Goal: Task Accomplishment & Management: Manage account settings

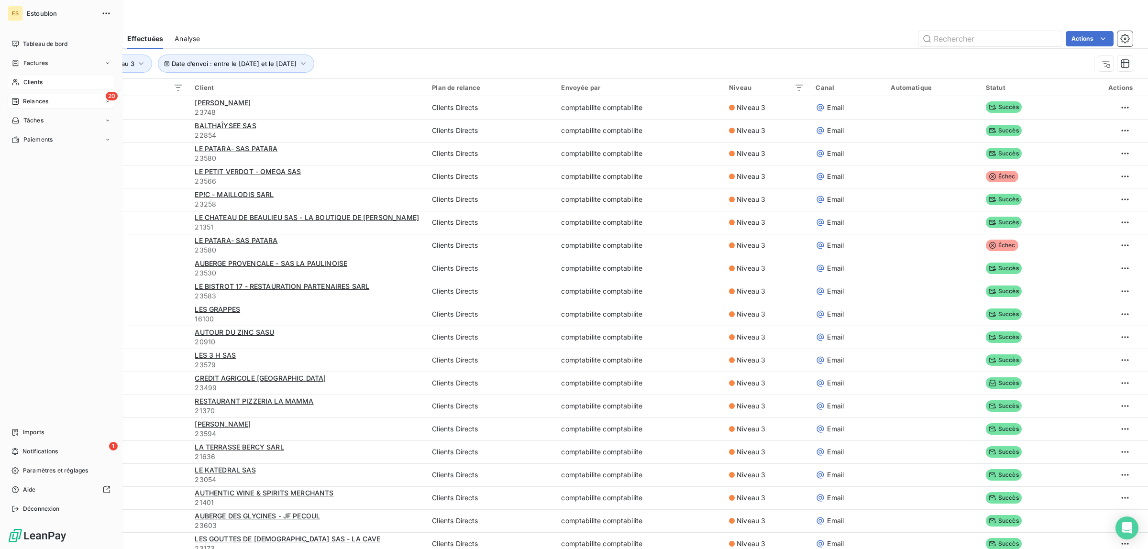
click at [27, 79] on span "Clients" at bounding box center [32, 82] width 19 height 9
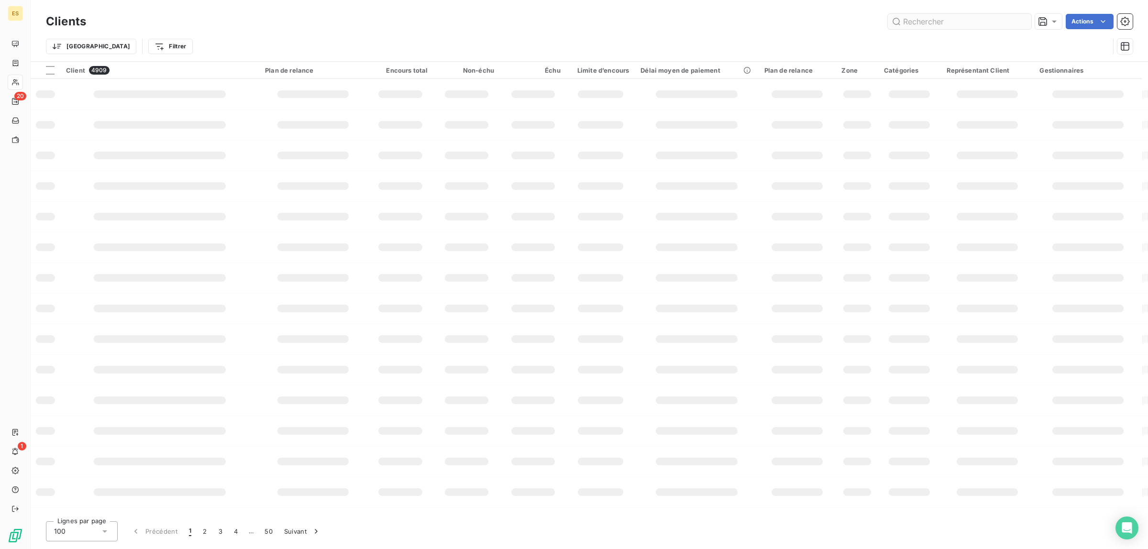
drag, startPoint x: 1014, startPoint y: 8, endPoint x: 1008, endPoint y: 18, distance: 12.1
click at [1012, 13] on div "Clients Actions Trier Filtrer" at bounding box center [590, 30] width 1118 height 61
click at [1010, 17] on input "text" at bounding box center [960, 21] width 144 height 15
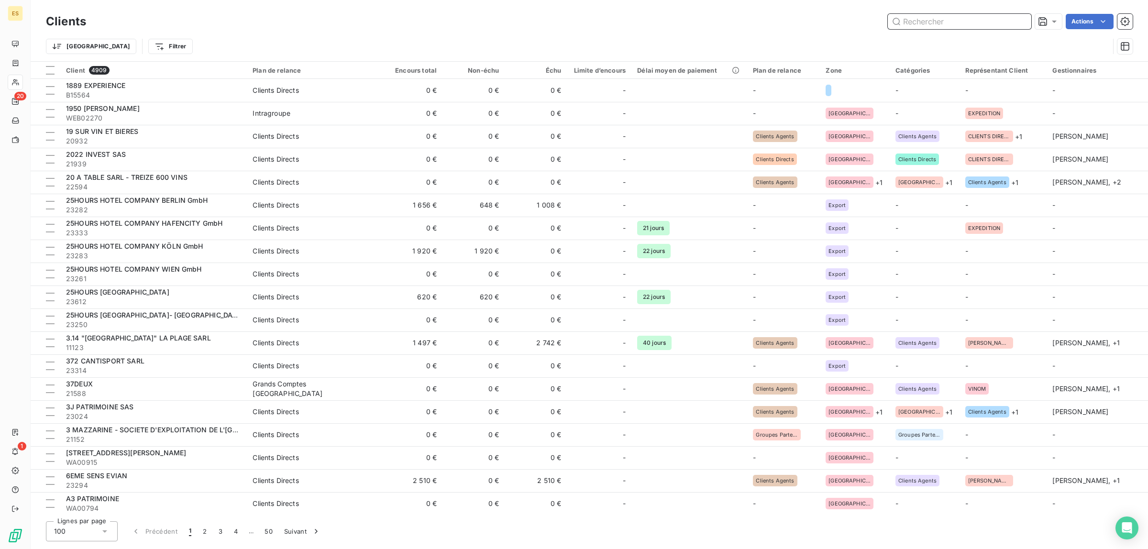
click at [1008, 18] on input "text" at bounding box center [960, 21] width 144 height 15
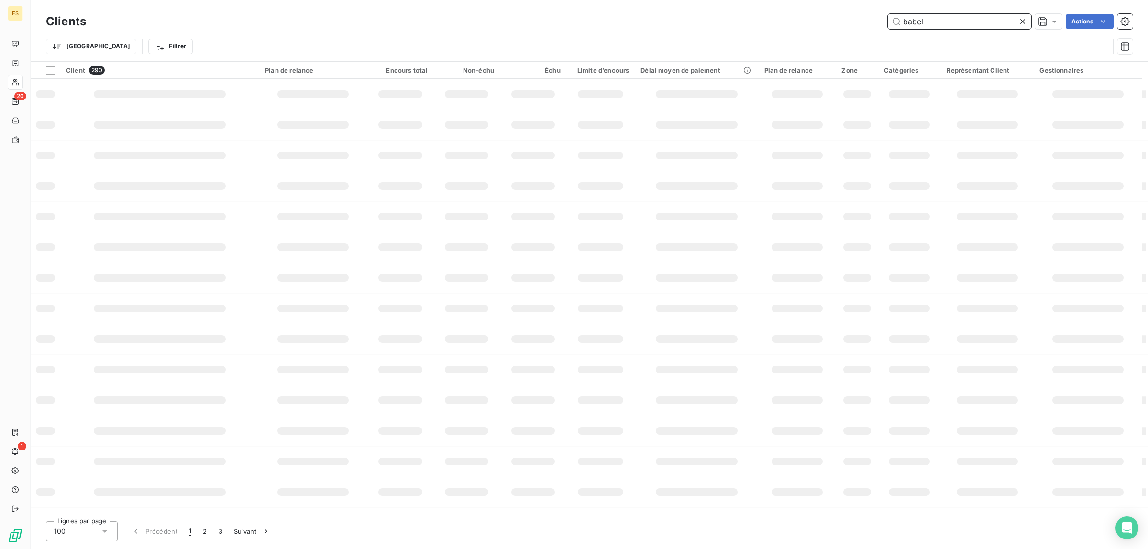
type input "babel"
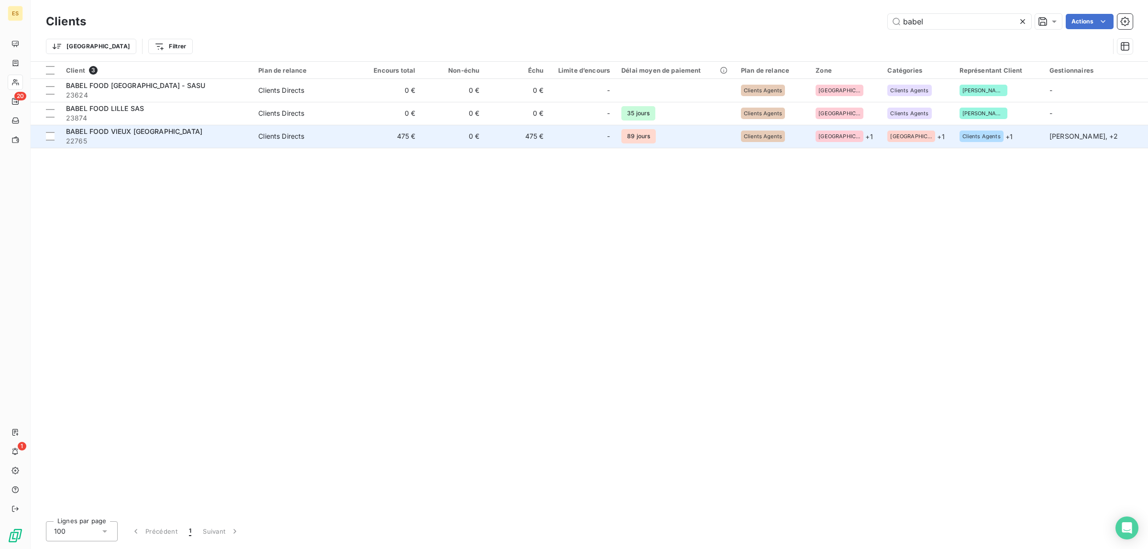
click at [247, 141] on span "22765" at bounding box center [156, 141] width 181 height 10
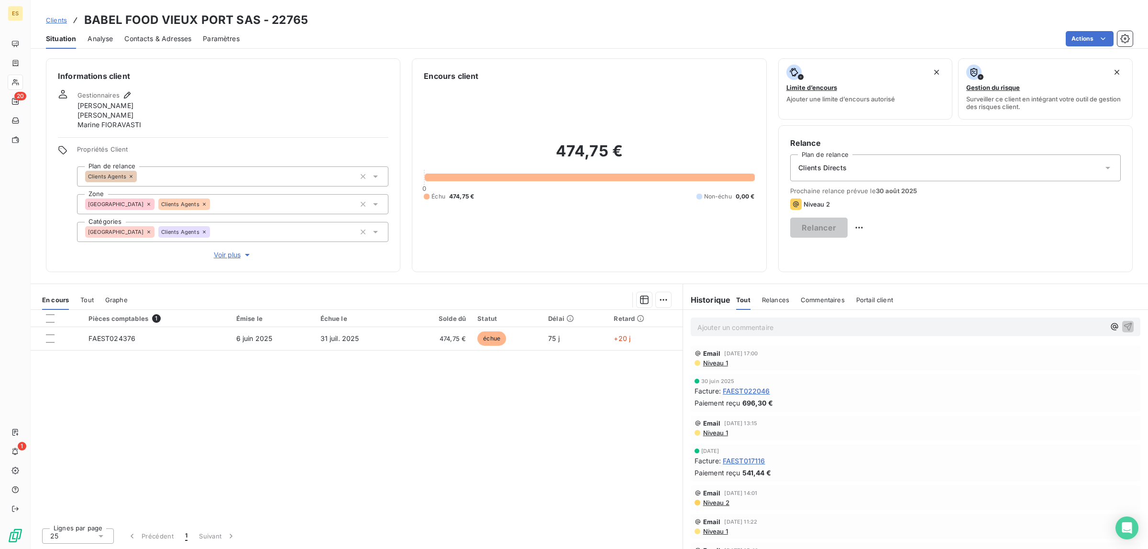
click at [942, 327] on p "Ajouter un commentaire ﻿" at bounding box center [902, 328] width 408 height 12
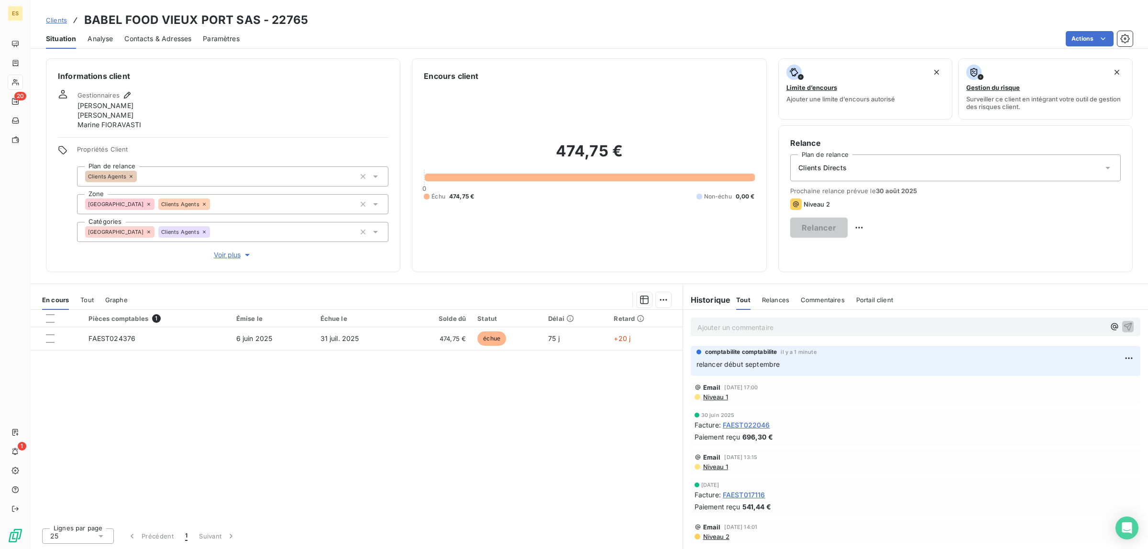
click at [54, 22] on span "Clients" at bounding box center [56, 20] width 21 height 8
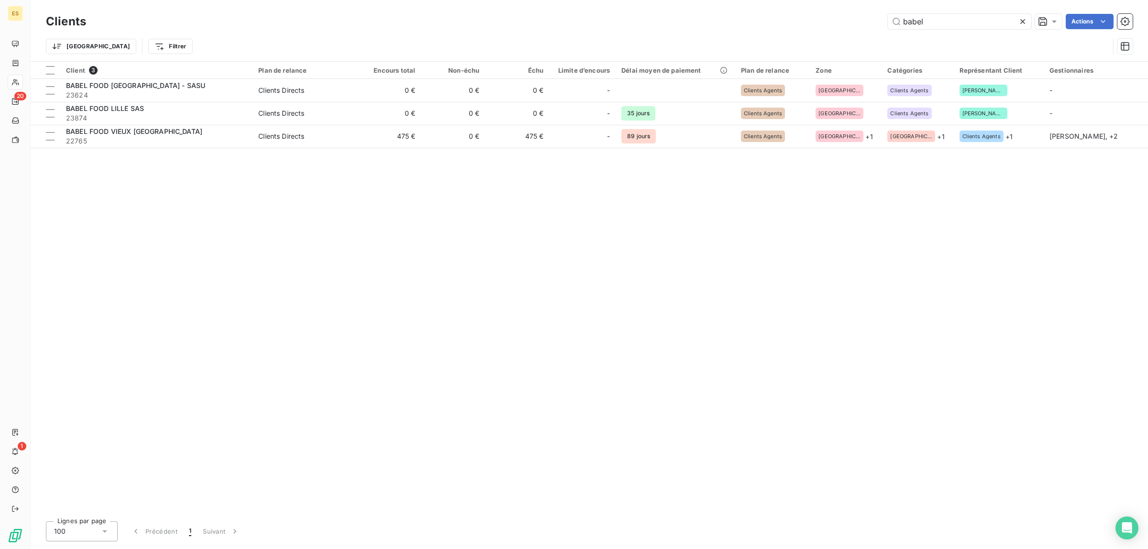
drag, startPoint x: 946, startPoint y: 24, endPoint x: 859, endPoint y: 25, distance: 87.6
click at [859, 25] on div "babel Actions" at bounding box center [615, 21] width 1035 height 15
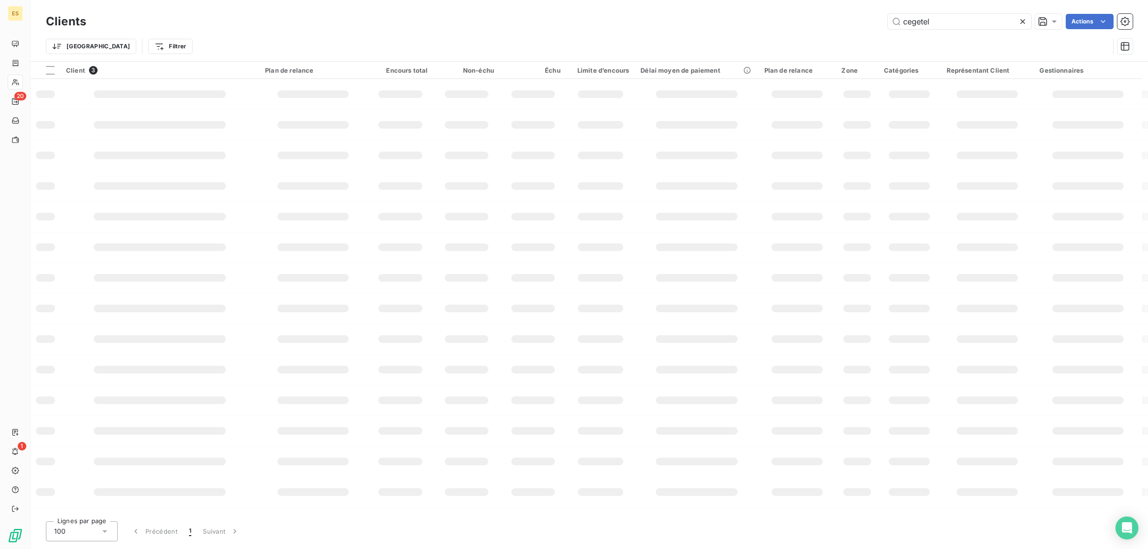
type input "cegetel"
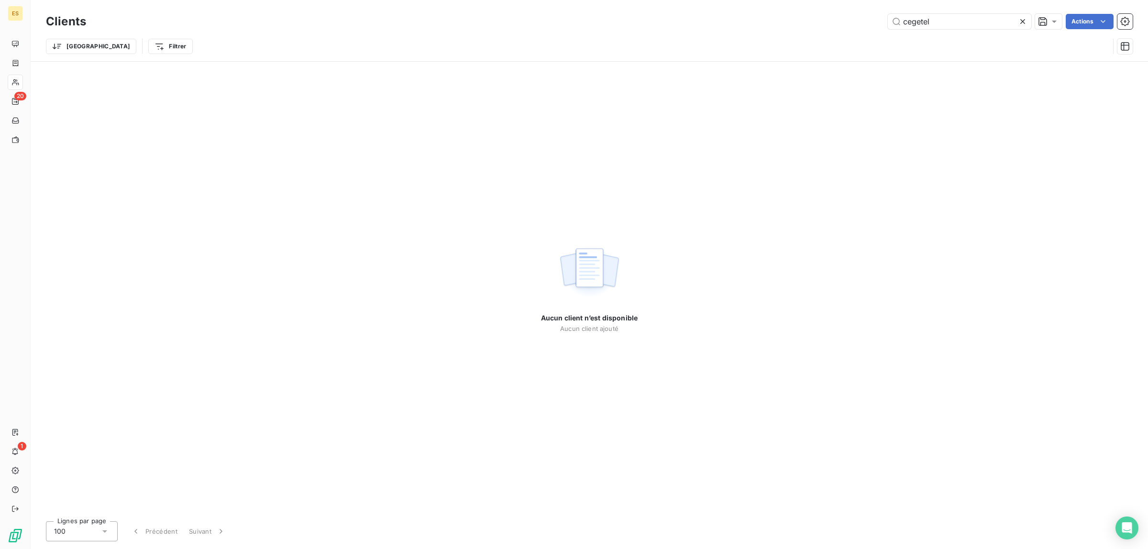
drag, startPoint x: 947, startPoint y: 22, endPoint x: 726, endPoint y: 86, distance: 230.6
click at [726, 86] on div "Clients cegetel Actions Trier Filtrer Aucun client n’est disponible Aucun clien…" at bounding box center [590, 274] width 1118 height 549
drag, startPoint x: 1022, startPoint y: 20, endPoint x: 1011, endPoint y: 18, distance: 10.7
click at [1021, 20] on icon at bounding box center [1023, 22] width 10 height 10
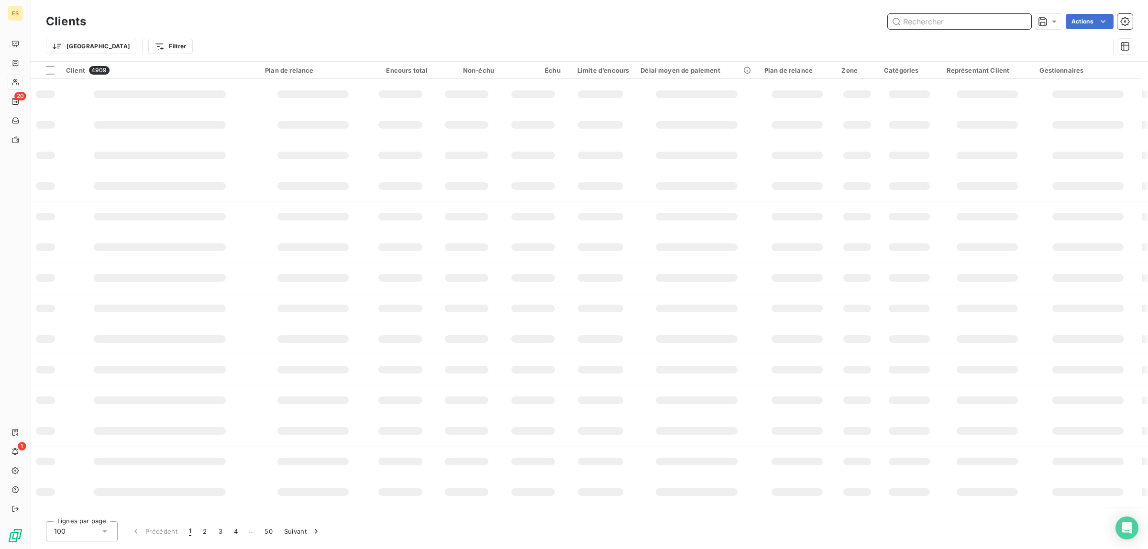
click at [954, 24] on input "text" at bounding box center [960, 21] width 144 height 15
type input "23118"
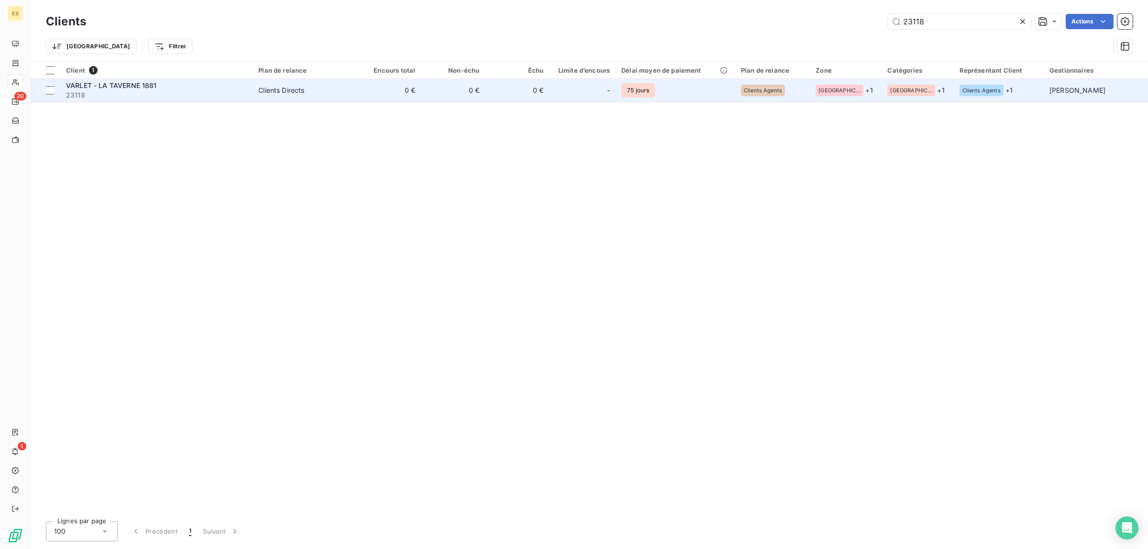
click at [126, 89] on span "VARLET - LA TAVERNE 1881" at bounding box center [111, 85] width 91 height 8
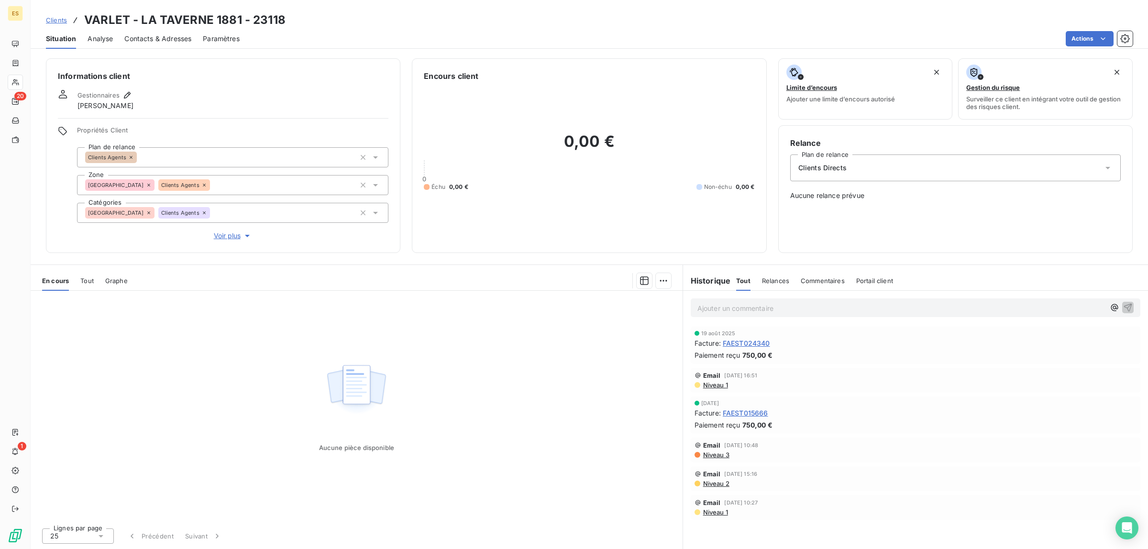
click at [831, 307] on p "Ajouter un commentaire ﻿" at bounding box center [902, 308] width 408 height 12
click at [53, 20] on span "Clients" at bounding box center [56, 20] width 21 height 8
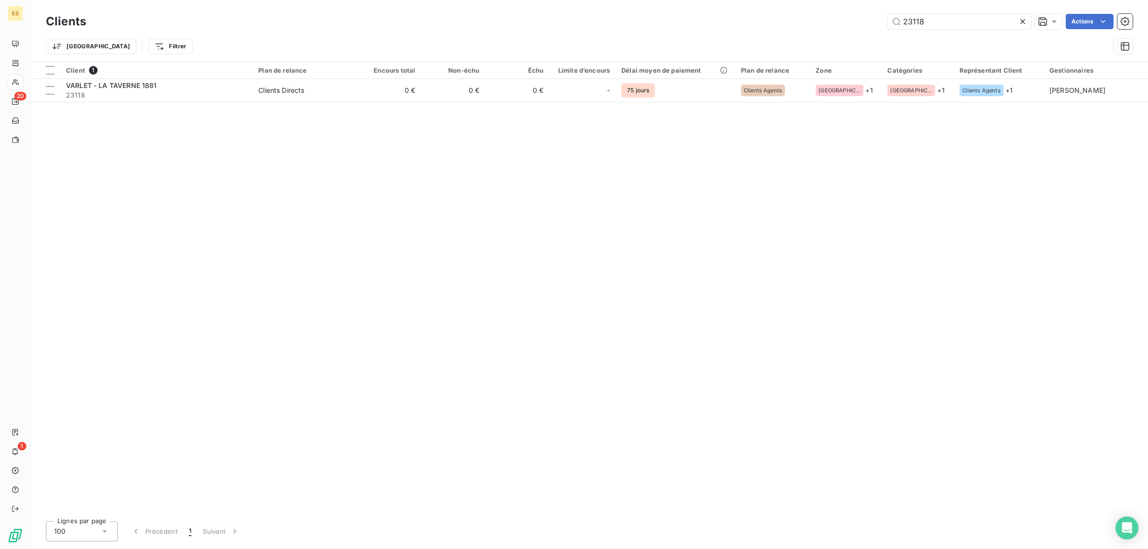
drag, startPoint x: 924, startPoint y: 20, endPoint x: 823, endPoint y: 24, distance: 101.0
click at [824, 11] on div "Clients 23118 Actions Trier Filtrer" at bounding box center [590, 30] width 1118 height 61
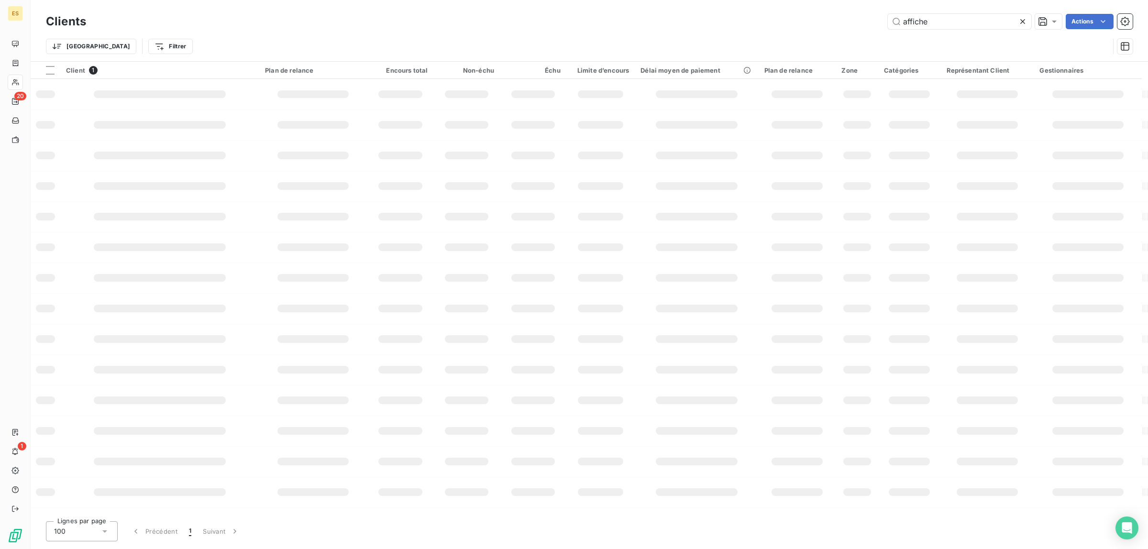
type input "affiche"
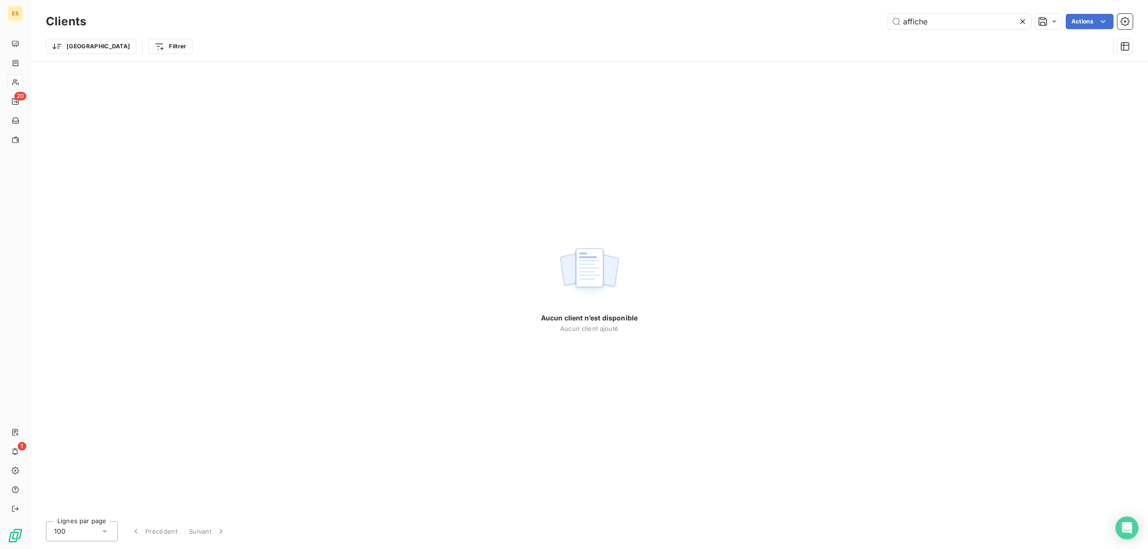
click at [1020, 20] on icon at bounding box center [1023, 22] width 10 height 10
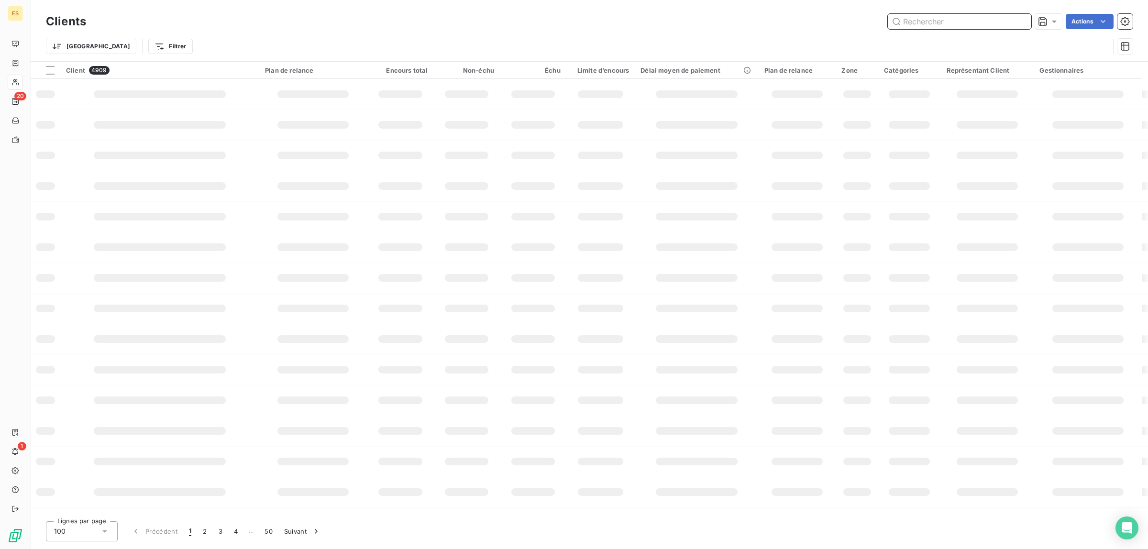
click at [920, 22] on input "text" at bounding box center [960, 21] width 144 height 15
type input "22569"
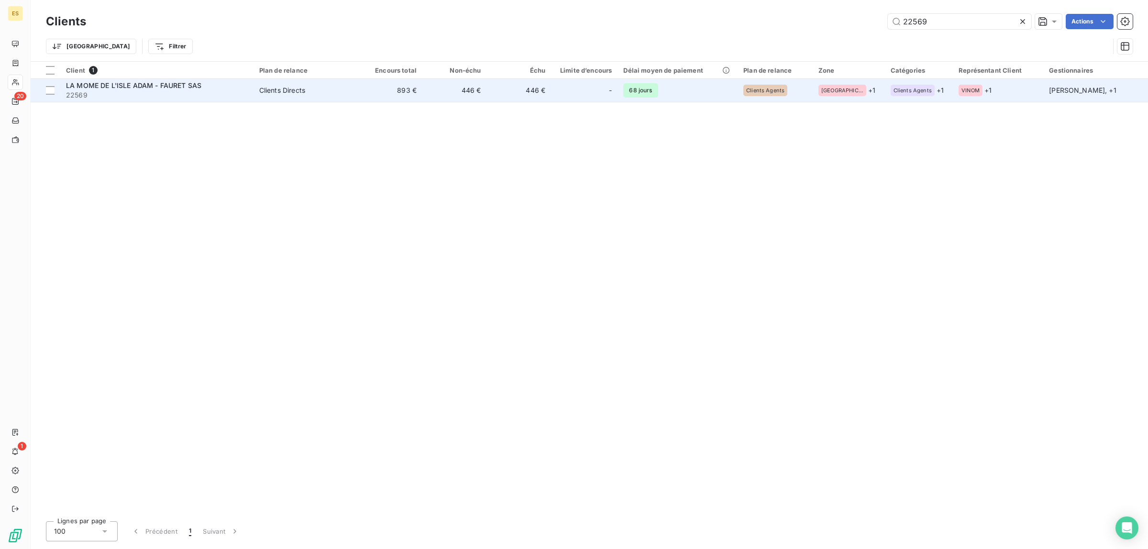
click at [80, 90] on span "22569" at bounding box center [157, 95] width 182 height 10
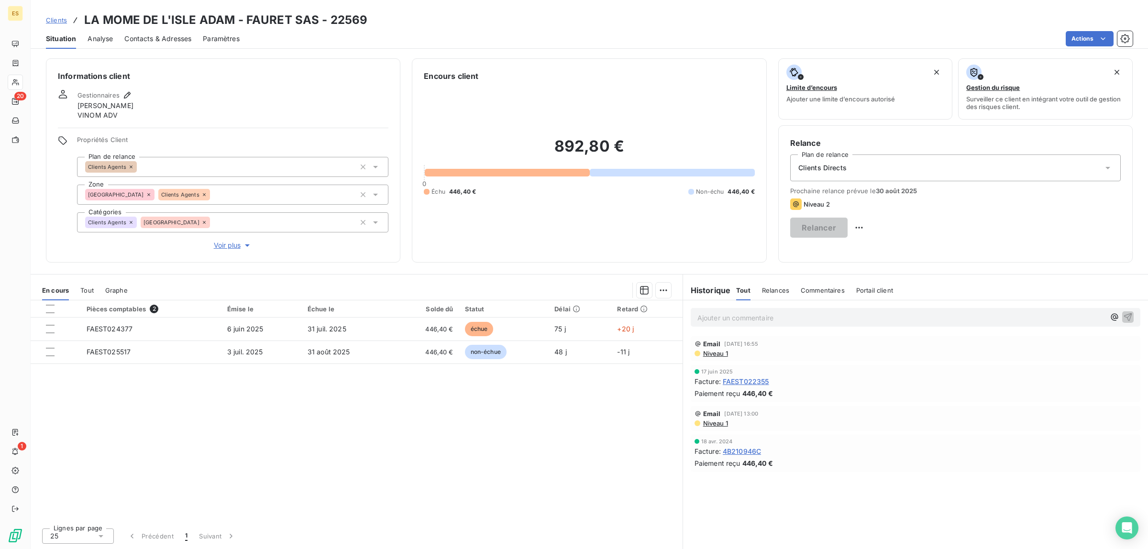
click at [761, 316] on p "Ajouter un commentaire ﻿" at bounding box center [902, 318] width 408 height 12
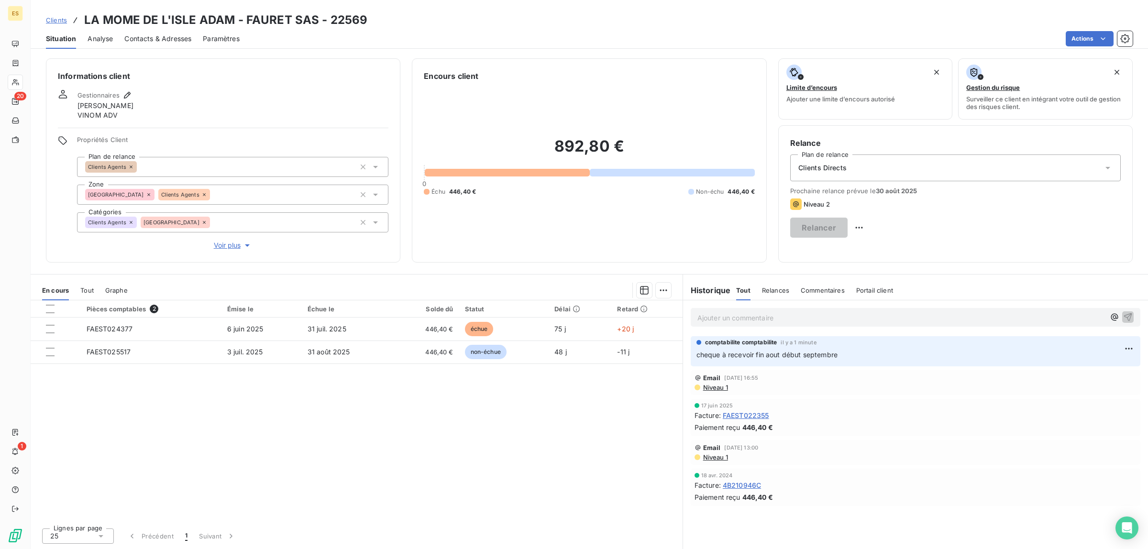
click at [815, 353] on span "cheque à recevoir fin aout début septembre" at bounding box center [767, 355] width 141 height 8
click at [56, 20] on span "Clients" at bounding box center [56, 20] width 21 height 8
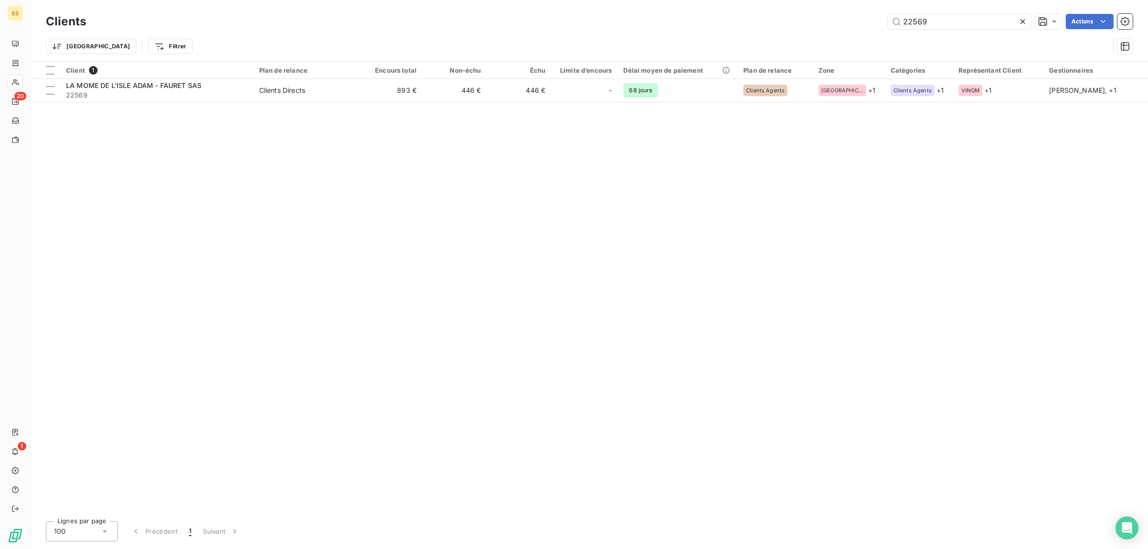
drag, startPoint x: 939, startPoint y: 18, endPoint x: 802, endPoint y: 25, distance: 137.1
click at [802, 25] on div "22569 Actions" at bounding box center [615, 21] width 1035 height 15
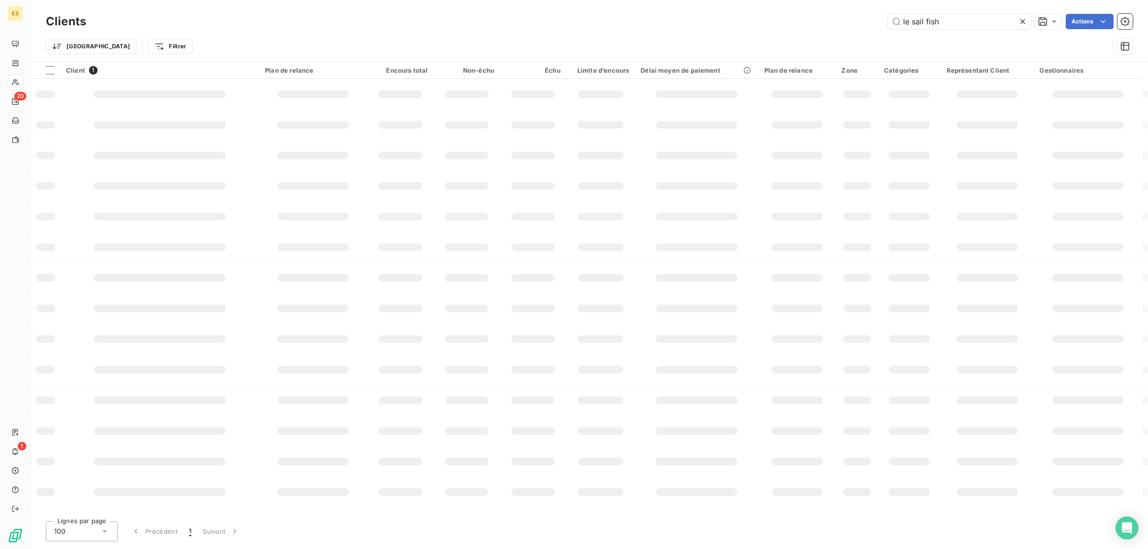
type input "le sail fish"
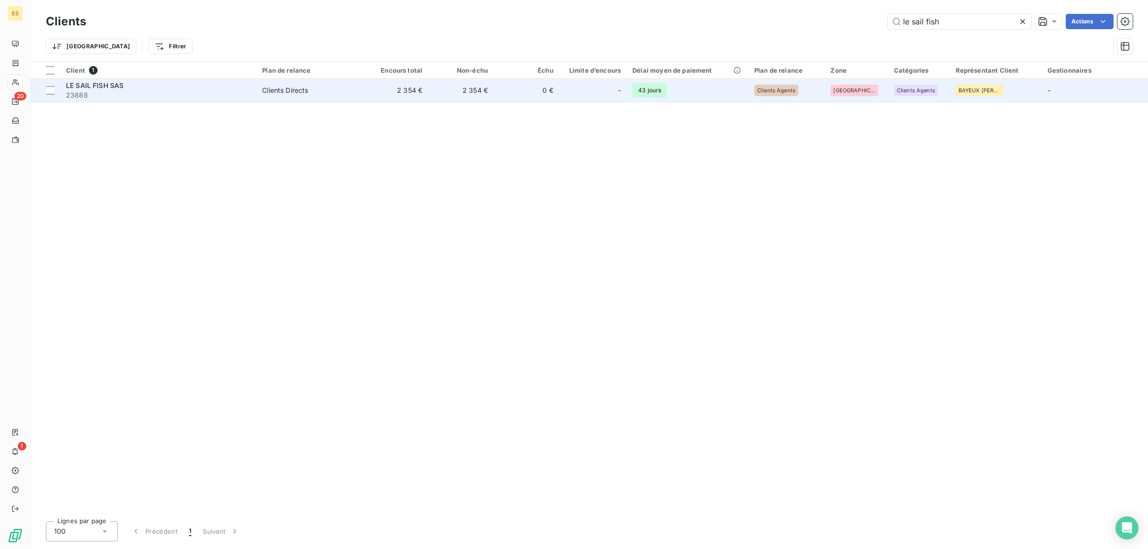
click at [108, 89] on span "LE SAIL FISH SAS" at bounding box center [94, 85] width 57 height 8
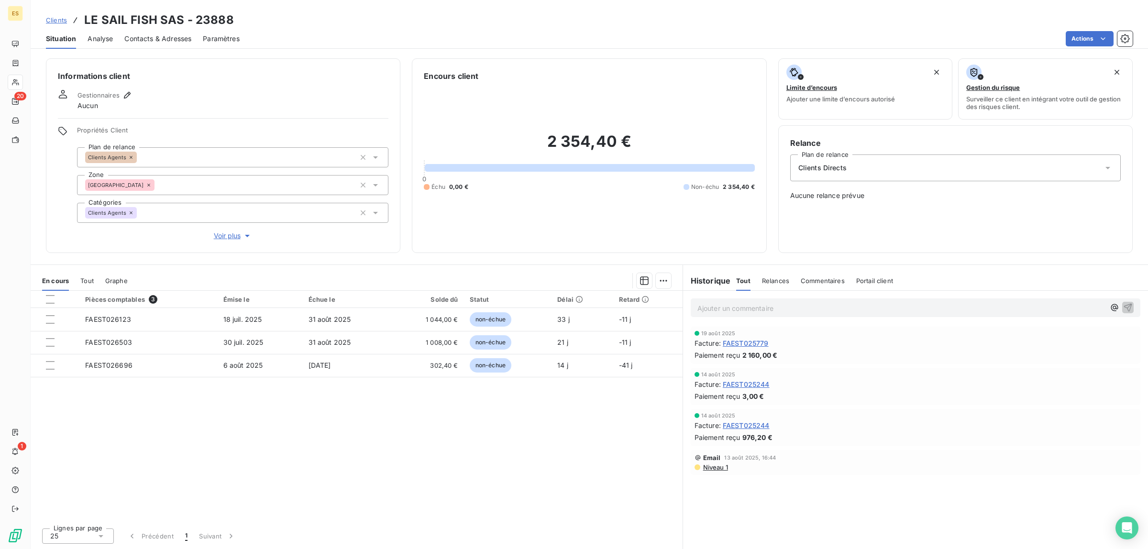
click at [712, 309] on p "Ajouter un commentaire ﻿" at bounding box center [902, 308] width 408 height 12
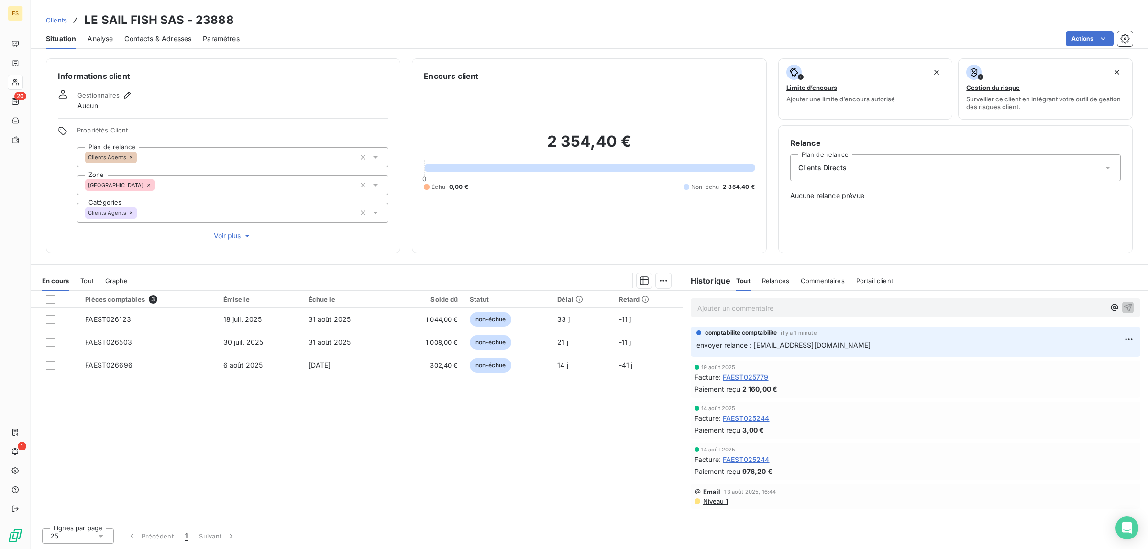
click at [56, 24] on span "Clients" at bounding box center [56, 20] width 21 height 8
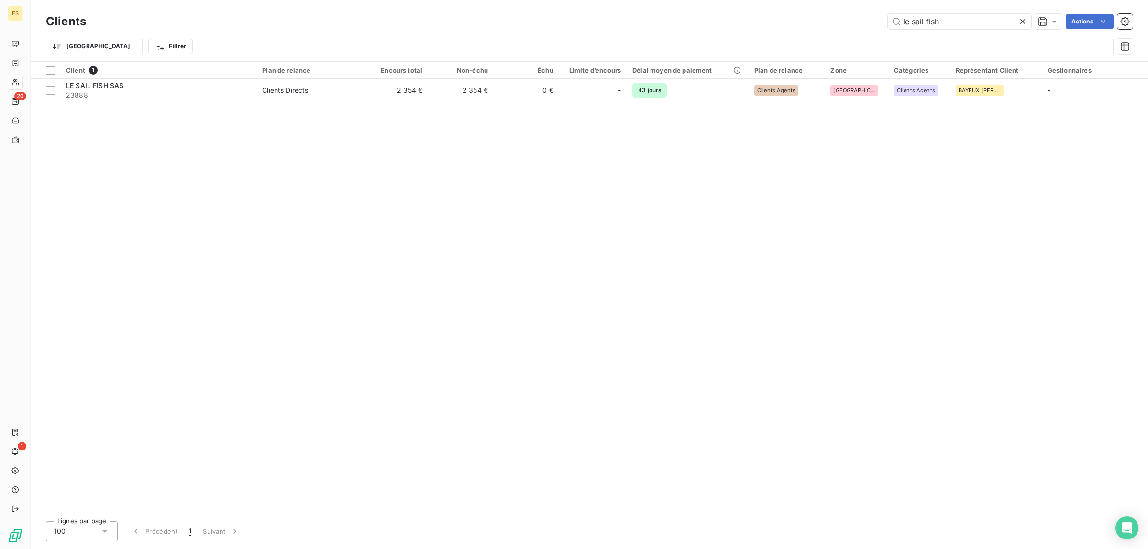
drag, startPoint x: 941, startPoint y: 19, endPoint x: 829, endPoint y: 40, distance: 113.8
click at [829, 40] on div "Clients le sail fish Actions Trier Filtrer" at bounding box center [589, 36] width 1087 height 50
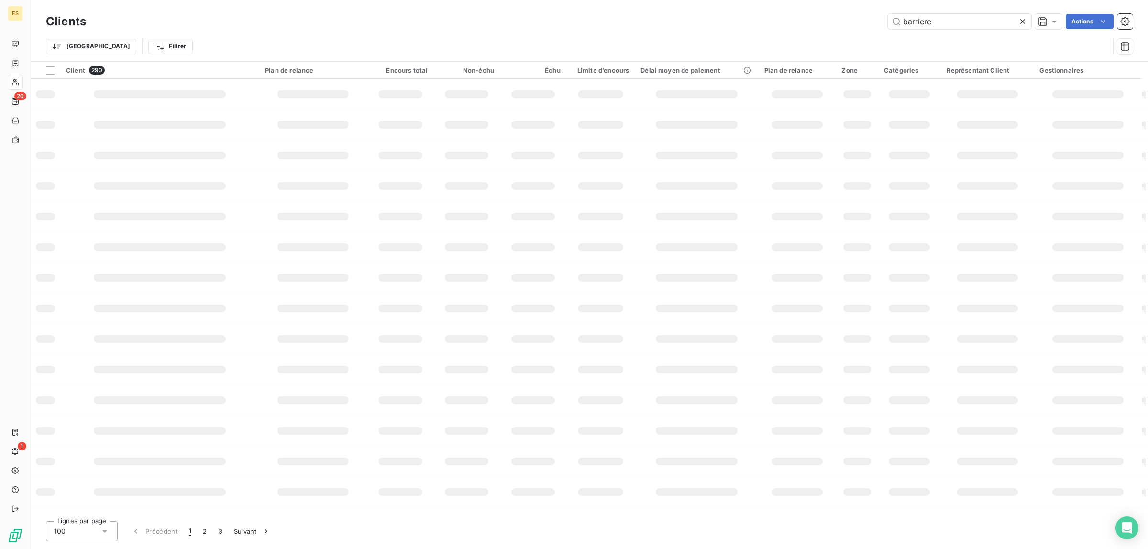
type input "barriere"
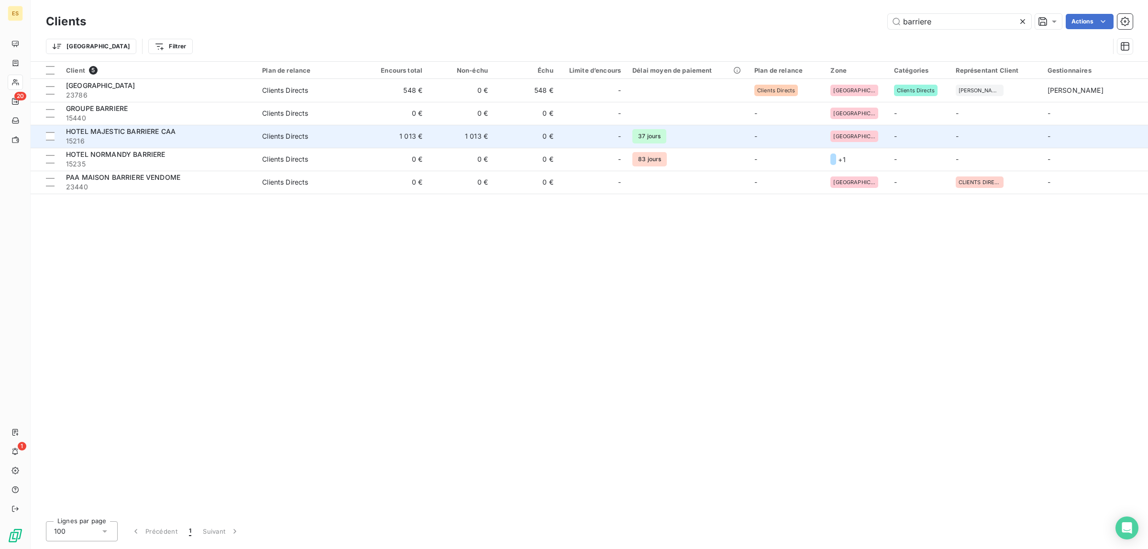
click at [107, 131] on span "HOTEL MAJESTIC BARRIERE CAA" at bounding box center [121, 131] width 110 height 8
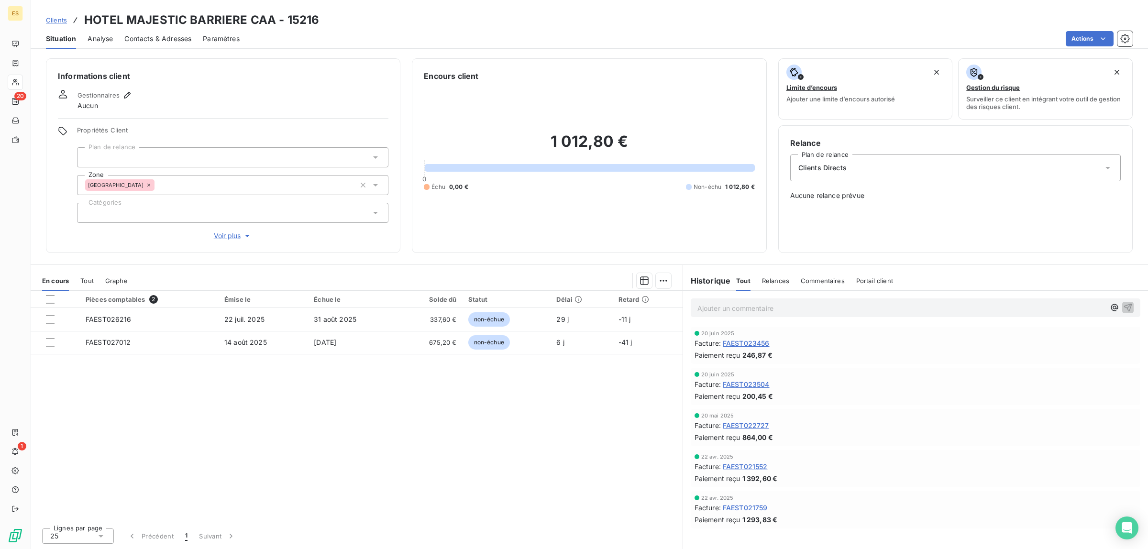
click at [754, 304] on p "Ajouter un commentaire ﻿" at bounding box center [902, 308] width 408 height 12
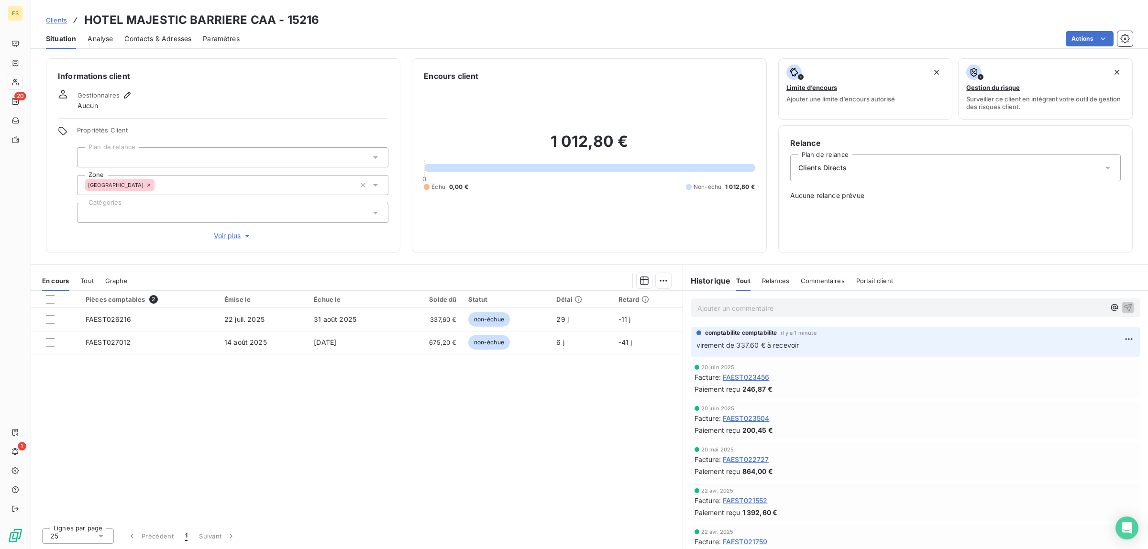
click at [54, 23] on span "Clients" at bounding box center [56, 20] width 21 height 8
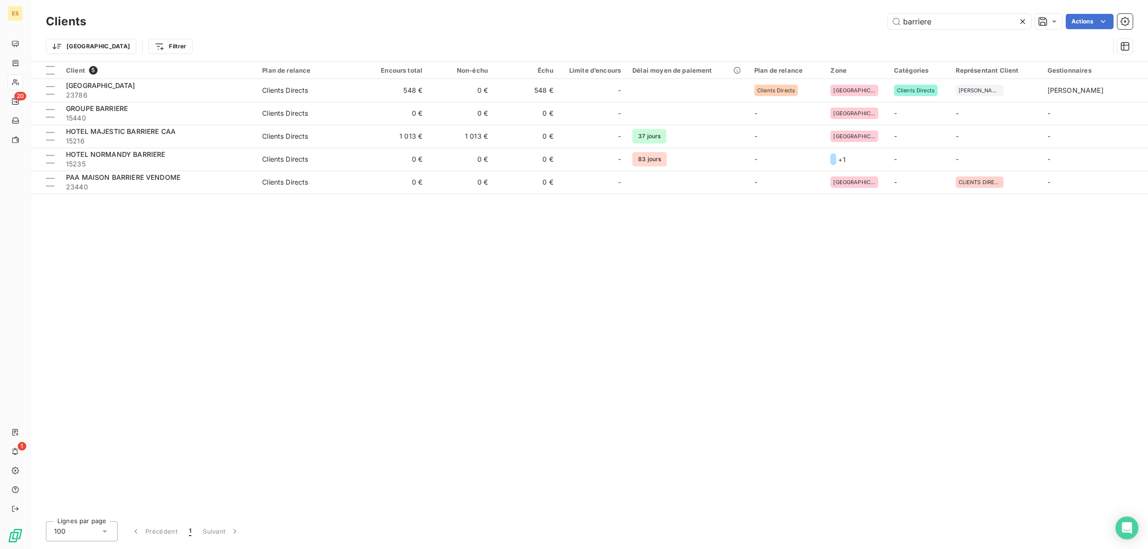
drag, startPoint x: 935, startPoint y: 24, endPoint x: 692, endPoint y: 44, distance: 244.4
click at [692, 44] on div "Clients barriere Actions Trier Filtrer" at bounding box center [589, 36] width 1087 height 50
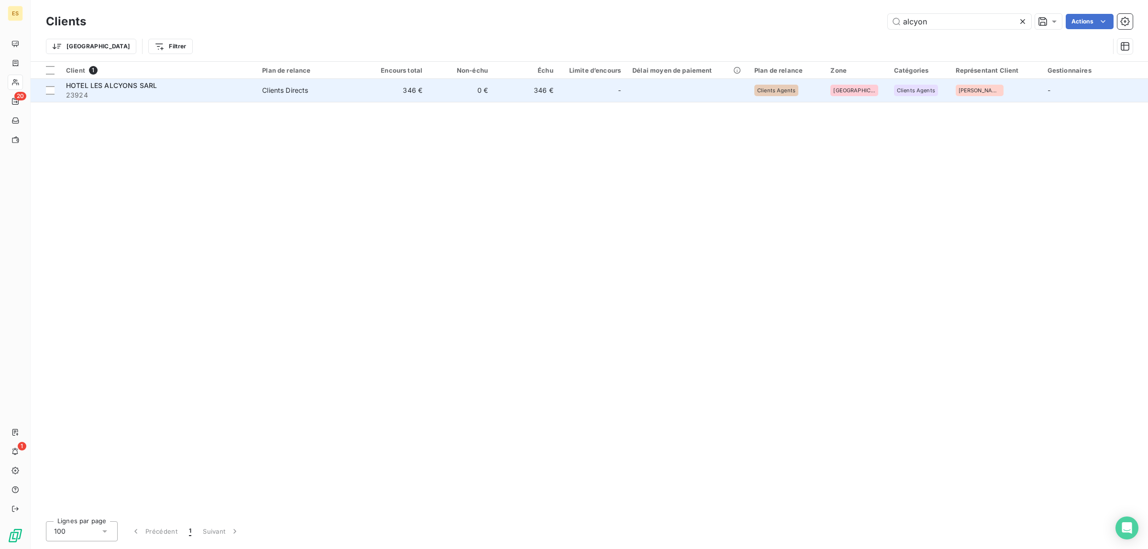
type input "alcyon"
click at [80, 93] on span "23924" at bounding box center [158, 95] width 185 height 10
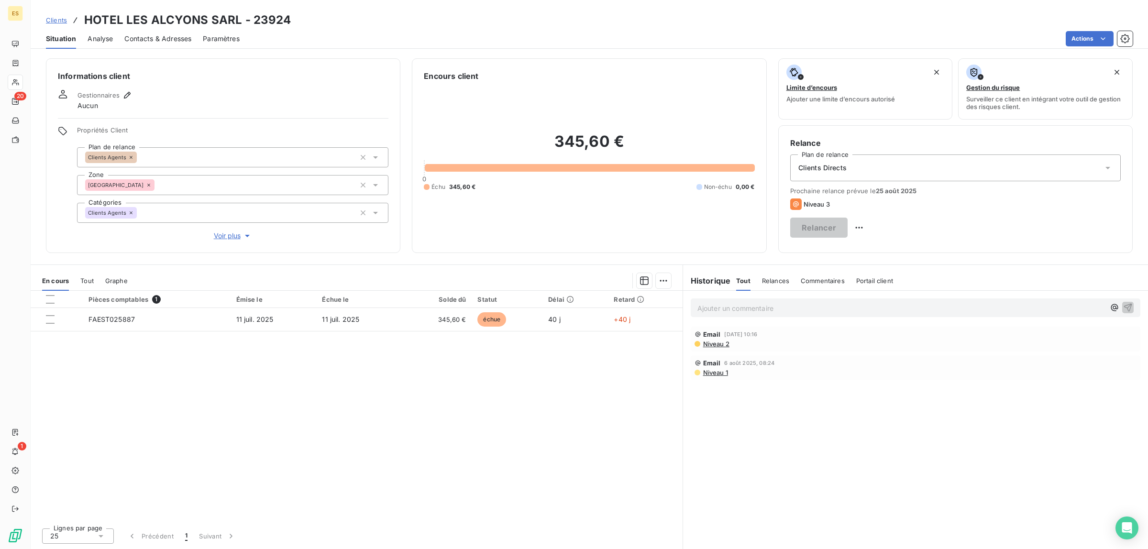
click at [736, 304] on p "Ajouter un commentaire ﻿" at bounding box center [902, 308] width 408 height 12
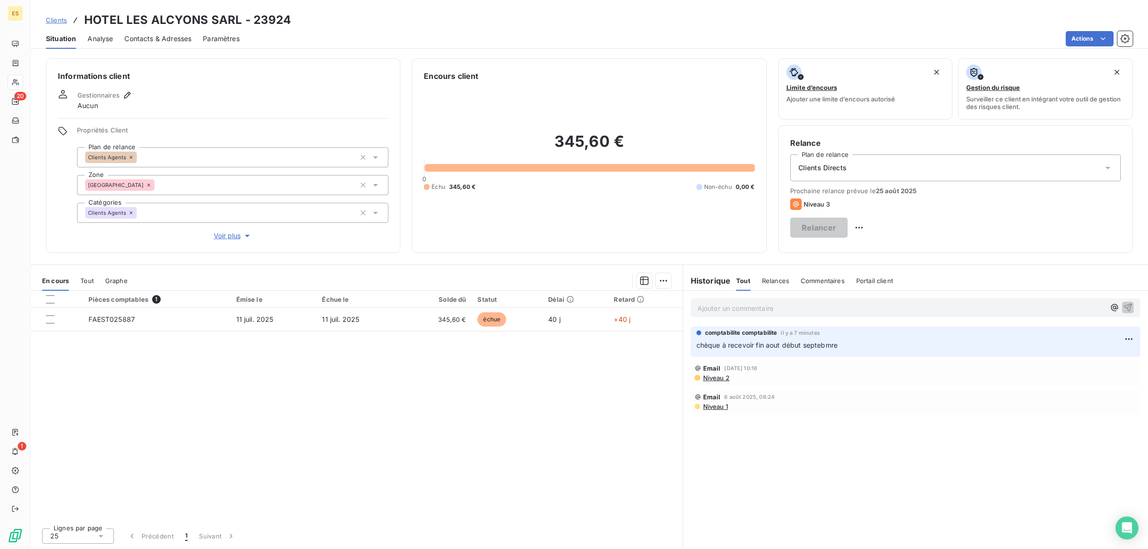
click at [57, 21] on span "Clients" at bounding box center [56, 20] width 21 height 8
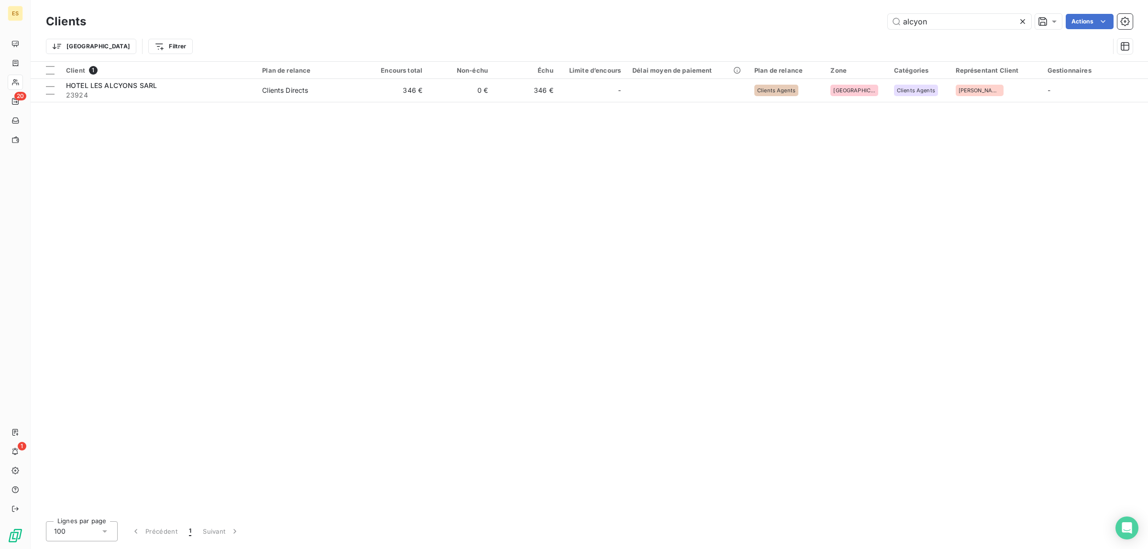
drag, startPoint x: 956, startPoint y: 21, endPoint x: 832, endPoint y: 19, distance: 124.4
click at [833, 18] on div "alcyon Actions" at bounding box center [615, 21] width 1035 height 15
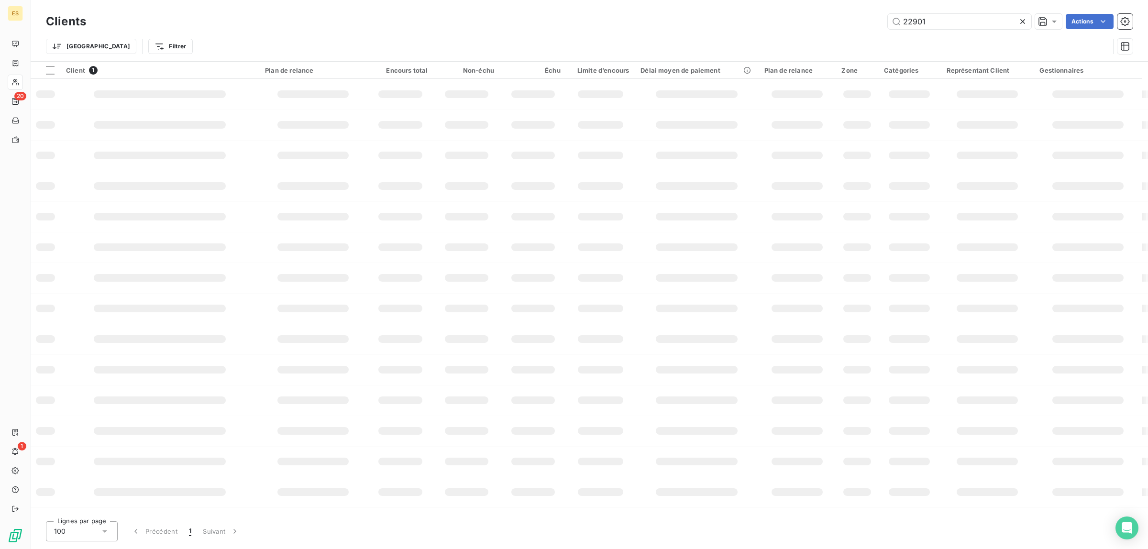
type input "22901"
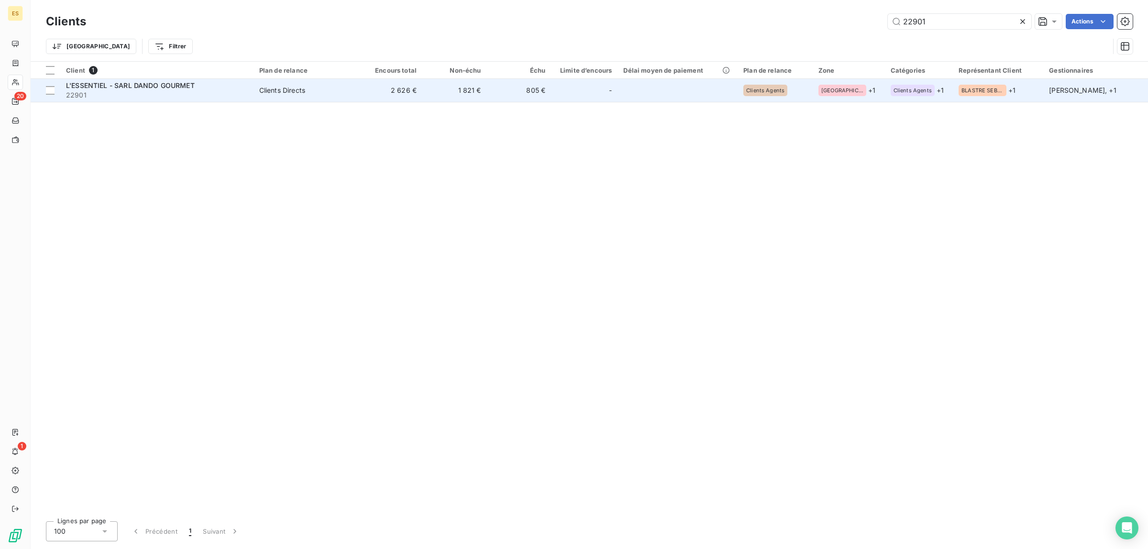
click at [248, 93] on span "22901" at bounding box center [157, 95] width 182 height 10
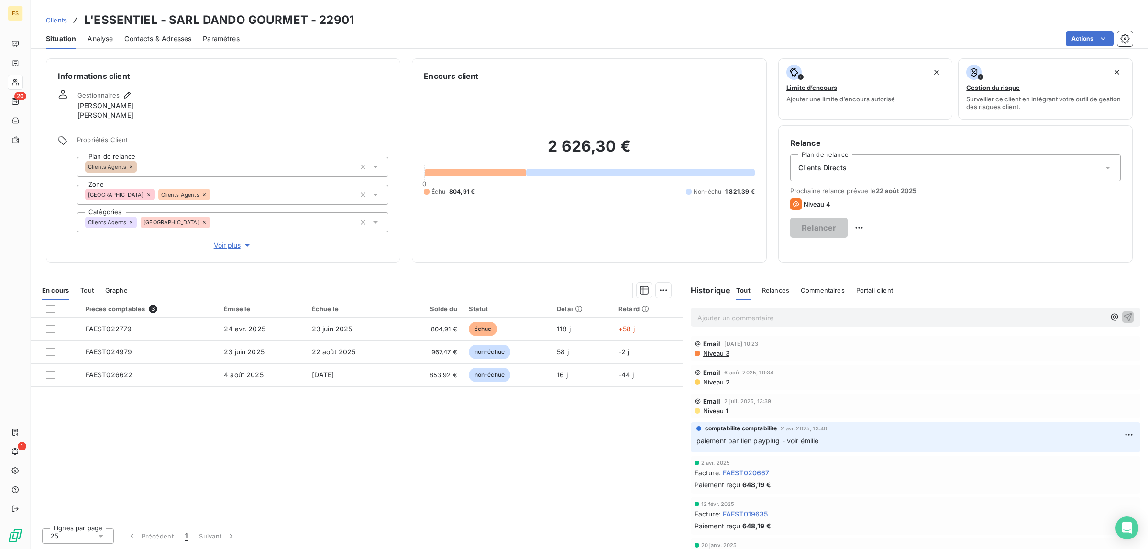
click at [56, 19] on span "Clients" at bounding box center [56, 20] width 21 height 8
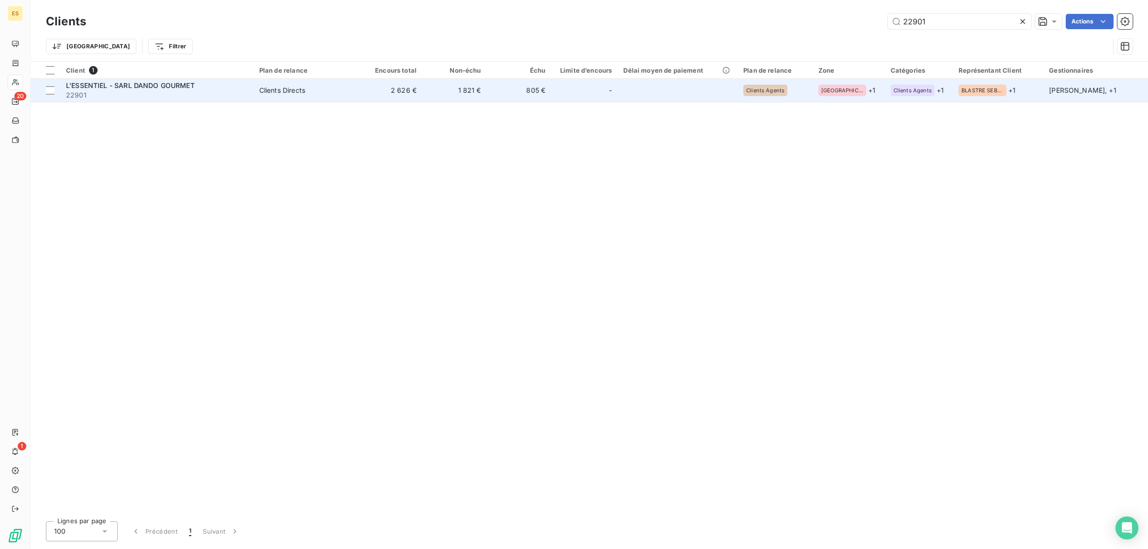
drag, startPoint x: 846, startPoint y: 41, endPoint x: 611, endPoint y: 85, distance: 238.6
click at [613, 85] on div "Clients 22901 Actions Trier Filtrer Client 1 Plan de relance Encours total Non-…" at bounding box center [590, 274] width 1118 height 549
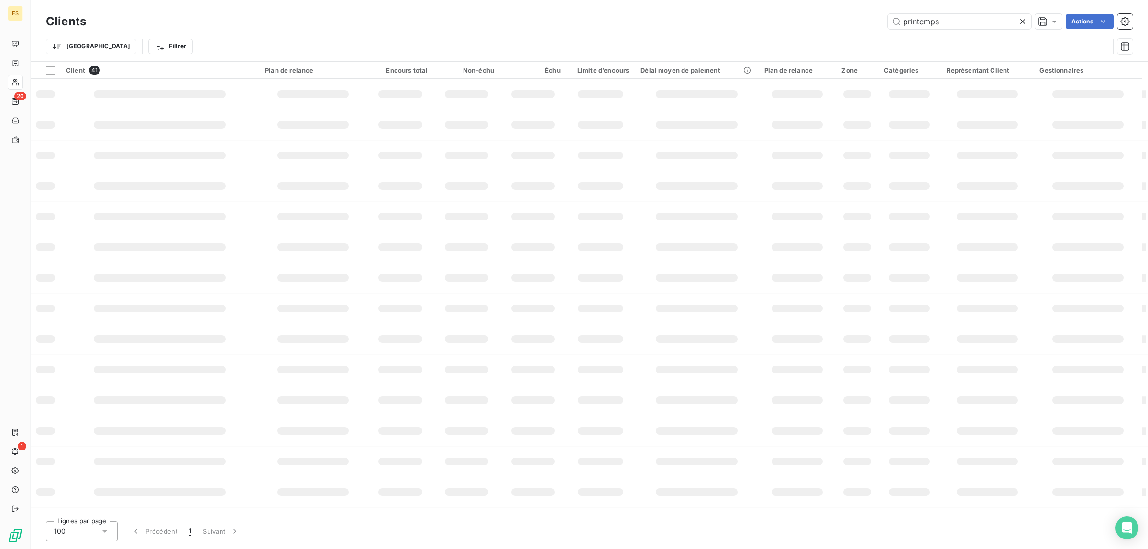
type input "printemps"
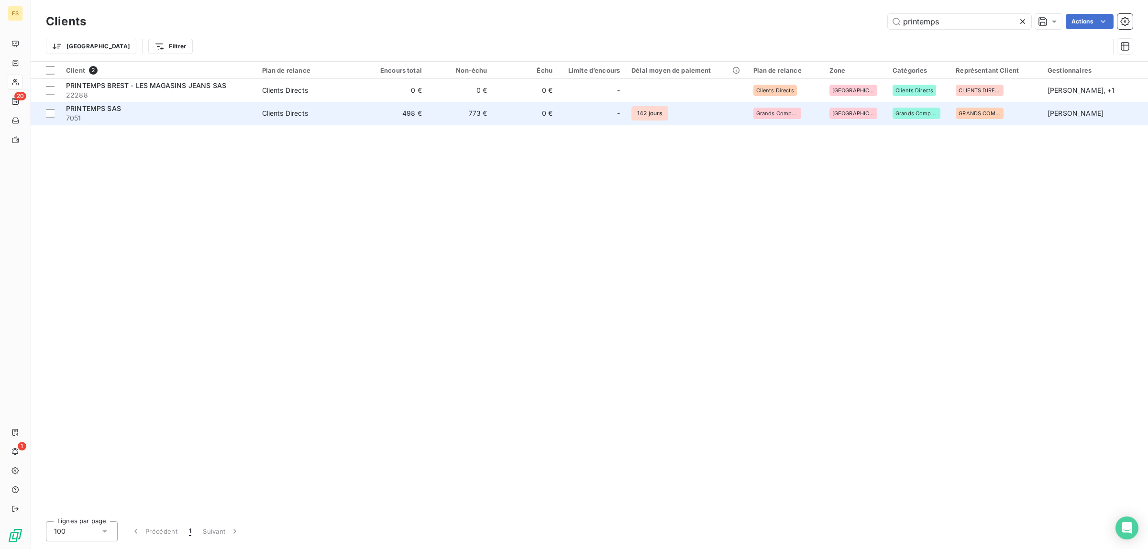
click at [107, 108] on span "PRINTEMPS SAS" at bounding box center [93, 108] width 55 height 8
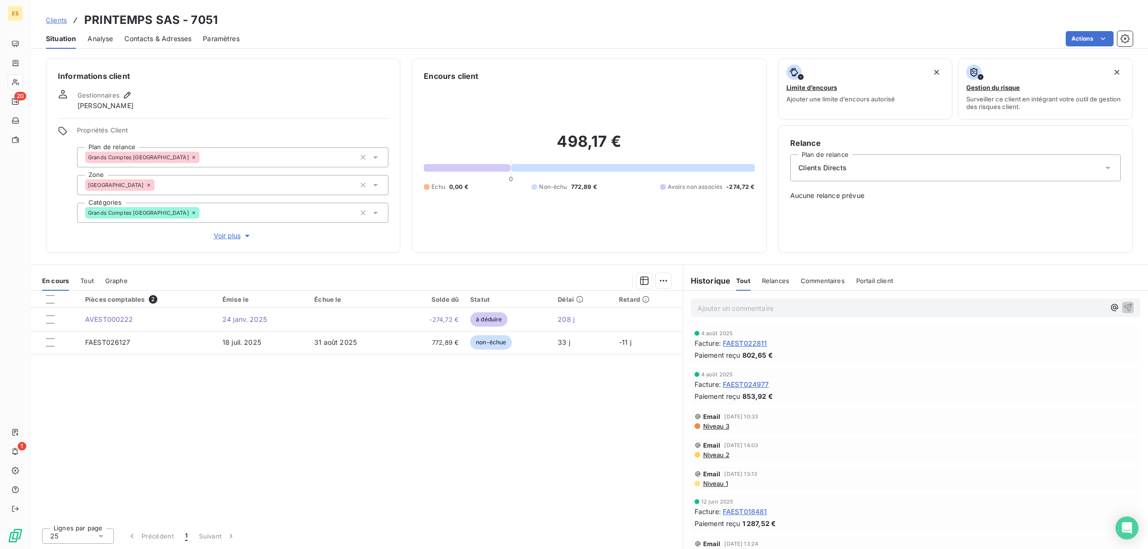
click at [49, 18] on span "Clients" at bounding box center [56, 20] width 21 height 8
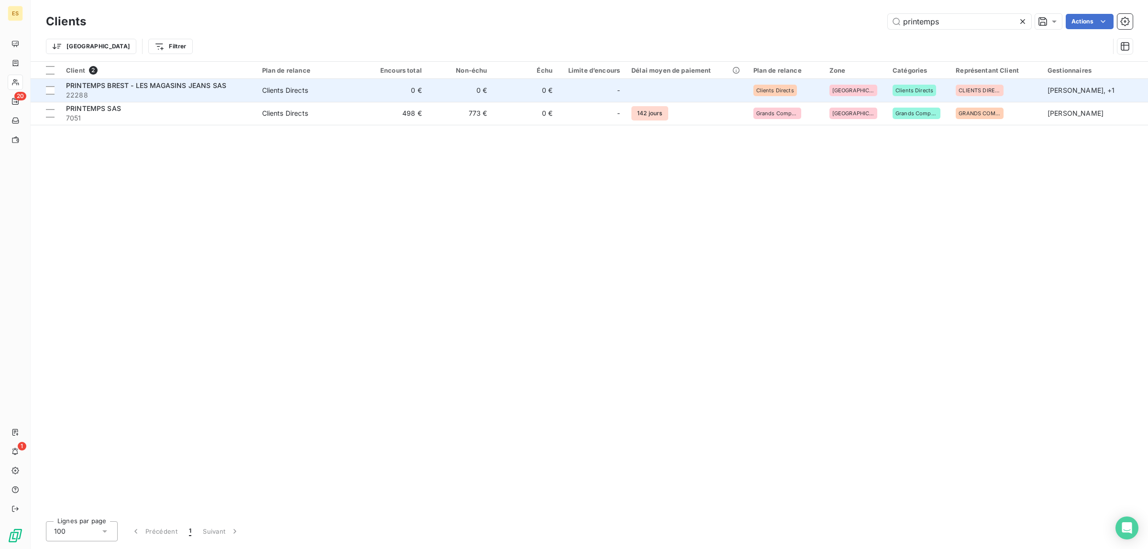
click at [128, 82] on span "PRINTEMPS BREST - LES MAGASINS JEANS SAS" at bounding box center [146, 85] width 160 height 8
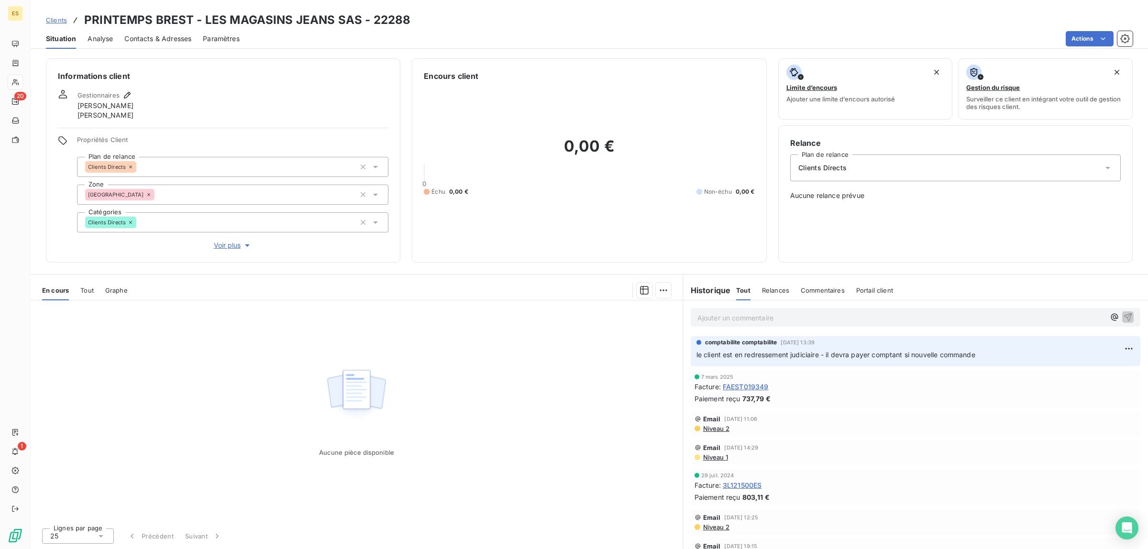
click at [59, 17] on span "Clients" at bounding box center [56, 20] width 21 height 8
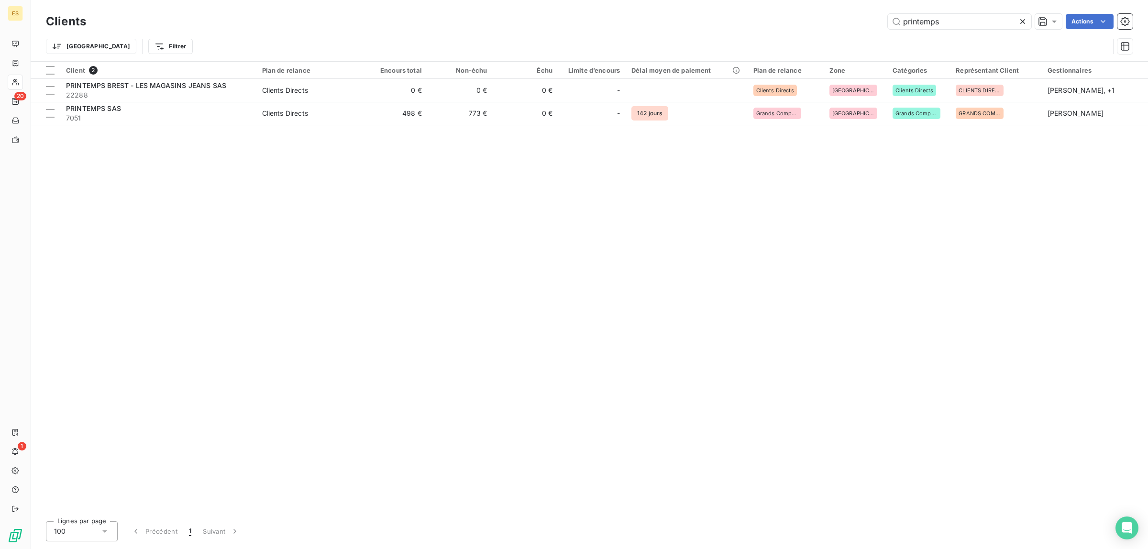
drag, startPoint x: 932, startPoint y: 22, endPoint x: 812, endPoint y: 30, distance: 120.3
click at [812, 30] on div "Clients printemps Actions" at bounding box center [589, 21] width 1087 height 20
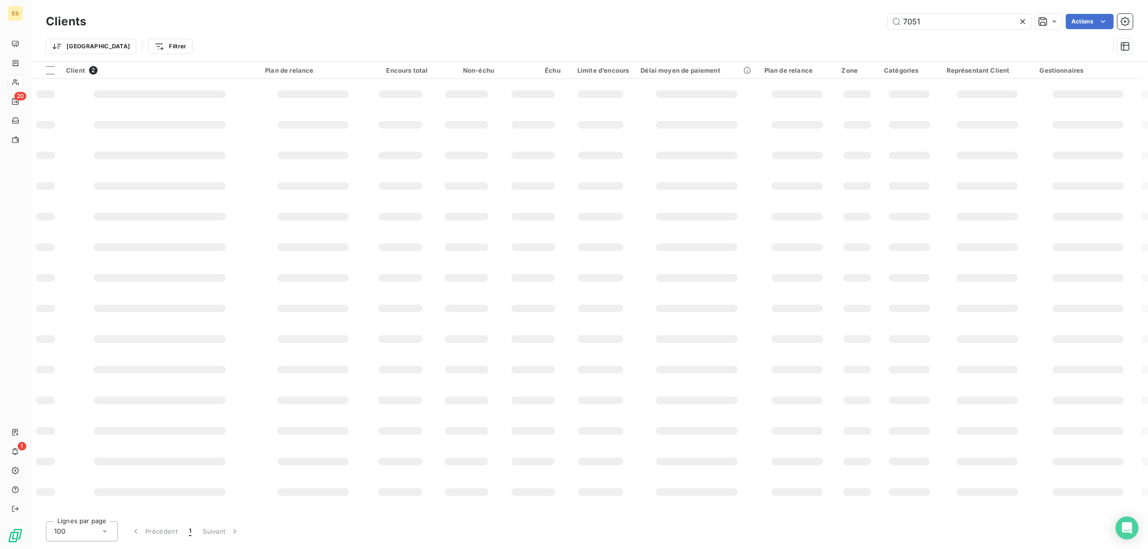
type input "7051"
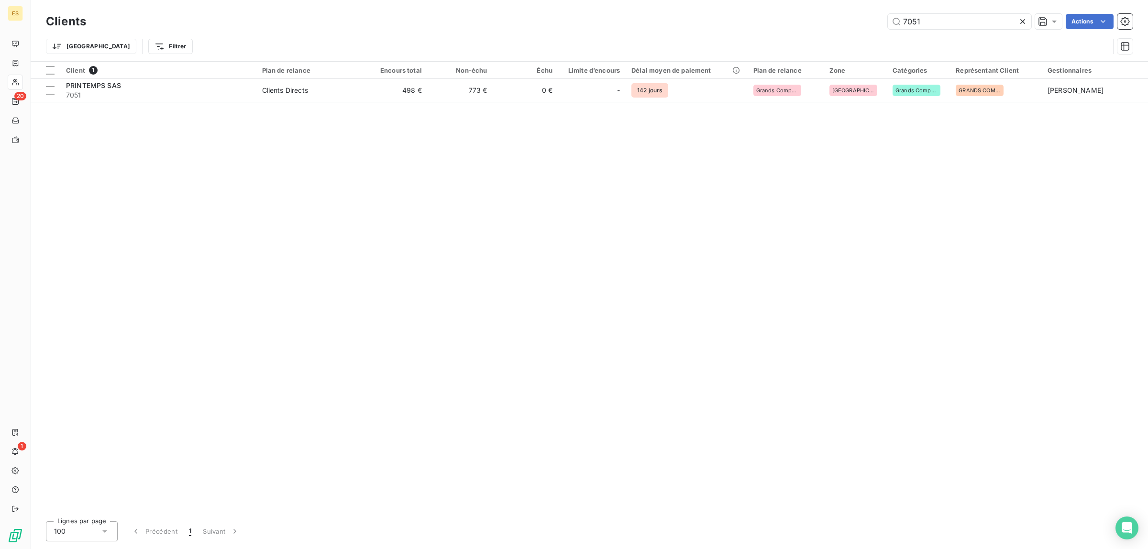
click at [697, 190] on div "Client 1 Plan de relance Encours total Non-échu Échu Limite d’encours Délai moy…" at bounding box center [590, 288] width 1118 height 452
click at [1023, 21] on icon at bounding box center [1023, 21] width 5 height 5
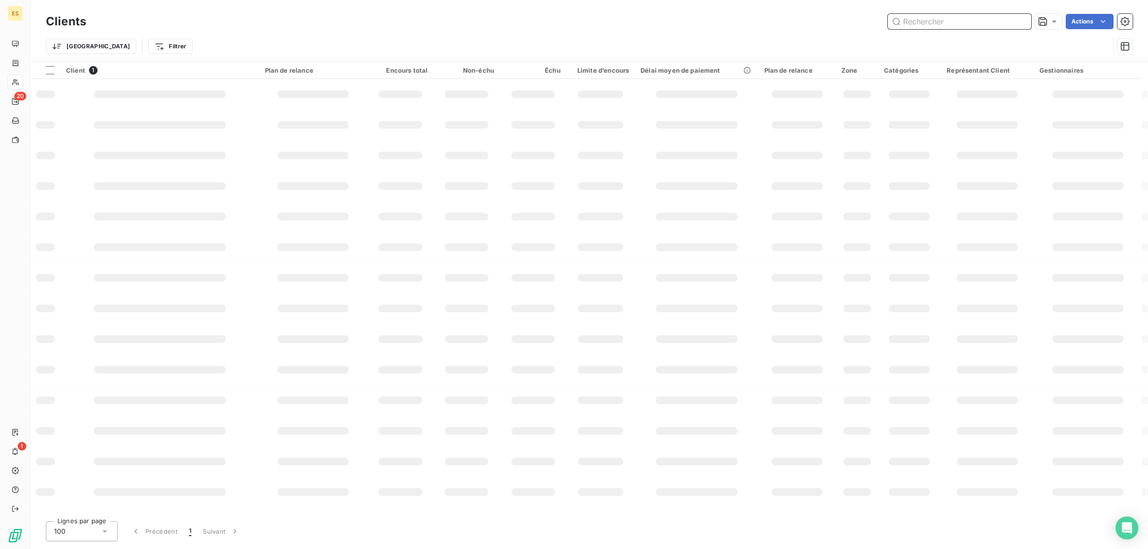
click at [938, 20] on input "text" at bounding box center [960, 21] width 144 height 15
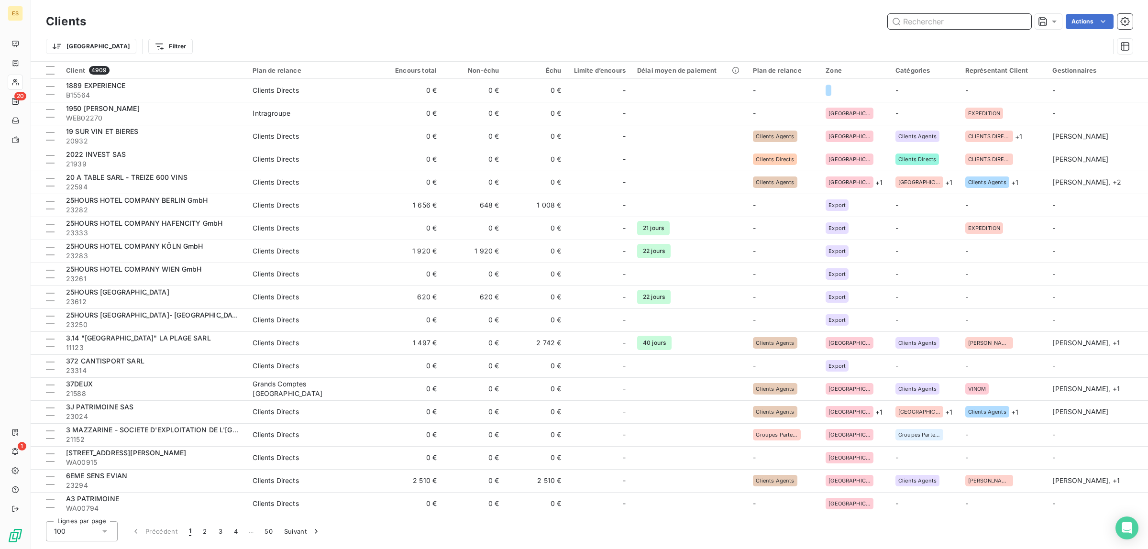
click at [944, 34] on div "Clients Actions Trier Filtrer" at bounding box center [589, 36] width 1087 height 50
click at [941, 24] on input "text" at bounding box center [960, 21] width 144 height 15
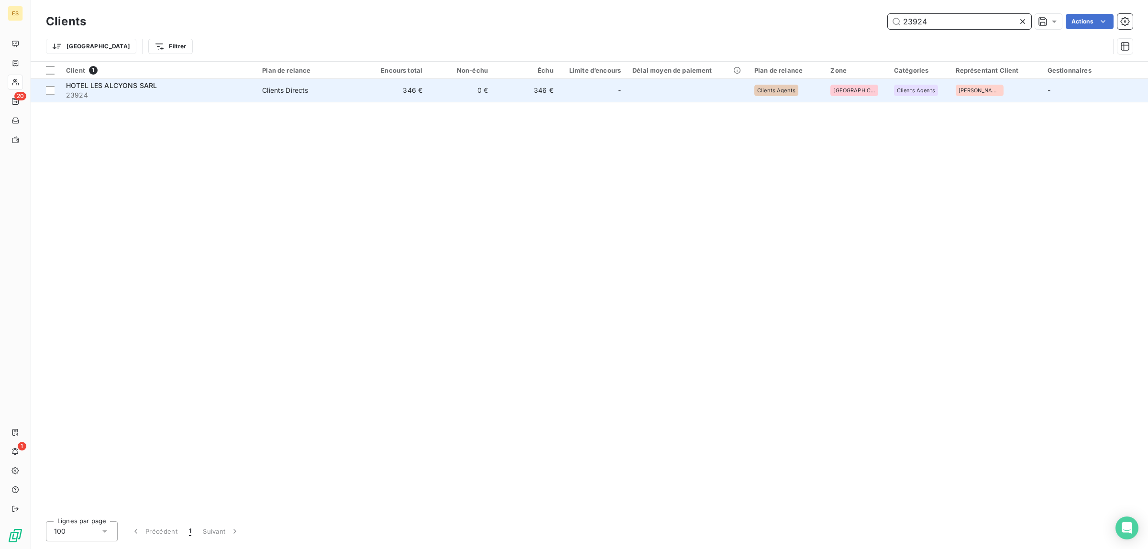
type input "23924"
click at [138, 91] on span "23924" at bounding box center [158, 95] width 185 height 10
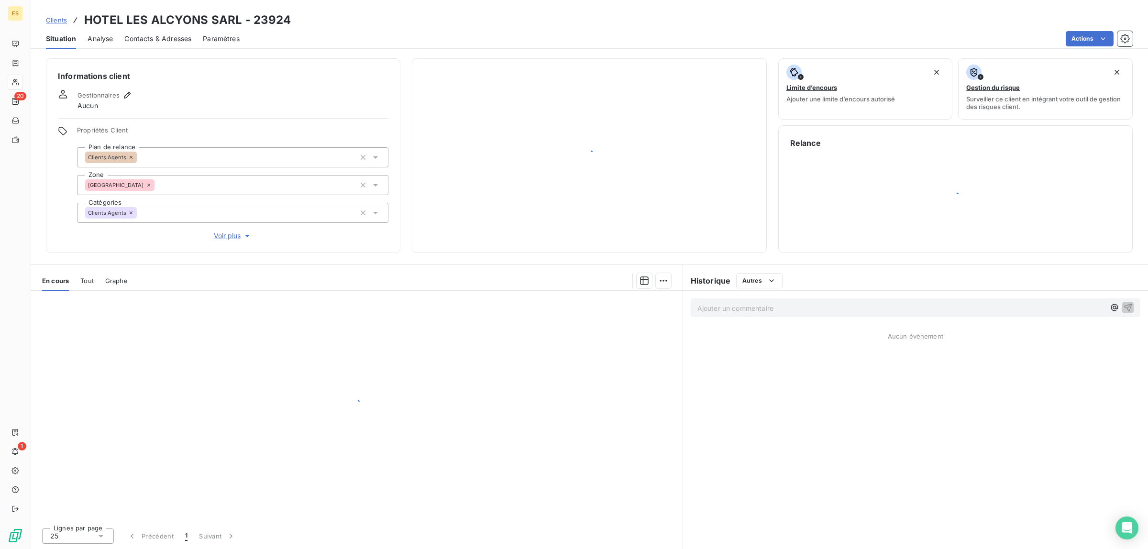
click at [138, 91] on div "Gestionnaires Aucun" at bounding box center [223, 99] width 331 height 21
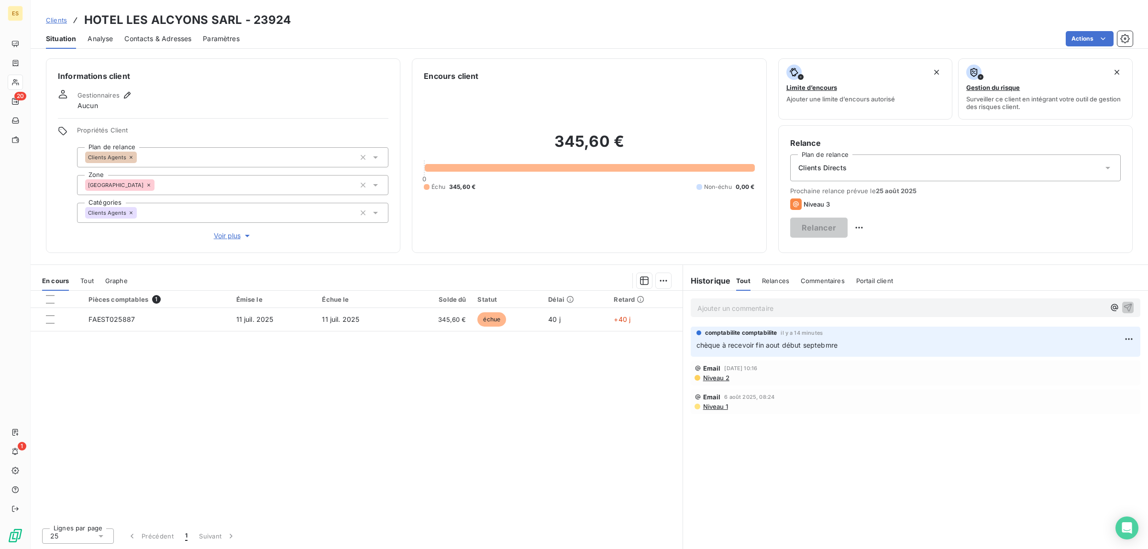
drag, startPoint x: 860, startPoint y: 348, endPoint x: 874, endPoint y: 348, distance: 13.9
click at [860, 348] on p "chèque à recevoir fin aout début septebmre" at bounding box center [916, 345] width 438 height 11
click at [1128, 338] on html "ES 20 1 Clients HOTEL LES ALCYONS SARL - 23924 Situation Analyse Contacts & Adr…" at bounding box center [574, 274] width 1148 height 549
click at [1099, 364] on div "Editer" at bounding box center [1106, 360] width 54 height 15
click at [57, 17] on span "Clients" at bounding box center [56, 20] width 21 height 8
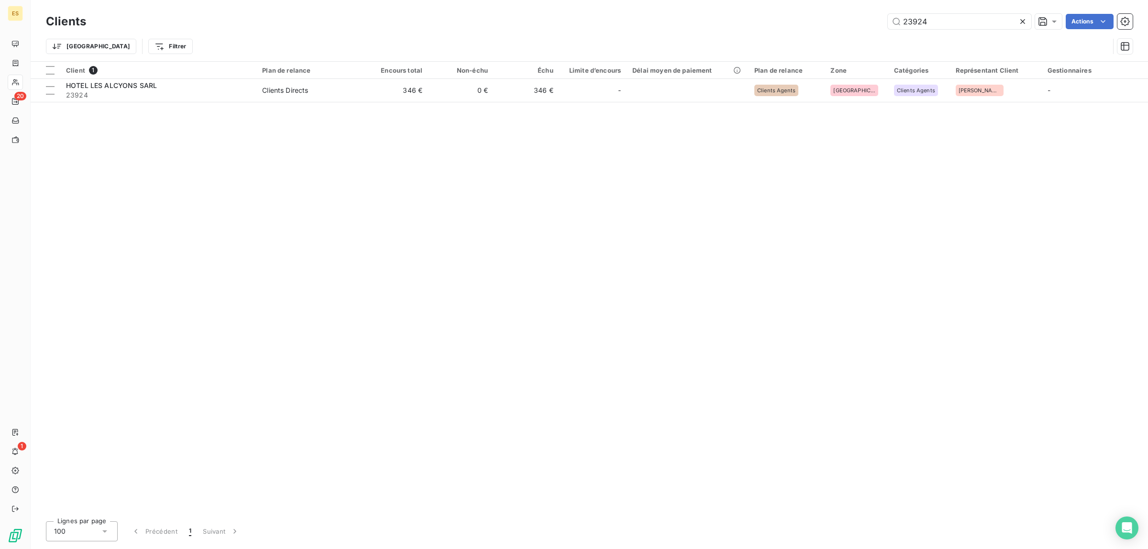
drag, startPoint x: 922, startPoint y: 21, endPoint x: 775, endPoint y: 53, distance: 150.9
click at [776, 53] on div "Clients 23924 Actions Trier Filtrer" at bounding box center [589, 36] width 1087 height 50
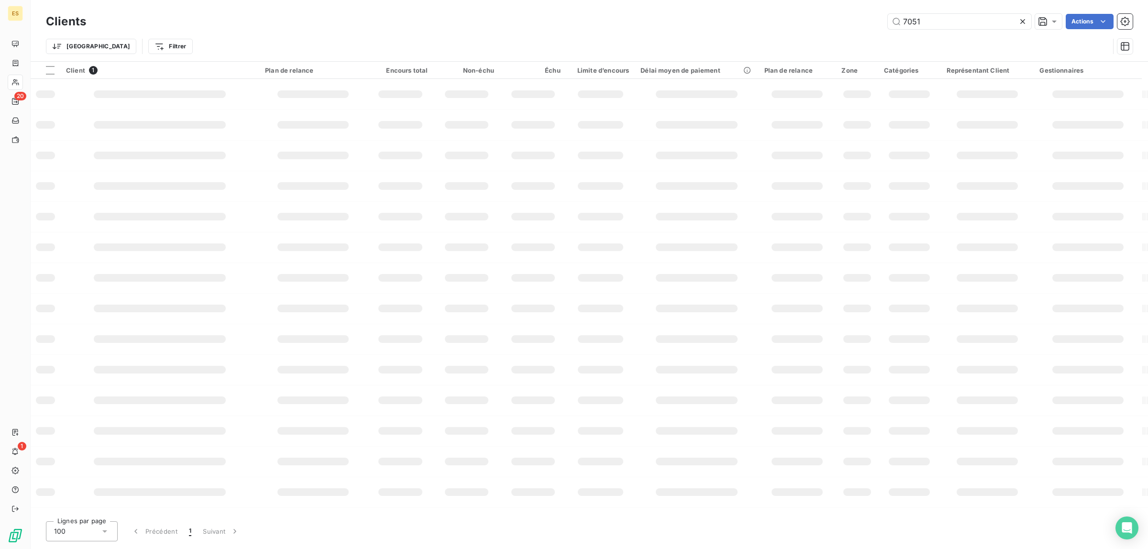
type input "7051"
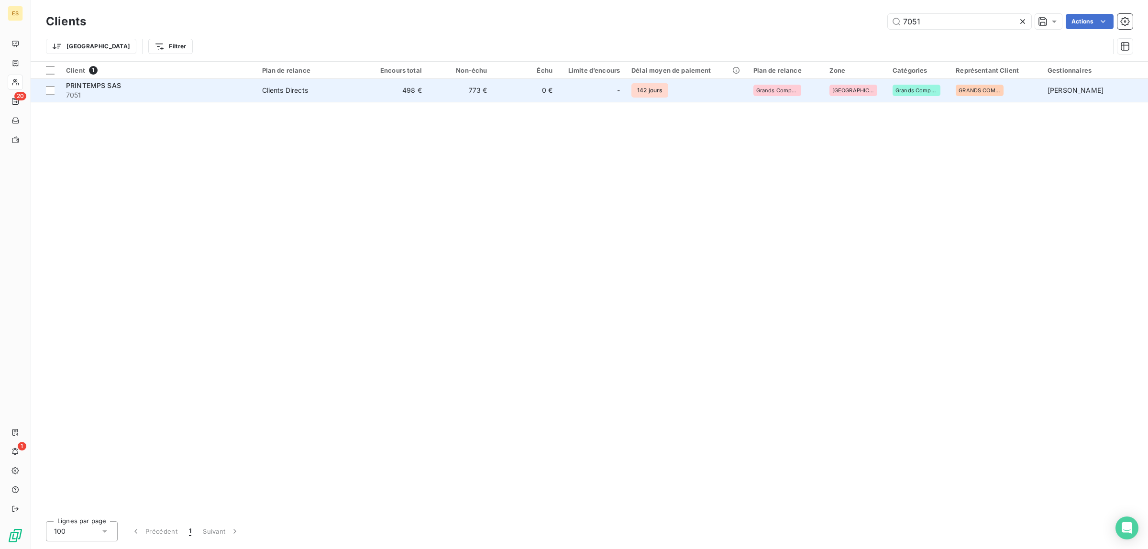
click at [395, 87] on td "498 €" at bounding box center [395, 90] width 66 height 23
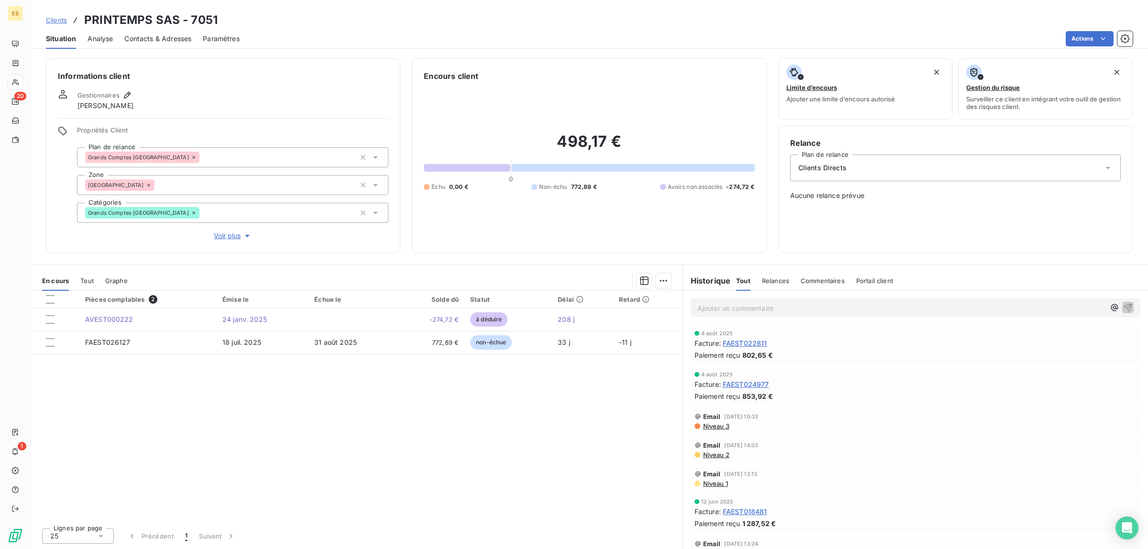
click at [821, 305] on p "Ajouter un commentaire ﻿" at bounding box center [902, 308] width 408 height 12
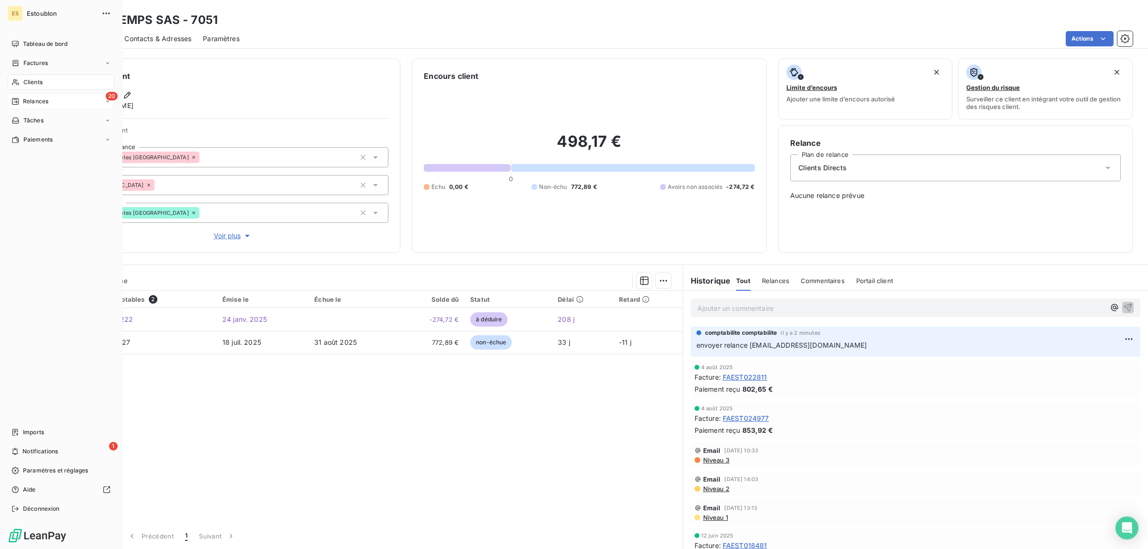
click at [47, 103] on span "Relances" at bounding box center [35, 101] width 25 height 9
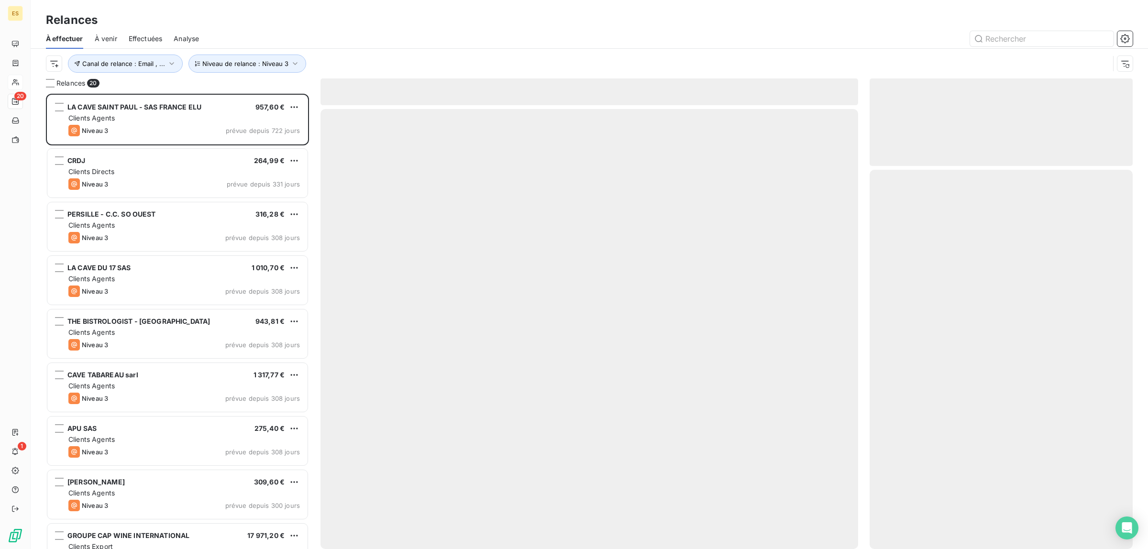
scroll to position [446, 254]
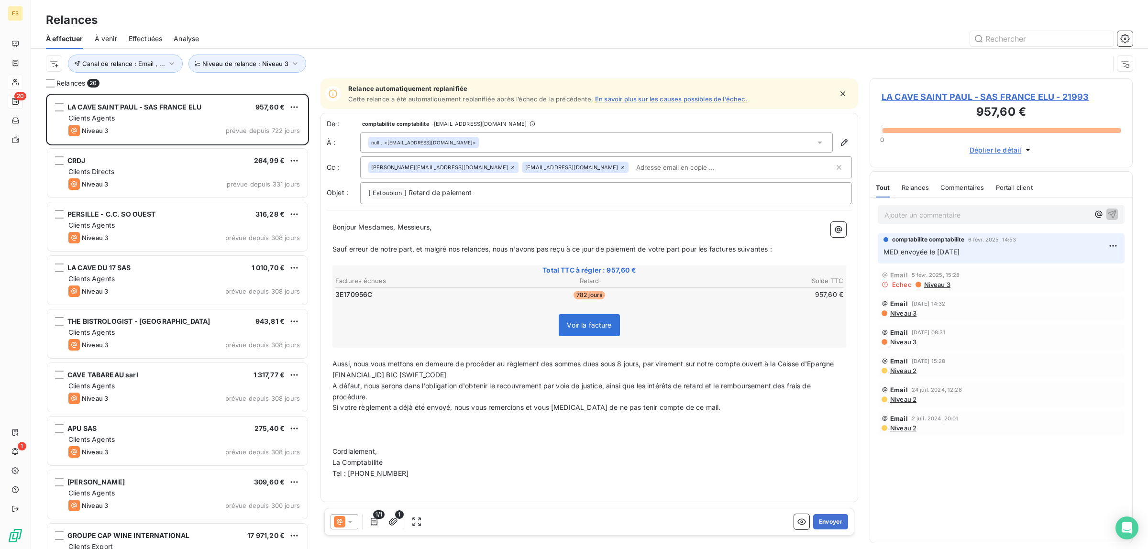
click at [158, 36] on span "Effectuées" at bounding box center [146, 39] width 34 height 10
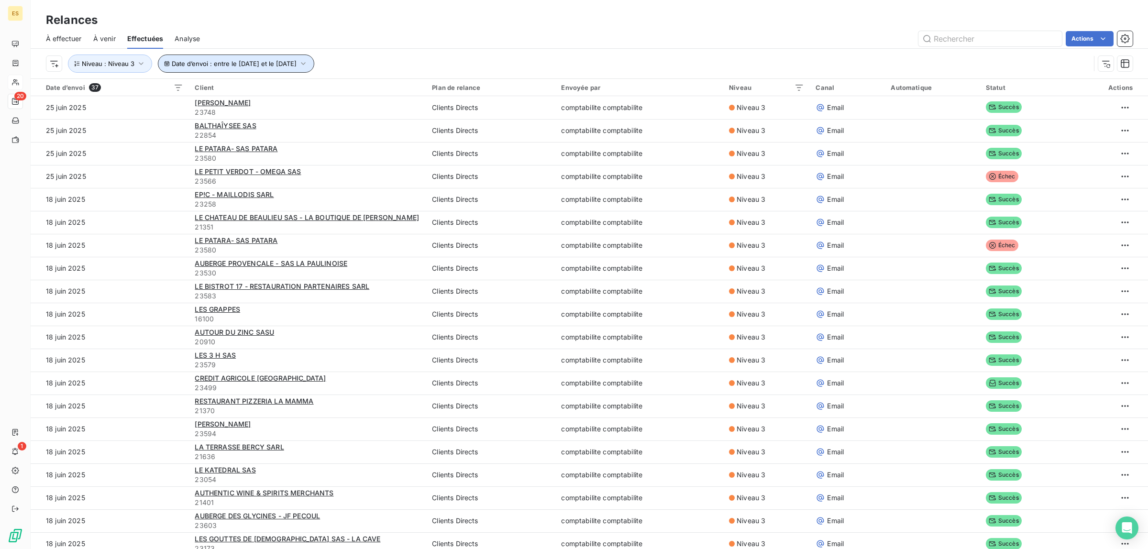
click at [216, 67] on span "Date d’envoi : entre le [DATE] et le [DATE]" at bounding box center [234, 64] width 125 height 8
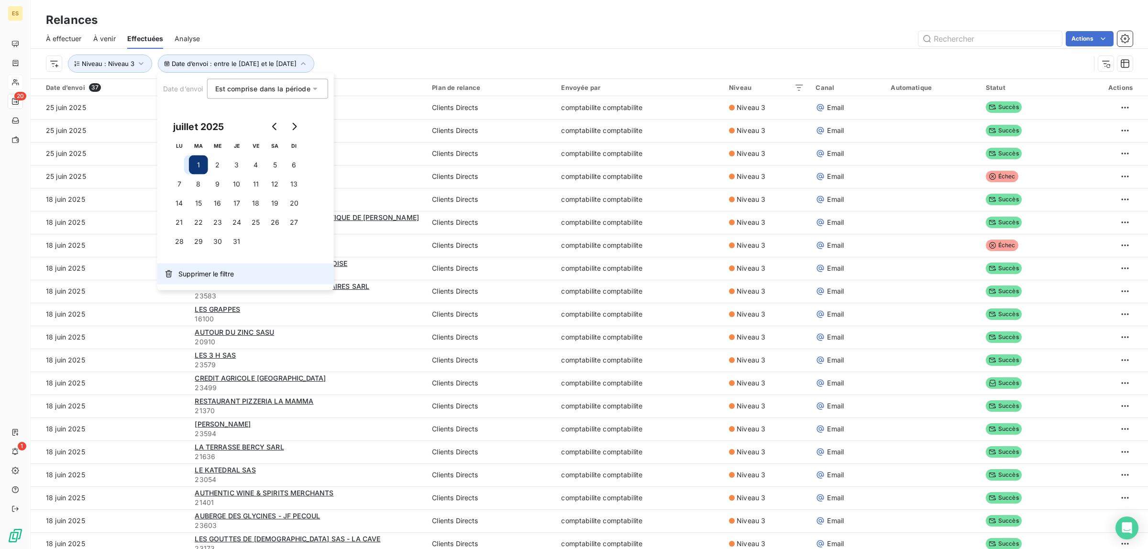
click at [188, 280] on button "Supprimer le filtre" at bounding box center [245, 274] width 177 height 21
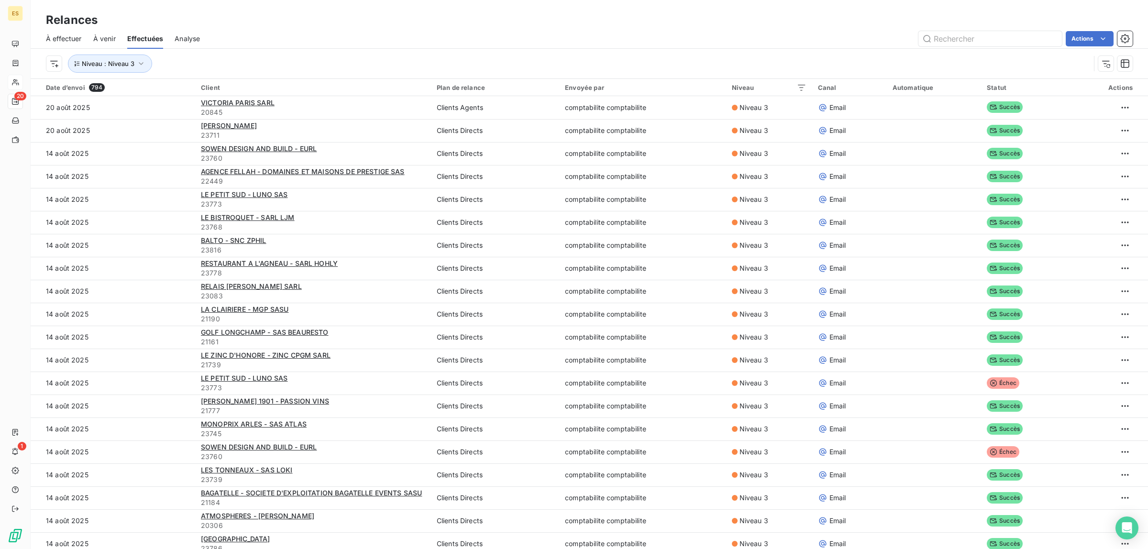
click at [278, 43] on div "Actions" at bounding box center [672, 38] width 922 height 15
click at [58, 61] on html "ES 20 1 Relances À effectuer À venir Effectuées Analyse Actions Niveau : Niveau…" at bounding box center [574, 274] width 1148 height 549
click at [94, 123] on div "Date d’envoi" at bounding box center [117, 118] width 133 height 15
click at [119, 72] on button "Date d’envoi" at bounding box center [102, 64] width 68 height 18
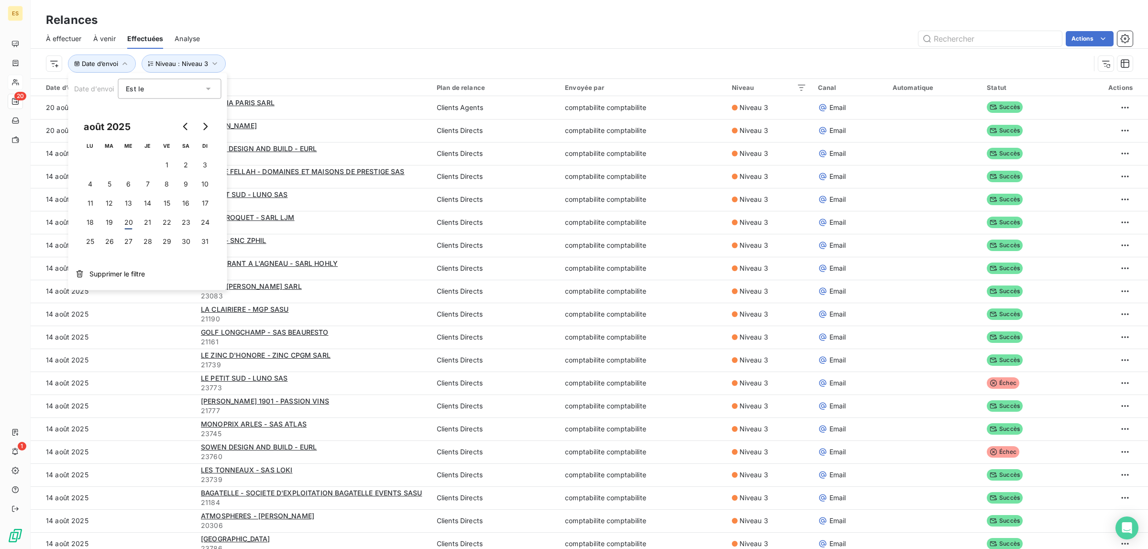
click at [164, 92] on div "Est le eq" at bounding box center [165, 88] width 78 height 13
click at [154, 193] on span "Est comprise dans la période" at bounding box center [184, 197] width 95 height 8
click at [183, 125] on icon "Go to previous month" at bounding box center [186, 127] width 8 height 8
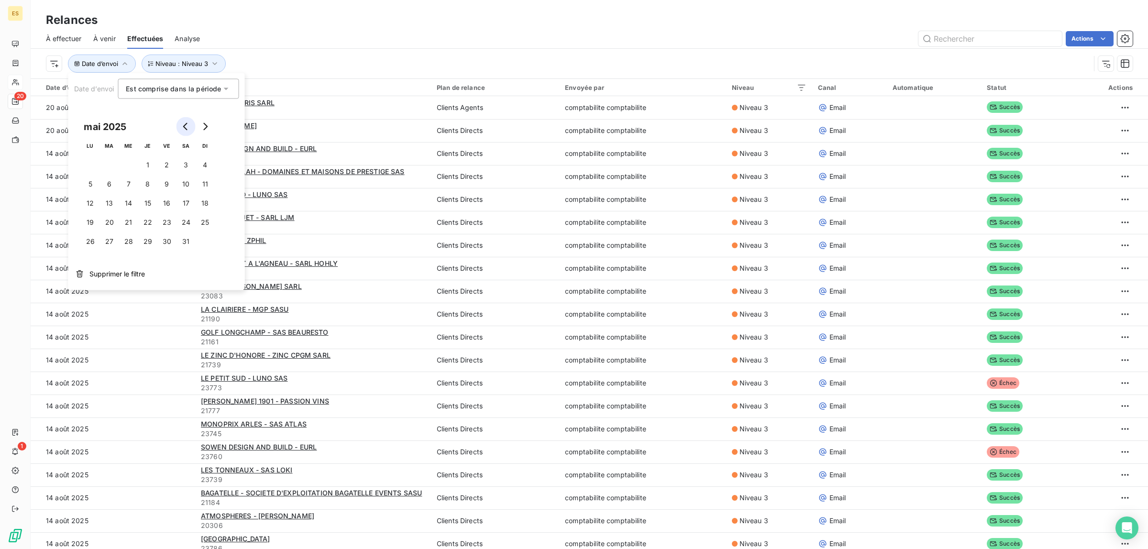
click at [183, 125] on icon "Go to previous month" at bounding box center [186, 127] width 8 height 8
click at [184, 125] on icon "Go to previous month" at bounding box center [186, 127] width 8 height 8
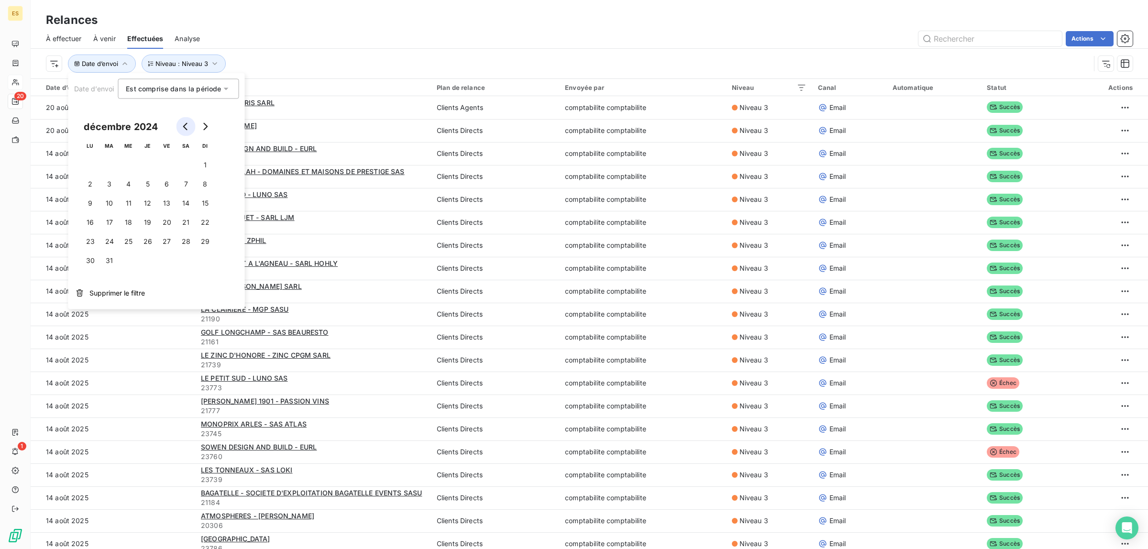
click at [184, 125] on icon "Go to previous month" at bounding box center [186, 127] width 8 height 8
click at [210, 122] on button "Go to next month" at bounding box center [205, 126] width 19 height 19
click at [209, 122] on button "Go to next month" at bounding box center [205, 126] width 19 height 19
click at [131, 163] on button "1" at bounding box center [128, 165] width 19 height 19
click at [204, 125] on icon "Go to next month" at bounding box center [205, 127] width 8 height 8
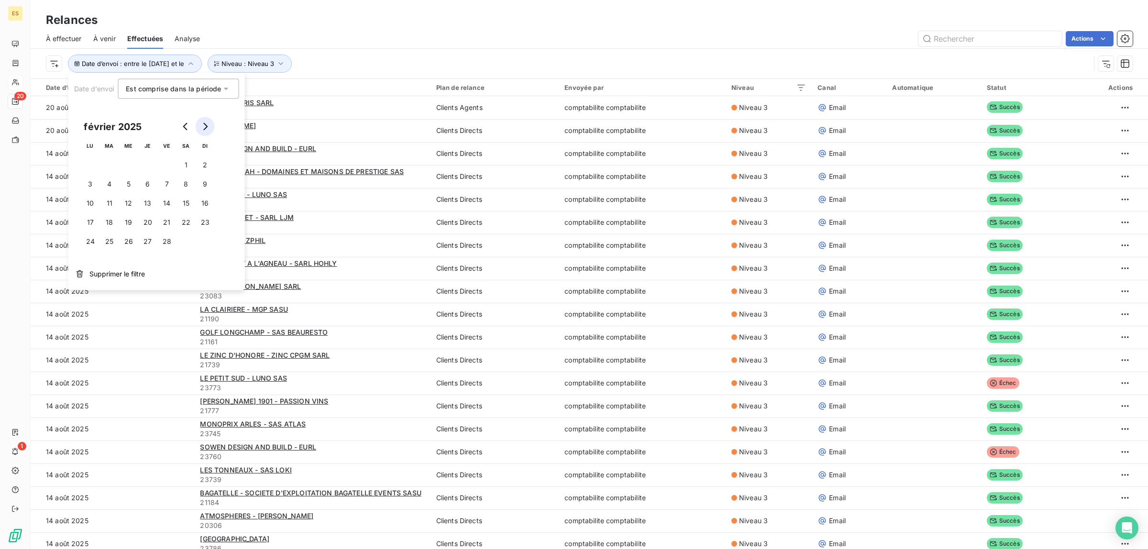
click at [204, 125] on icon "Go to next month" at bounding box center [205, 127] width 8 height 8
click at [206, 124] on icon "Go to next month" at bounding box center [205, 127] width 4 height 8
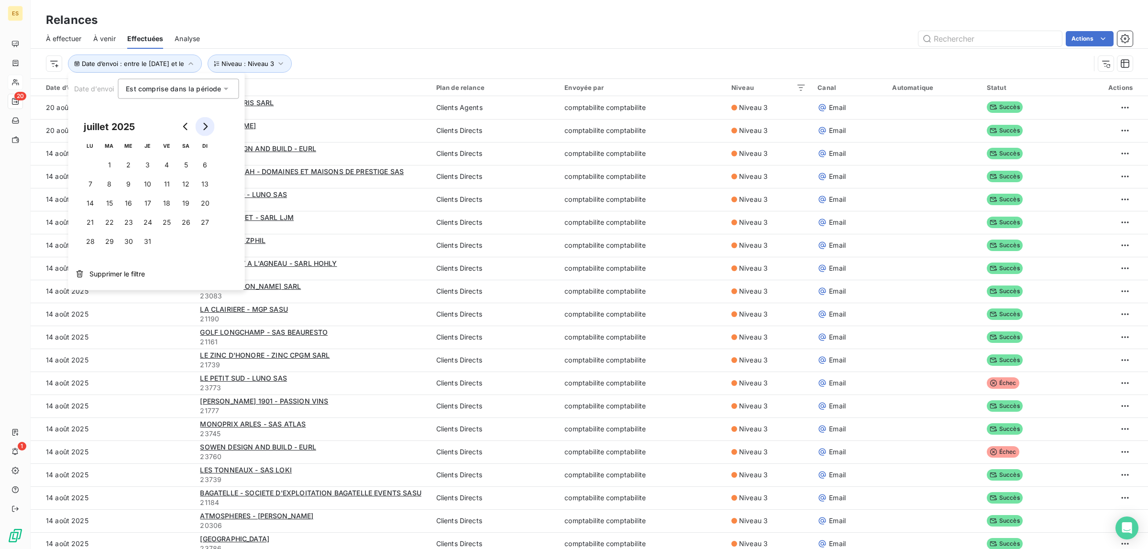
click at [206, 124] on icon "Go to next month" at bounding box center [205, 127] width 4 height 8
click at [185, 127] on icon "Go to previous month" at bounding box center [186, 127] width 8 height 8
click at [187, 123] on icon "Go to previous month" at bounding box center [186, 127] width 8 height 8
click at [203, 160] on button "1" at bounding box center [205, 165] width 19 height 19
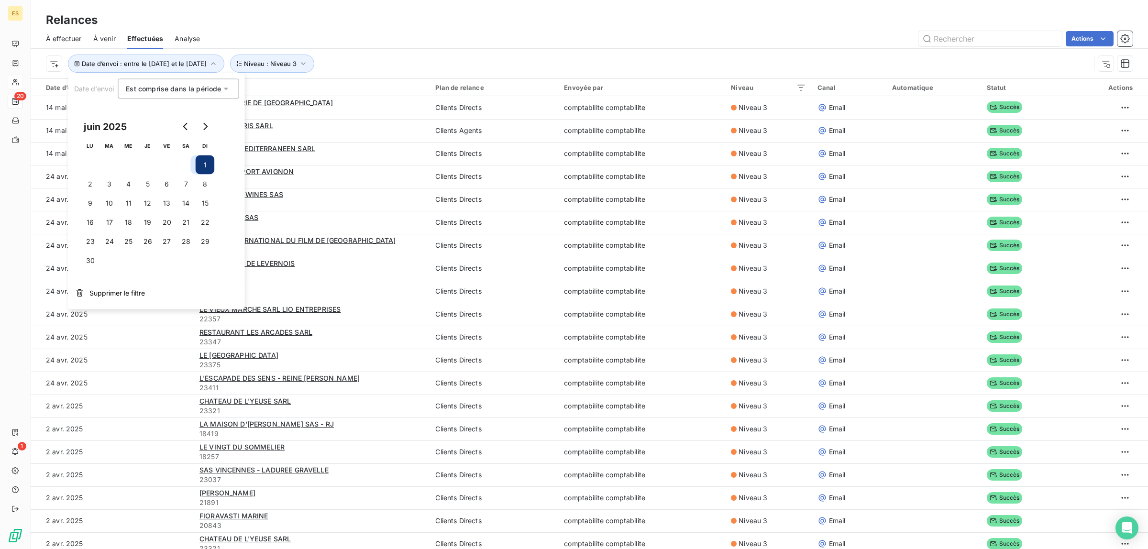
click at [418, 42] on div "Actions" at bounding box center [672, 38] width 922 height 15
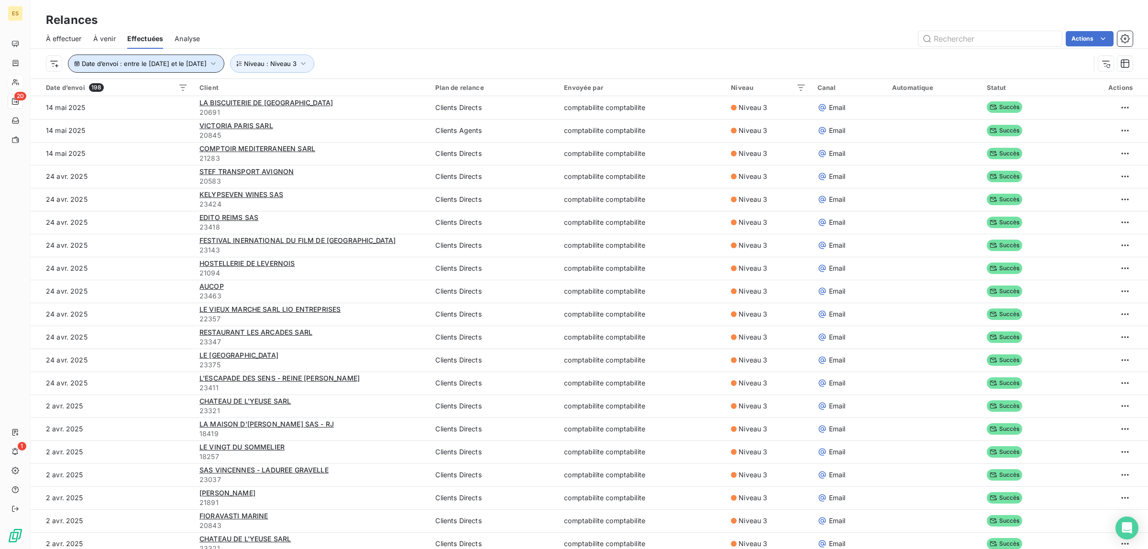
click at [218, 62] on icon "button" at bounding box center [214, 64] width 10 height 10
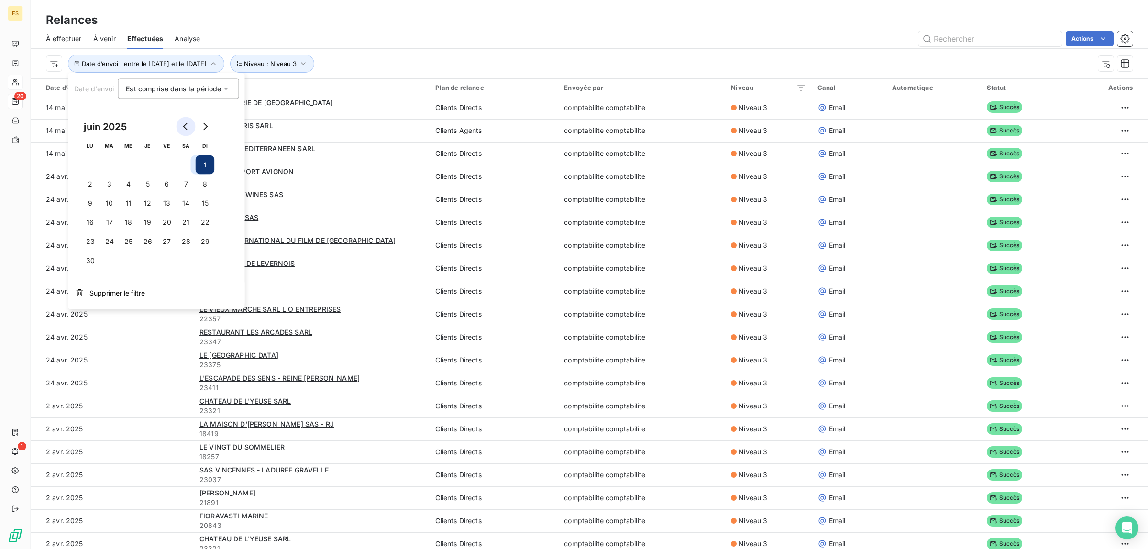
click at [181, 125] on button "Go to previous month" at bounding box center [186, 126] width 19 height 19
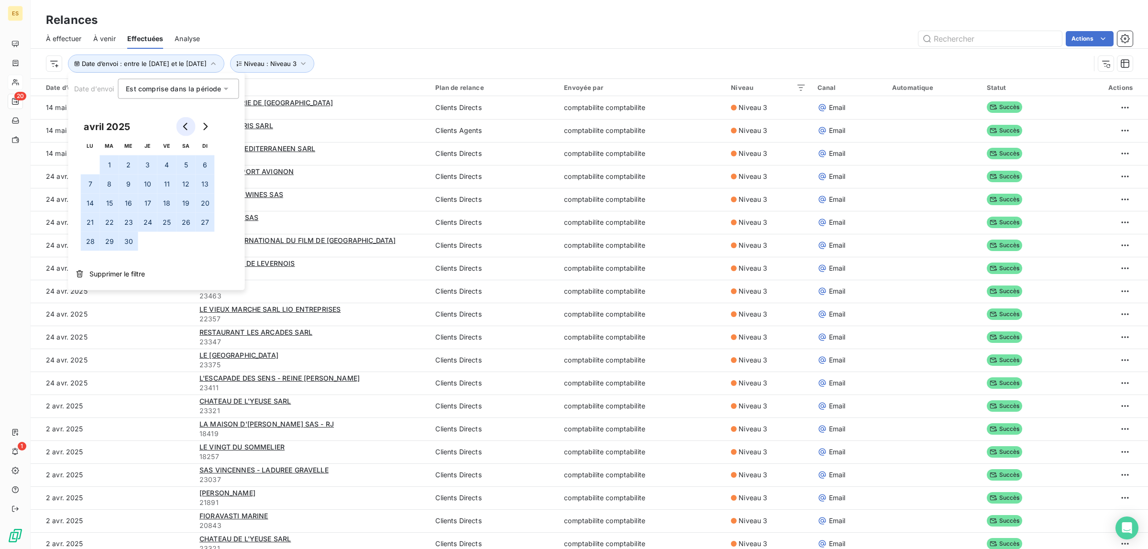
click at [181, 124] on button "Go to previous month" at bounding box center [186, 126] width 19 height 19
click at [182, 161] on button "1" at bounding box center [186, 165] width 19 height 19
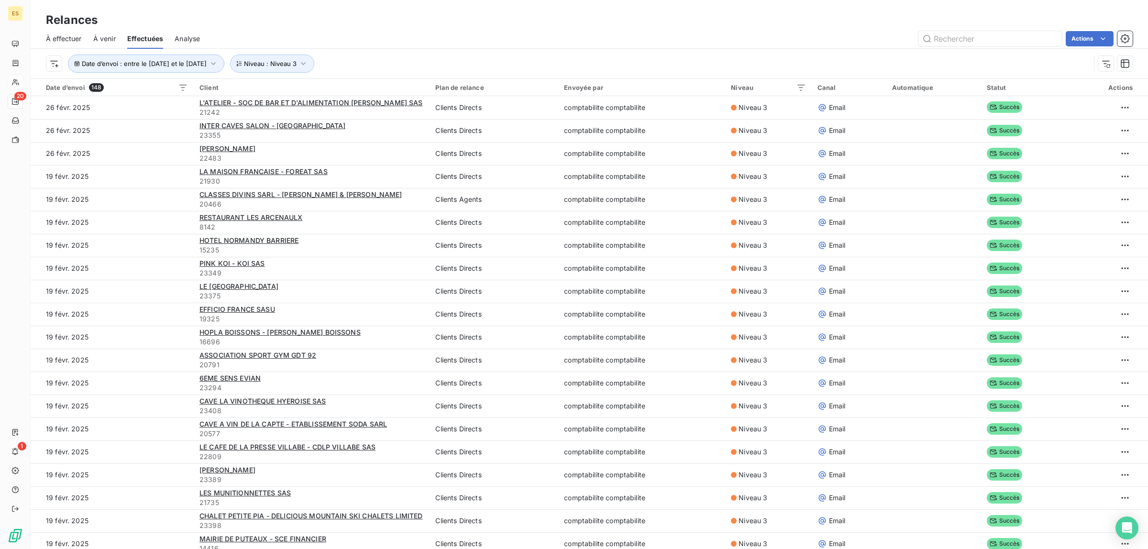
click at [393, 49] on div "Date d’envoi : entre le [DATE] et le [DATE] Niveau : Niveau 3" at bounding box center [589, 64] width 1087 height 30
click at [207, 64] on span "Date d’envoi : entre le [DATE] et le [DATE]" at bounding box center [144, 64] width 125 height 8
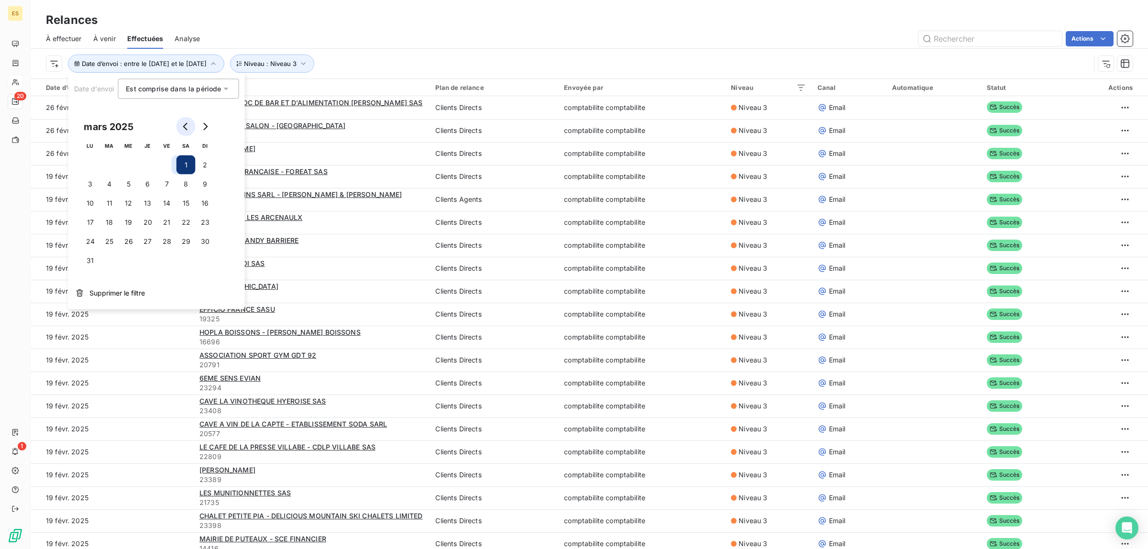
click at [178, 125] on button "Go to previous month" at bounding box center [186, 126] width 19 height 19
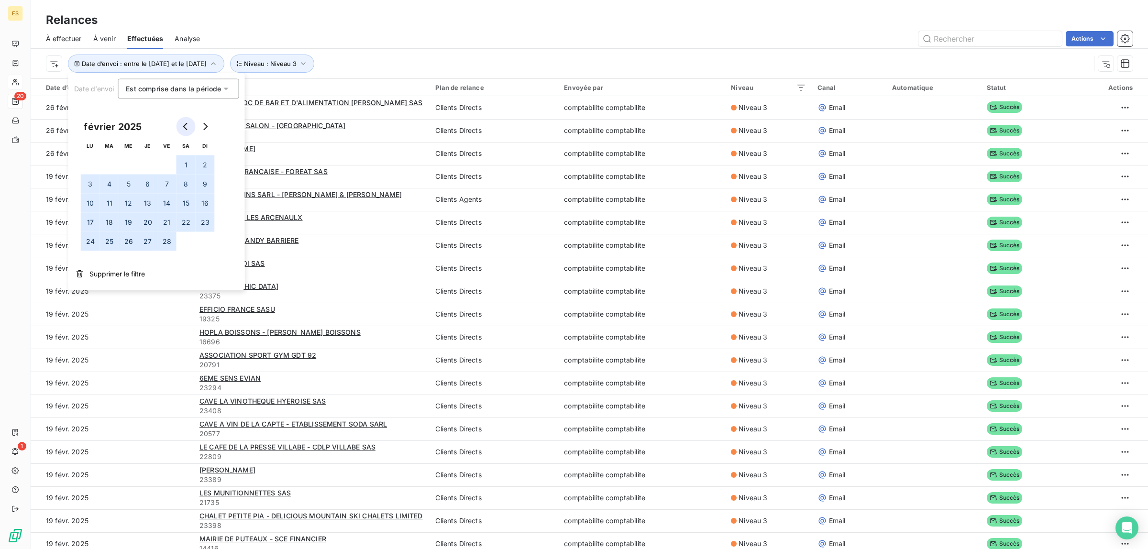
click at [183, 125] on icon "Go to previous month" at bounding box center [186, 127] width 8 height 8
click at [204, 124] on icon "Go to next month" at bounding box center [205, 127] width 8 height 8
click at [204, 123] on icon "Go to next month" at bounding box center [205, 127] width 8 height 8
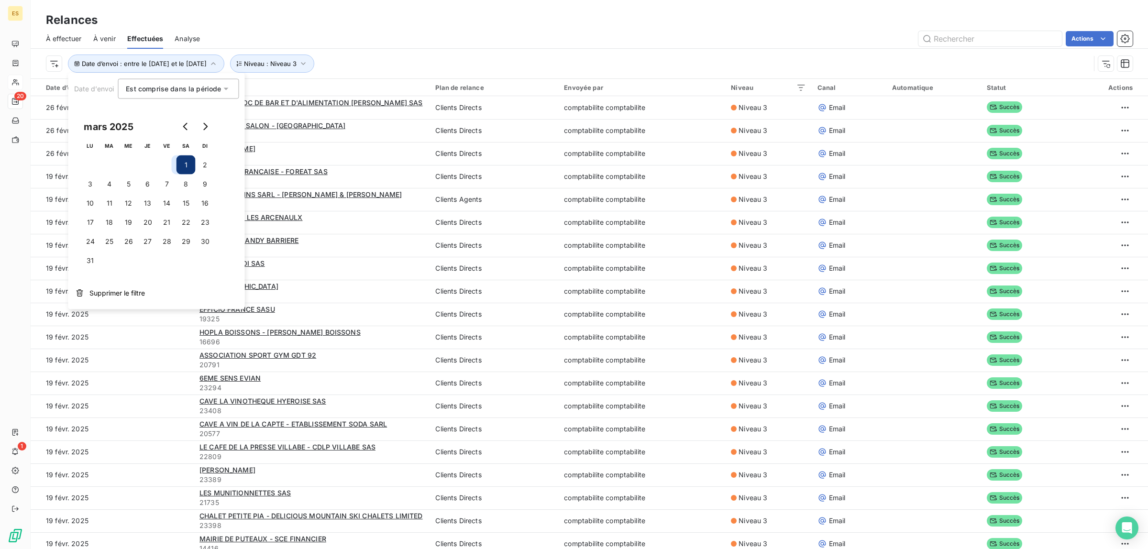
click at [187, 164] on button "1" at bounding box center [186, 165] width 19 height 19
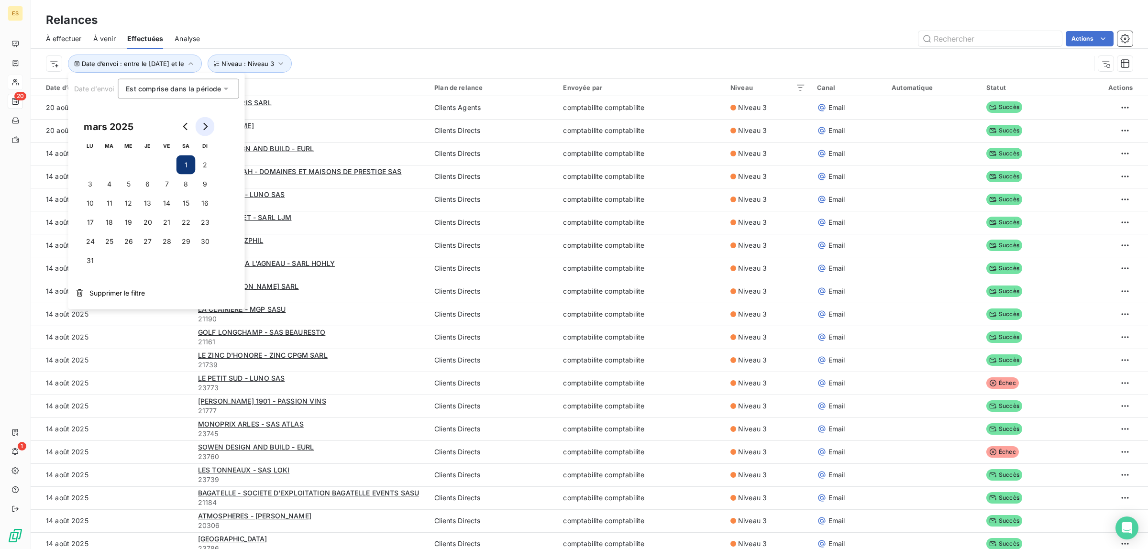
click at [206, 127] on icon "Go to next month" at bounding box center [205, 127] width 4 height 8
click at [208, 127] on icon "Go to next month" at bounding box center [205, 127] width 8 height 8
click at [185, 127] on icon "Go to previous month" at bounding box center [185, 127] width 4 height 8
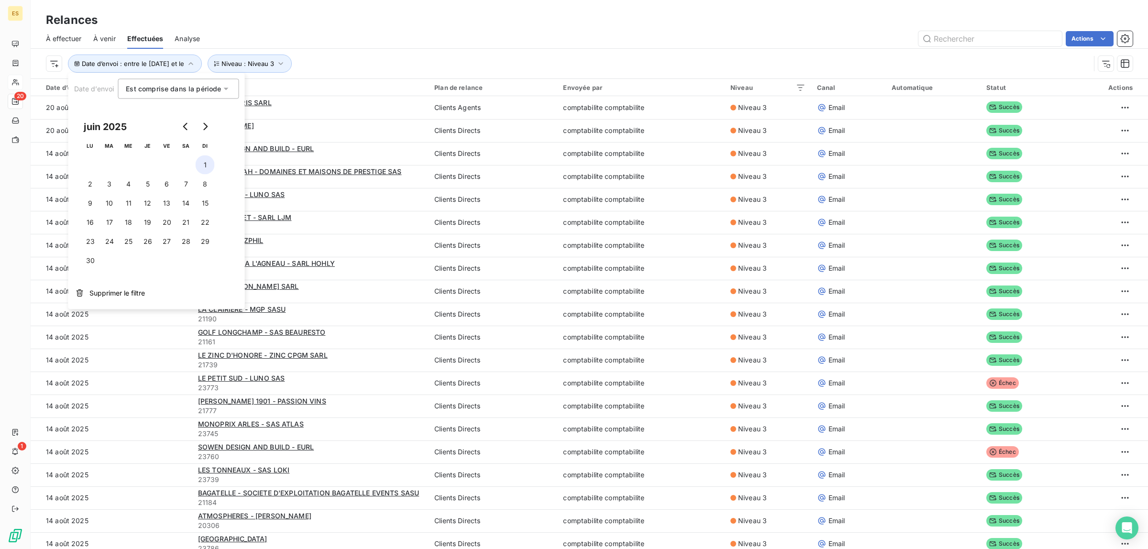
click at [204, 163] on button "1" at bounding box center [205, 165] width 19 height 19
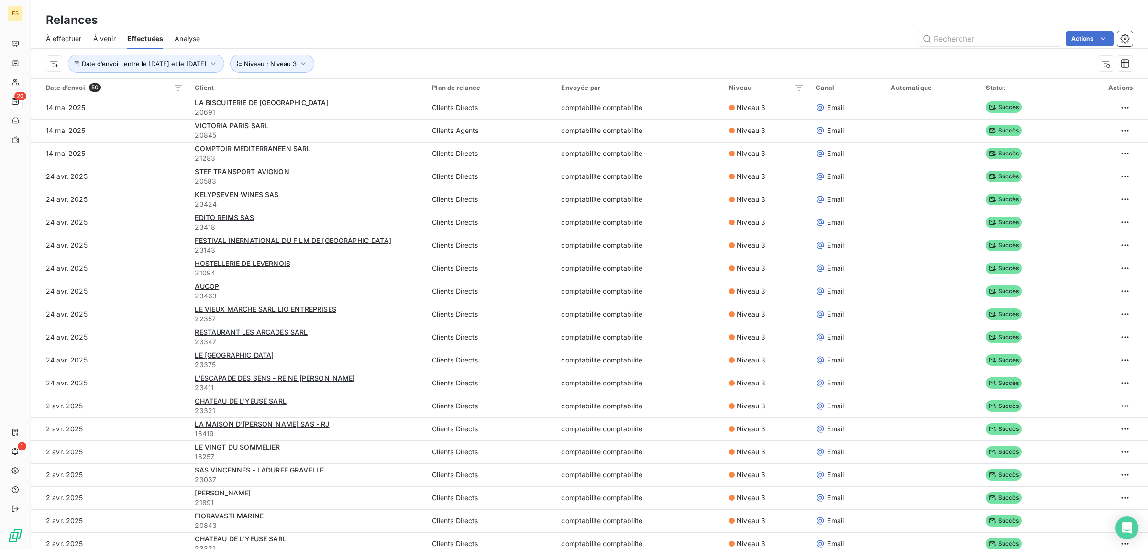
click at [377, 59] on div "Date d’envoi : entre le [DATE] et le [DATE] Niveau : Niveau 3" at bounding box center [568, 64] width 1045 height 18
click at [54, 68] on html "ES 20 1 Relances À effectuer À venir Effectuées Analyse Actions Date d’envoi : …" at bounding box center [574, 274] width 1148 height 549
click at [61, 204] on icon at bounding box center [60, 204] width 8 height 8
click at [103, 60] on icon "button" at bounding box center [106, 64] width 10 height 10
click at [97, 63] on span "Statut" at bounding box center [90, 64] width 17 height 8
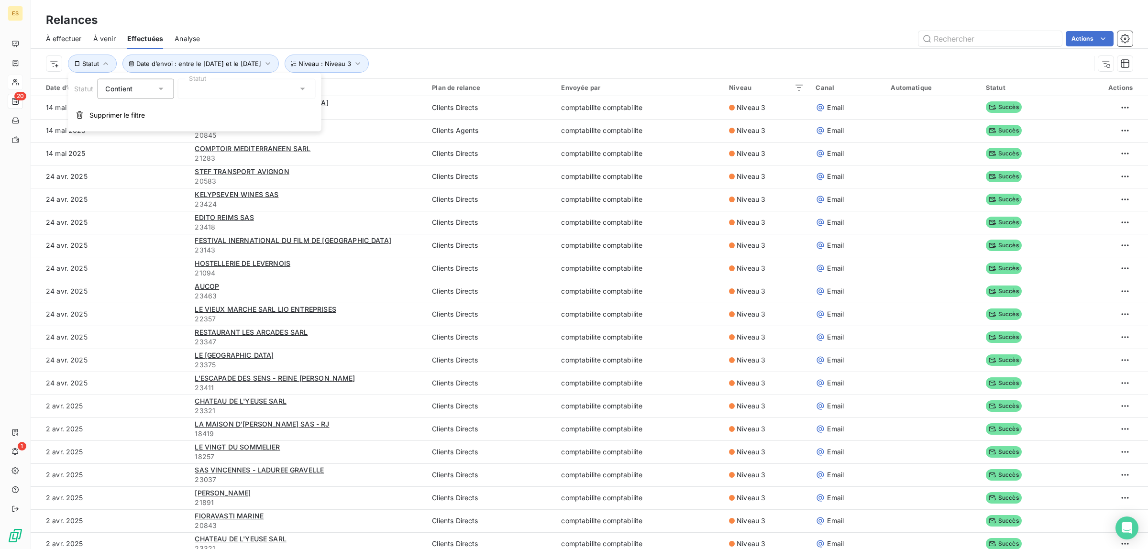
click at [216, 91] on div at bounding box center [247, 89] width 138 height 20
click at [75, 56] on button "Statut" at bounding box center [92, 64] width 49 height 18
click at [91, 68] on button "Statut" at bounding box center [92, 64] width 49 height 18
click at [92, 120] on span "Supprimer le filtre" at bounding box center [117, 116] width 56 height 10
click at [441, 19] on div "Relances" at bounding box center [590, 19] width 1118 height 17
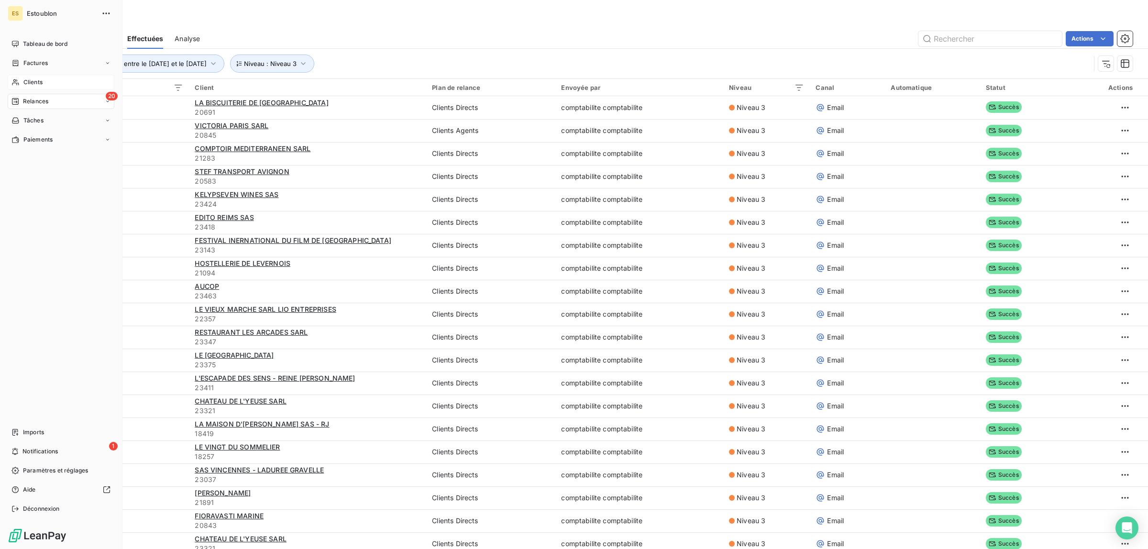
click at [39, 79] on span "Clients" at bounding box center [32, 82] width 19 height 9
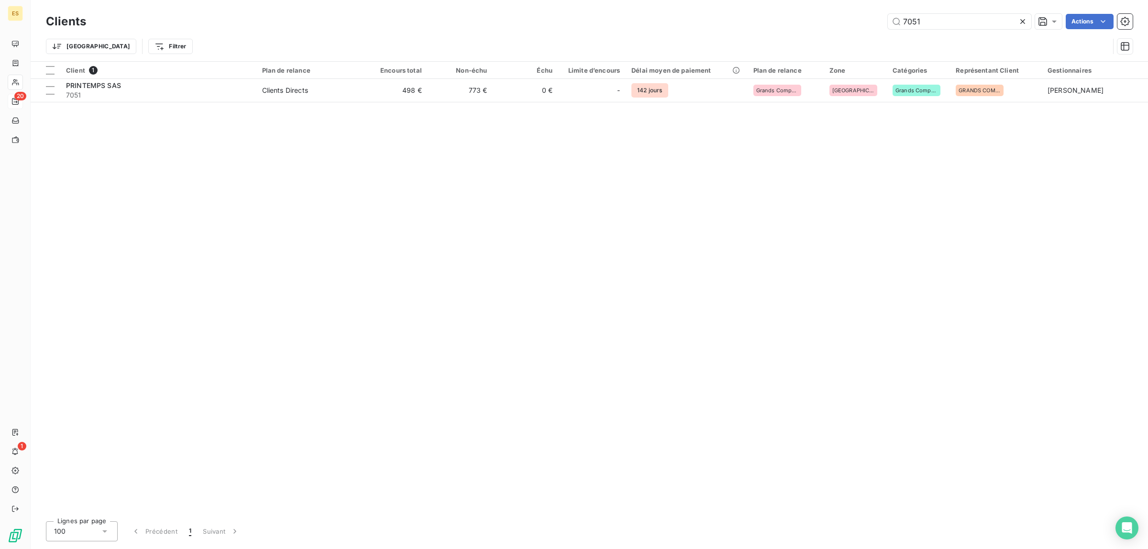
drag, startPoint x: 904, startPoint y: 17, endPoint x: 795, endPoint y: 16, distance: 109.1
click at [796, 16] on div "7051 Actions" at bounding box center [615, 21] width 1035 height 15
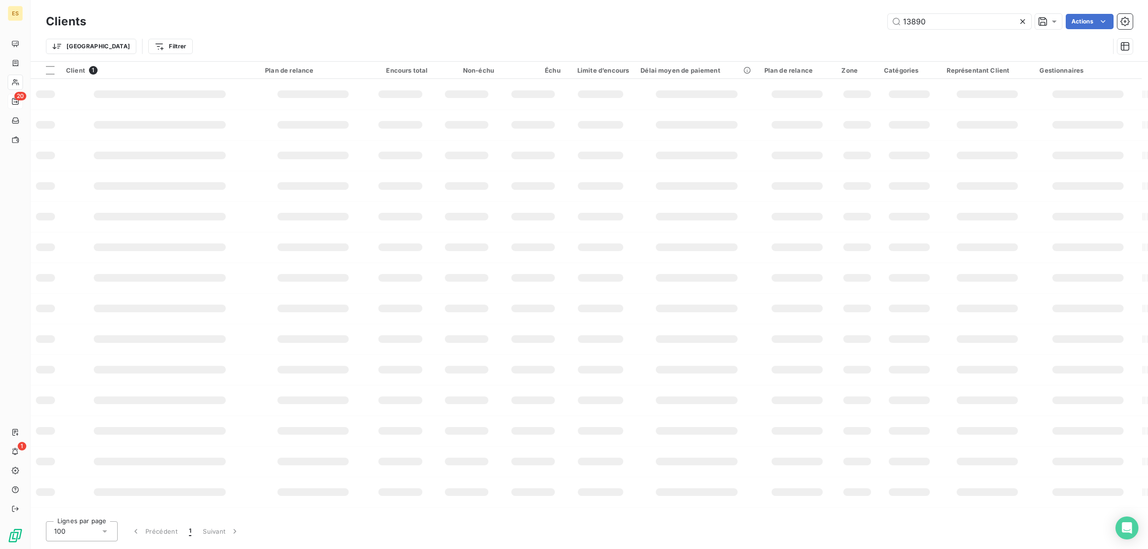
type input "13890"
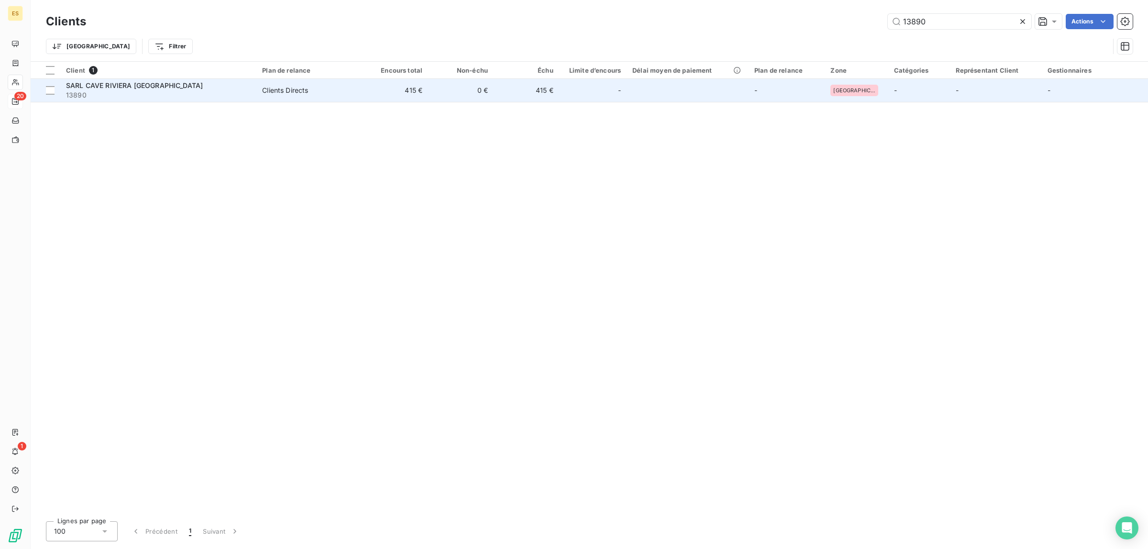
click at [171, 84] on div "SARL CAVE RIVIERA [GEOGRAPHIC_DATA]" at bounding box center [158, 86] width 185 height 10
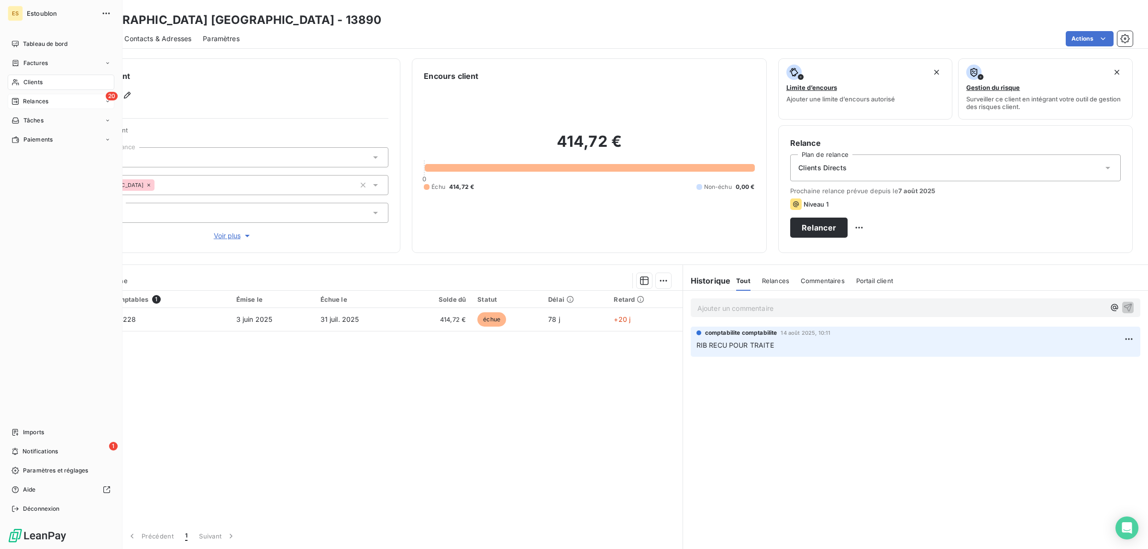
click at [41, 82] on span "Clients" at bounding box center [32, 82] width 19 height 9
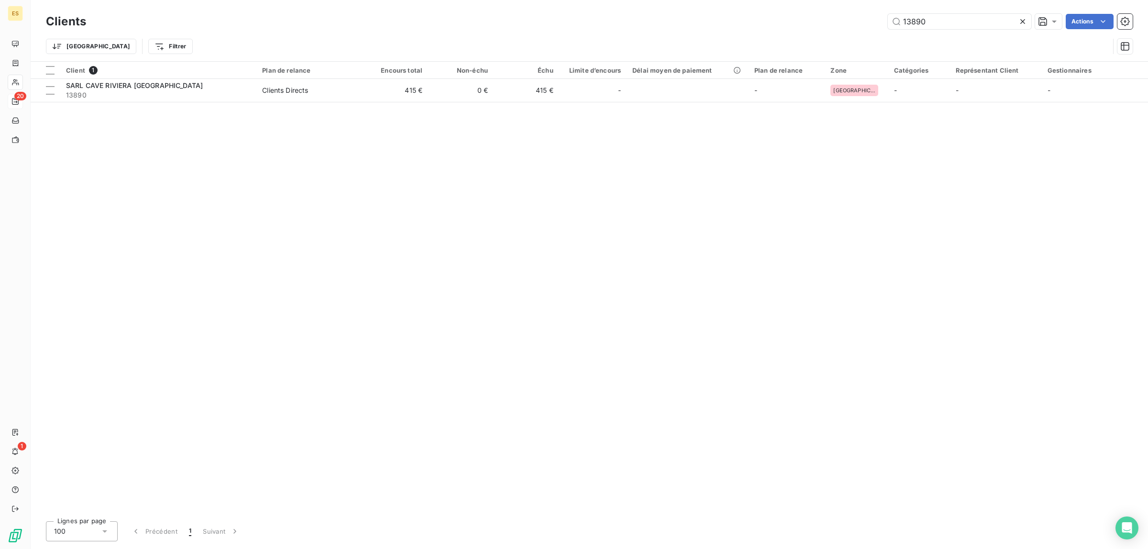
drag, startPoint x: 933, startPoint y: 23, endPoint x: 744, endPoint y: 30, distance: 189.6
click at [744, 30] on div "Clients 13890 Actions" at bounding box center [589, 21] width 1087 height 20
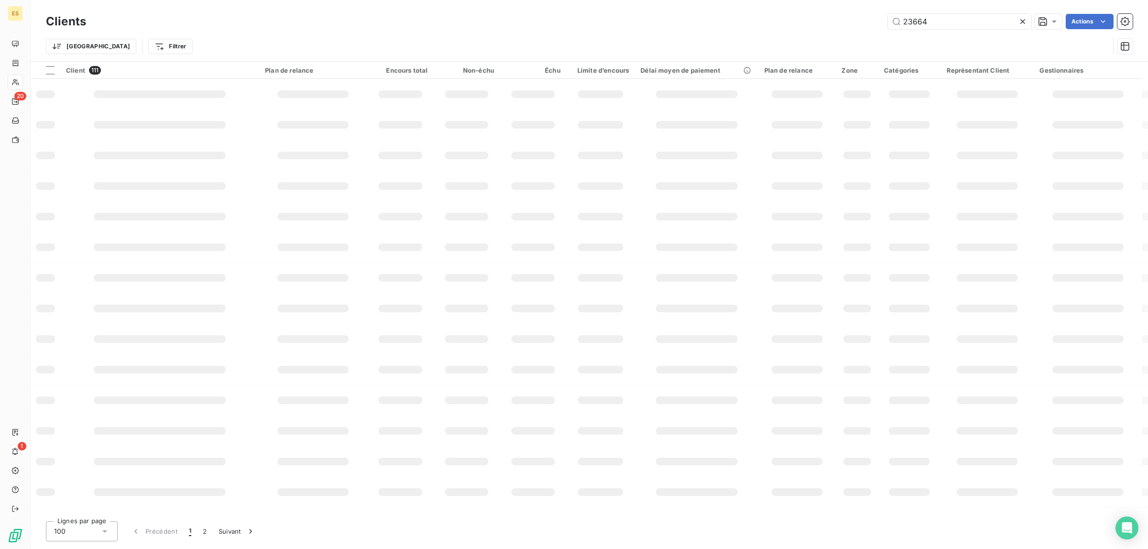
type input "23664"
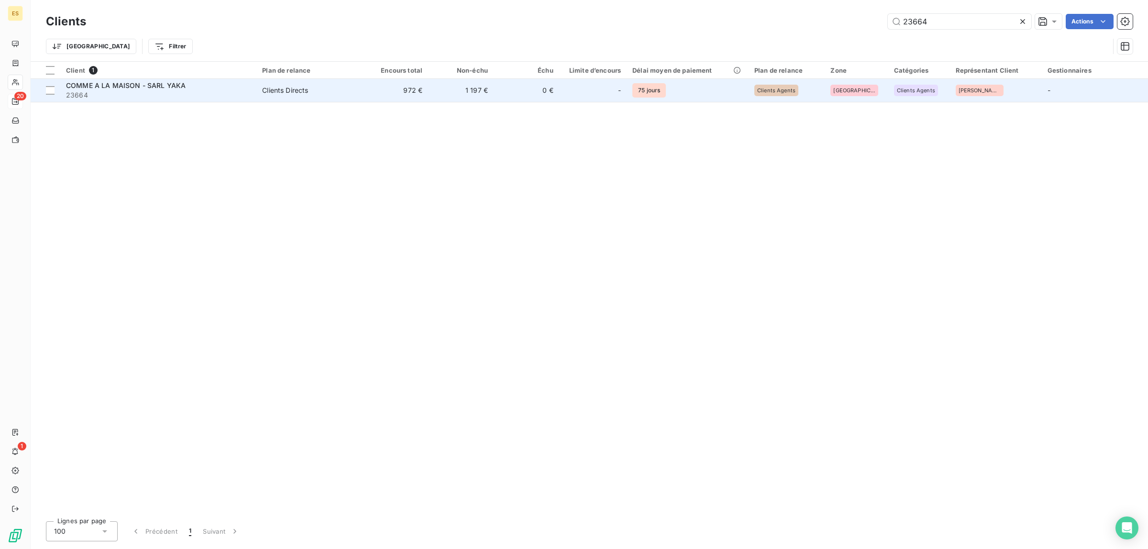
click at [183, 92] on span "23664" at bounding box center [158, 95] width 185 height 10
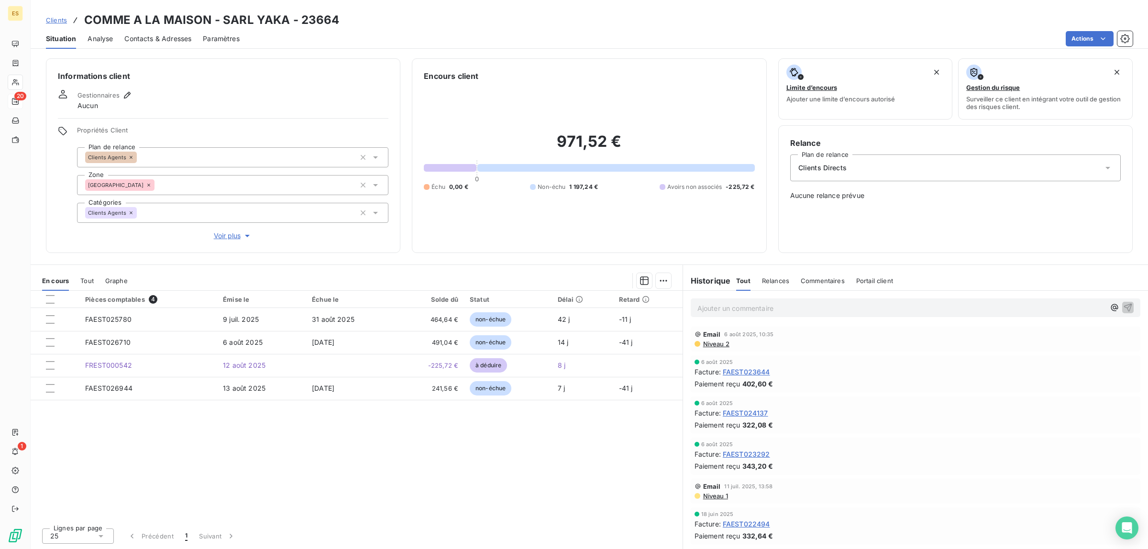
click at [716, 309] on p "Ajouter un commentaire ﻿" at bounding box center [902, 308] width 408 height 12
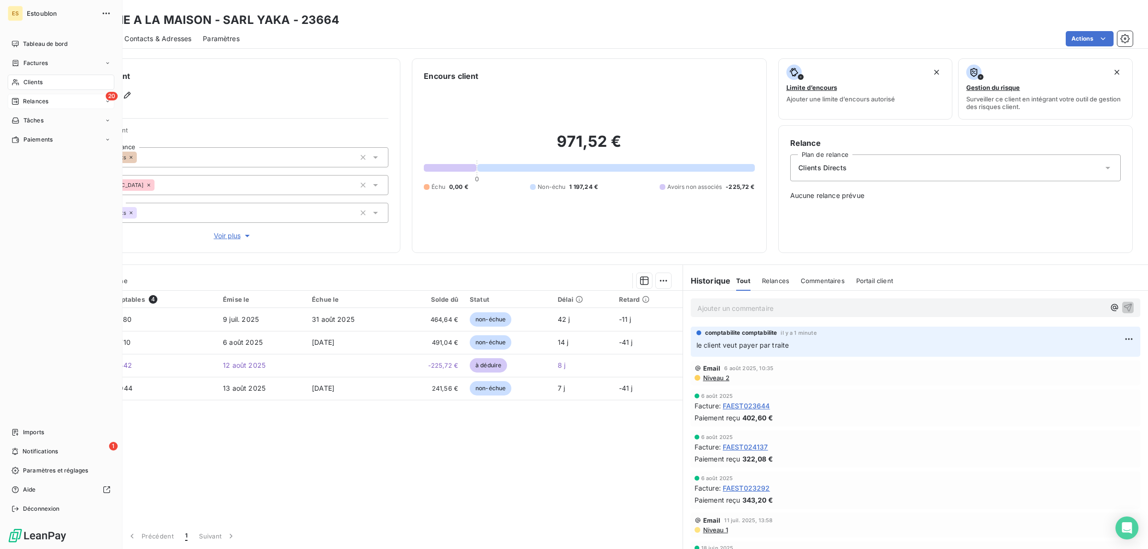
click at [42, 85] on span "Clients" at bounding box center [32, 82] width 19 height 9
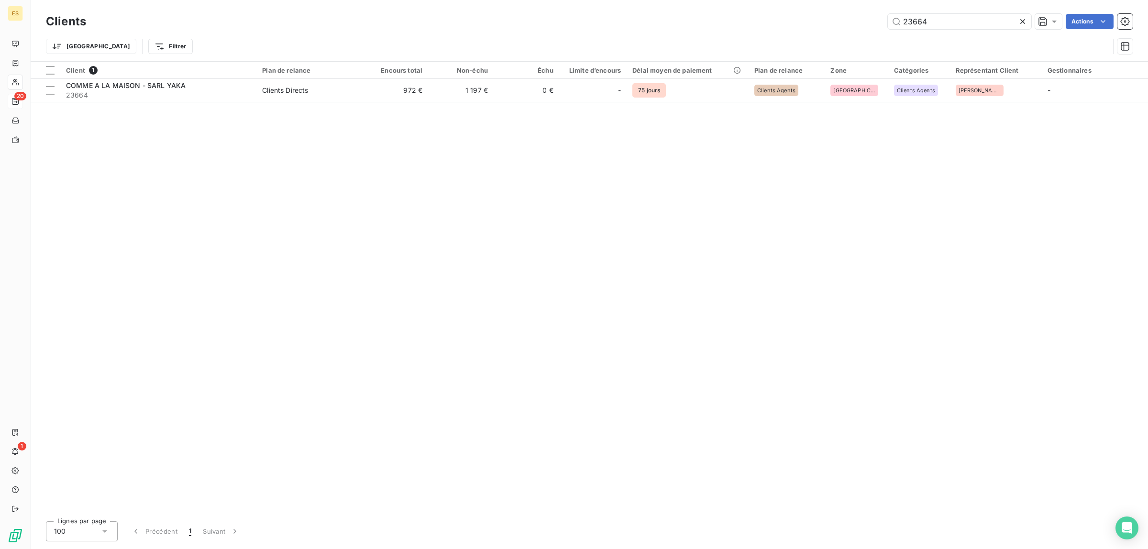
drag, startPoint x: 901, startPoint y: 20, endPoint x: 779, endPoint y: 28, distance: 122.2
click at [781, 28] on div "23664 Actions" at bounding box center [615, 21] width 1035 height 15
type input "20438"
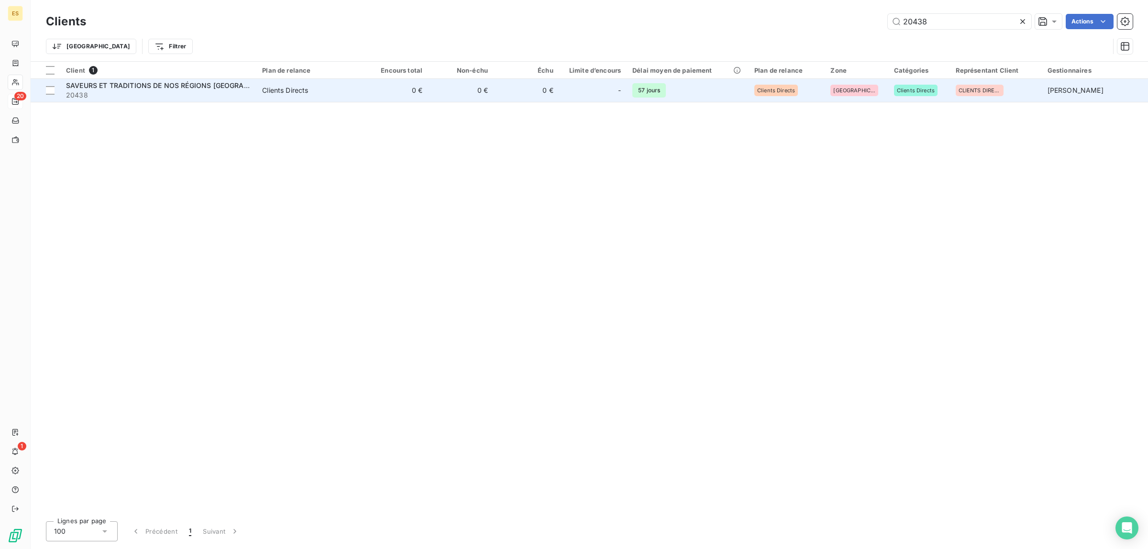
click at [195, 87] on span "SAVEURS ET TRADITIONS DE NOS RÉGIONS [GEOGRAPHIC_DATA]" at bounding box center [174, 85] width 216 height 8
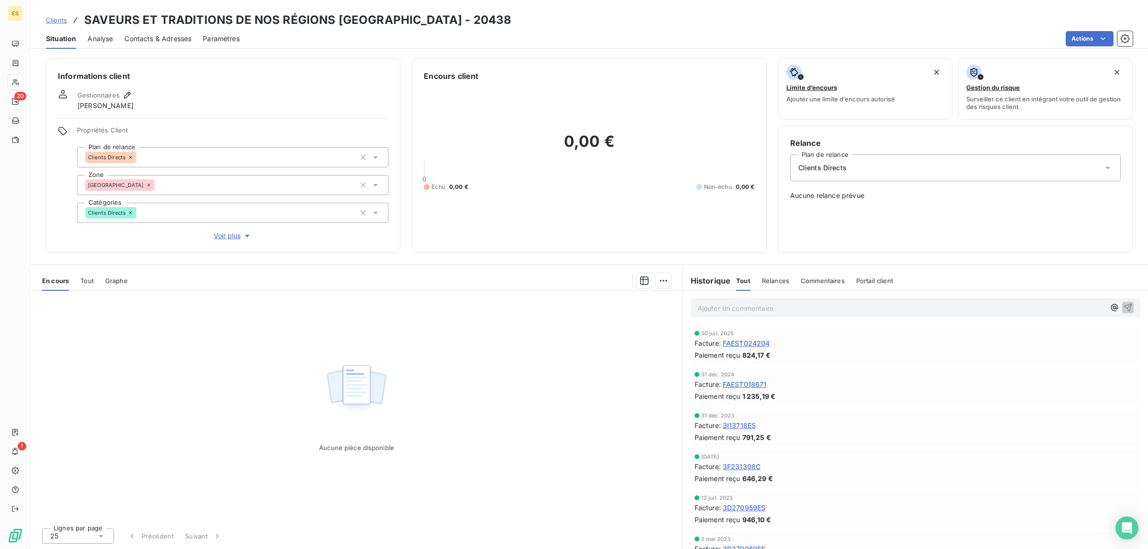
click at [704, 309] on p "Ajouter un commentaire ﻿" at bounding box center [902, 308] width 408 height 12
click at [726, 305] on span "client pauiement par traite" at bounding box center [740, 307] width 84 height 8
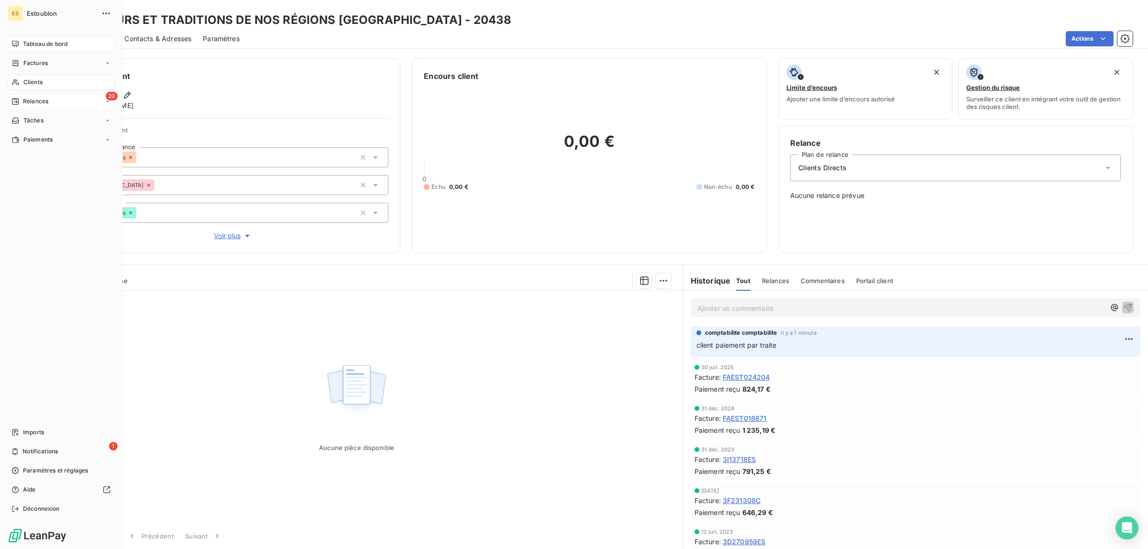
click at [28, 40] on span "Tableau de bord" at bounding box center [45, 44] width 44 height 9
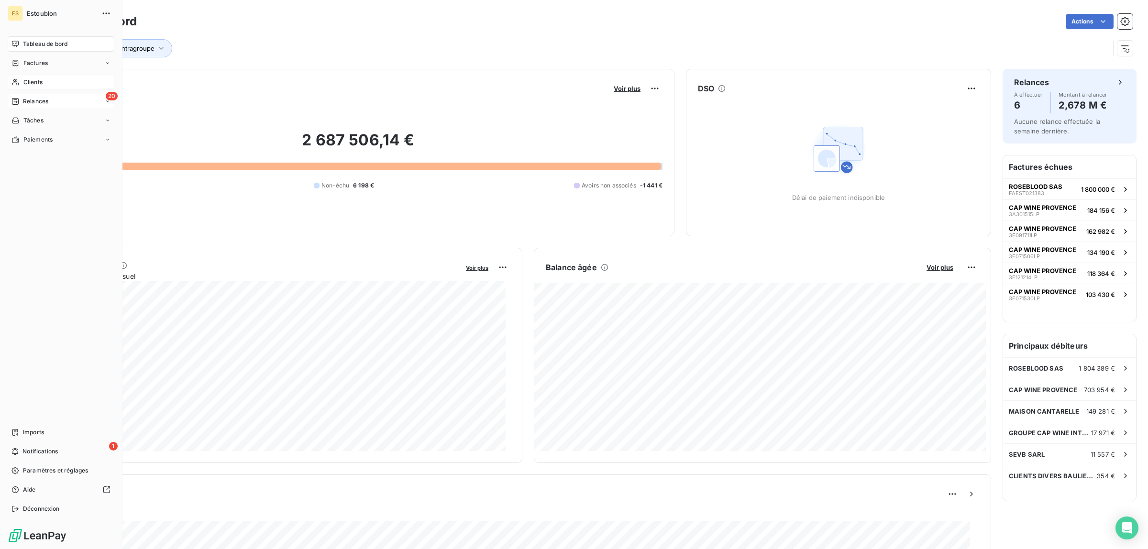
click at [25, 100] on span "Relances" at bounding box center [35, 101] width 25 height 9
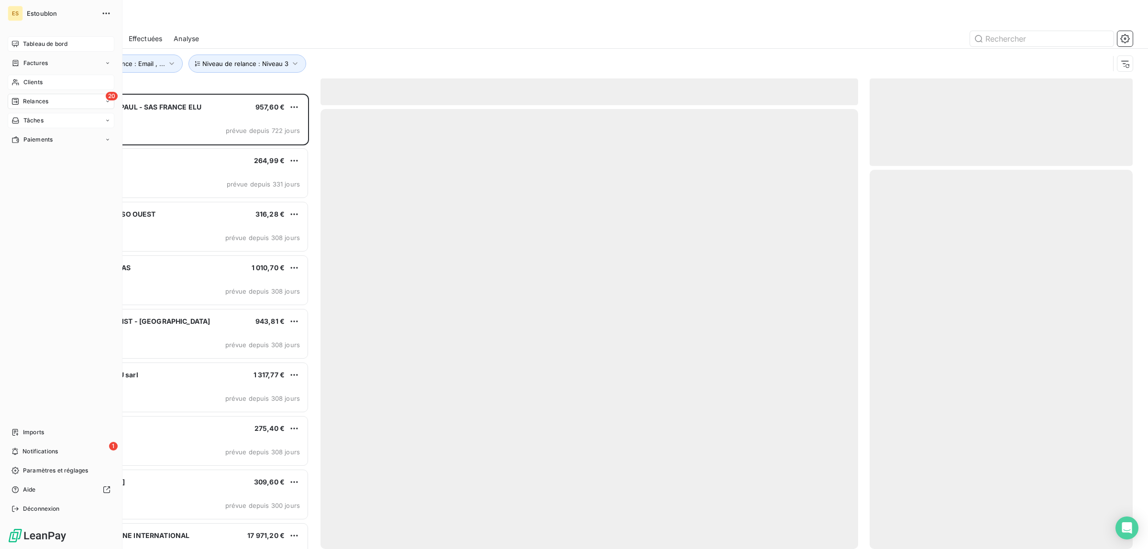
scroll to position [446, 254]
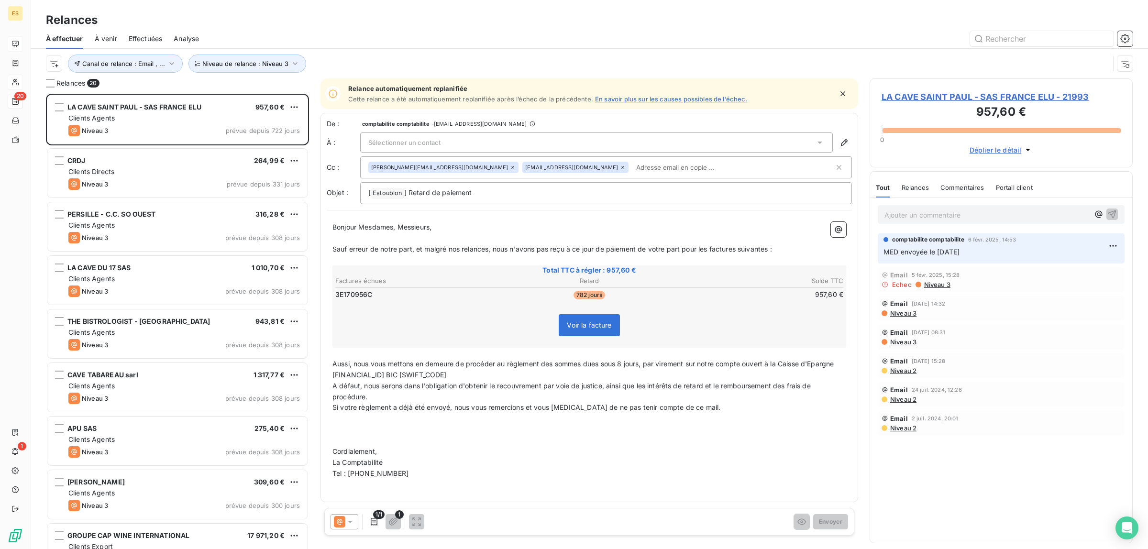
click at [149, 39] on span "Effectuées" at bounding box center [146, 39] width 34 height 10
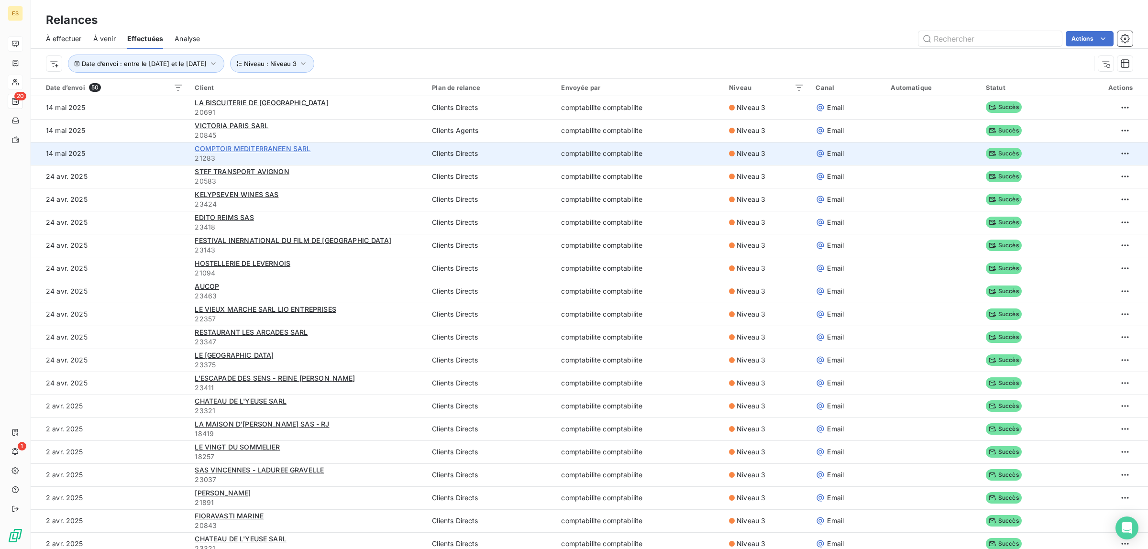
click at [256, 146] on span "COMPTOIR MEDITERRANEEN SARL" at bounding box center [253, 148] width 116 height 8
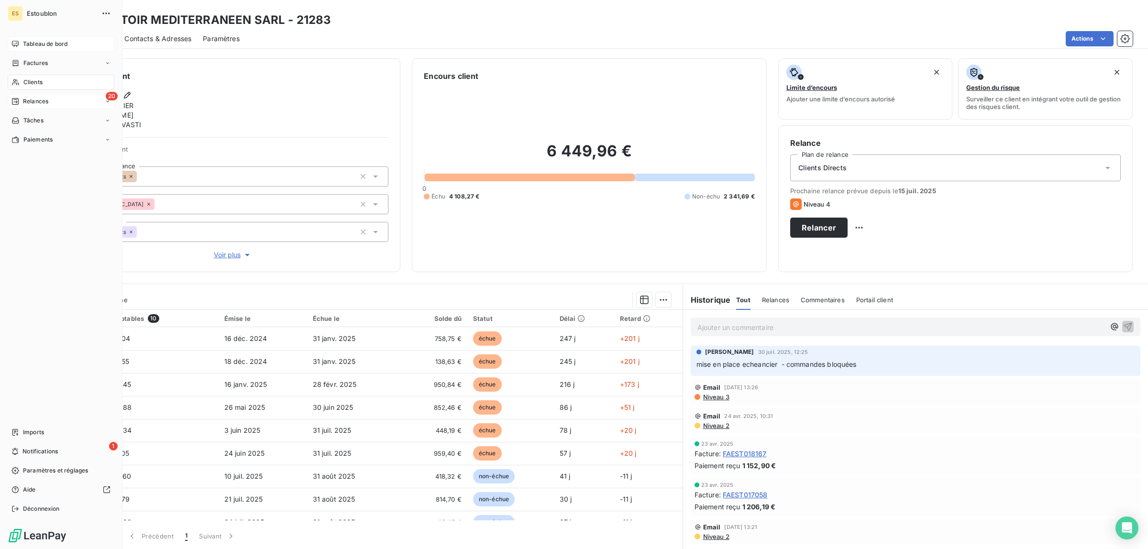
click at [36, 99] on span "Relances" at bounding box center [35, 101] width 25 height 9
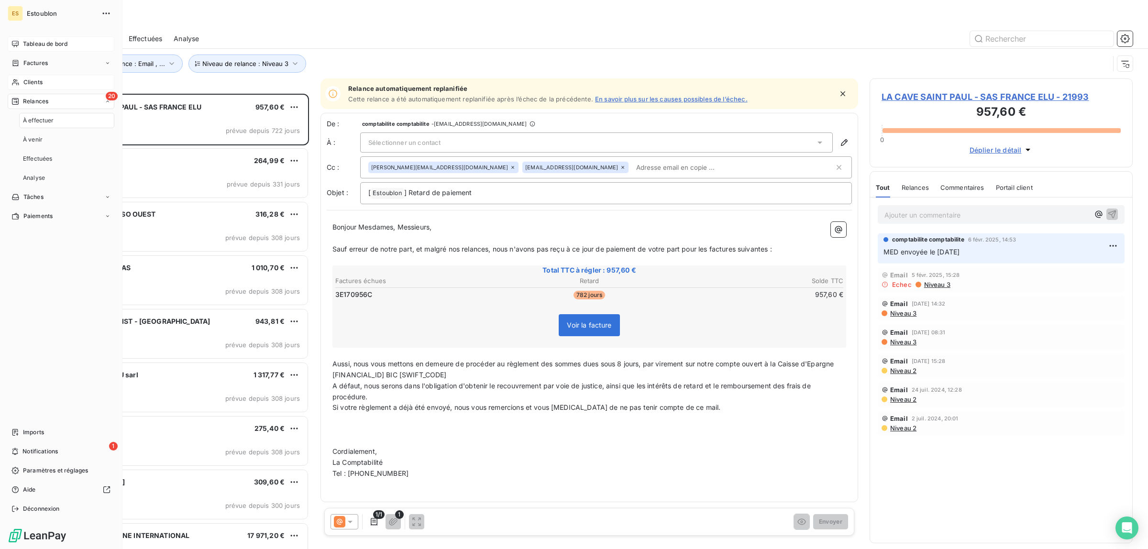
scroll to position [446, 254]
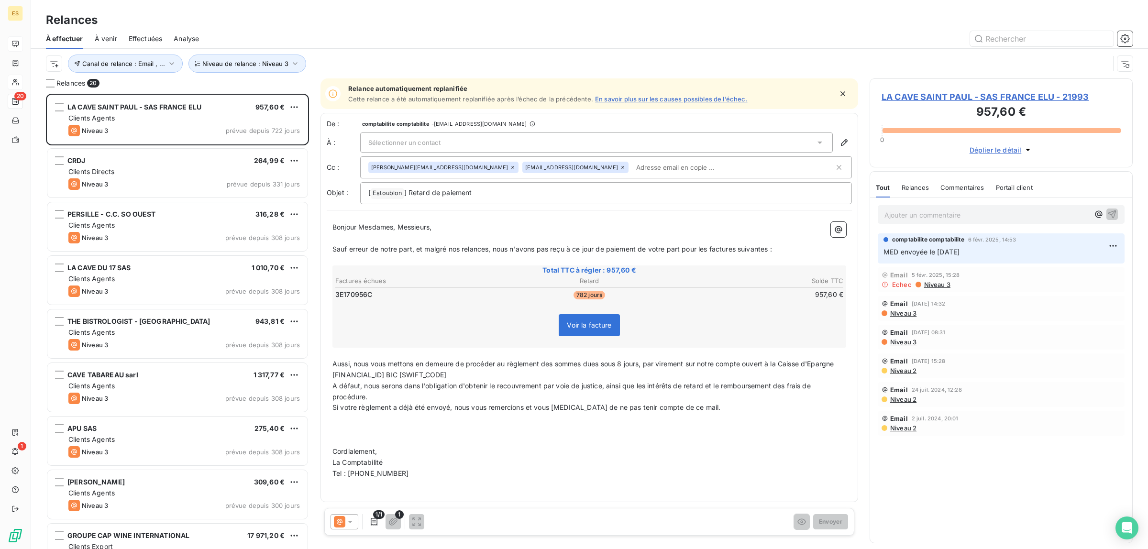
drag, startPoint x: 199, startPoint y: 17, endPoint x: 144, endPoint y: 26, distance: 55.9
click at [199, 17] on div "Relances" at bounding box center [590, 19] width 1118 height 17
click at [145, 42] on span "Effectuées" at bounding box center [146, 39] width 34 height 10
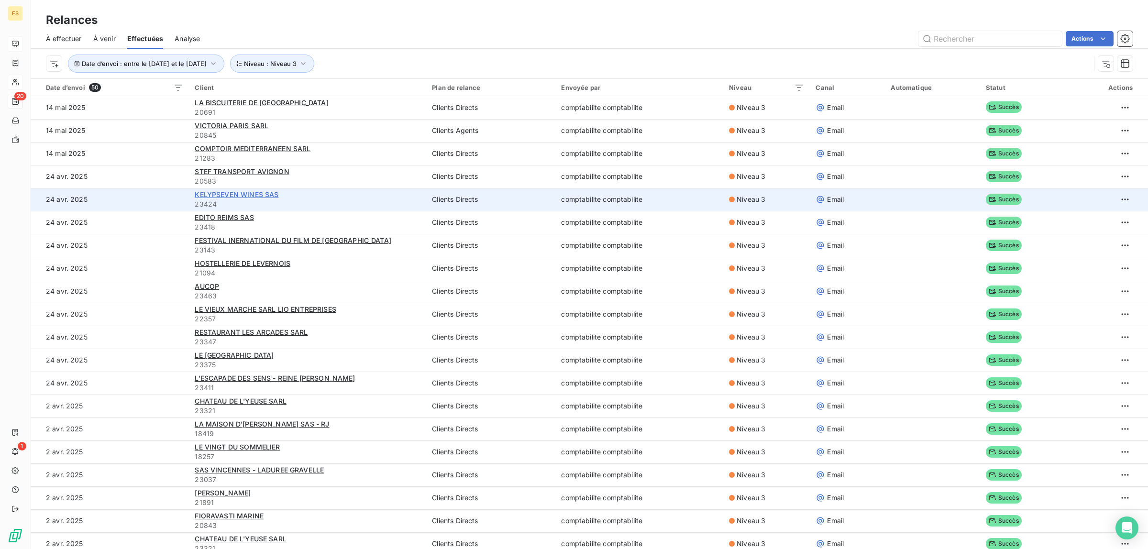
click at [221, 197] on span "KELYPSEVEN WINES SAS" at bounding box center [237, 194] width 84 height 8
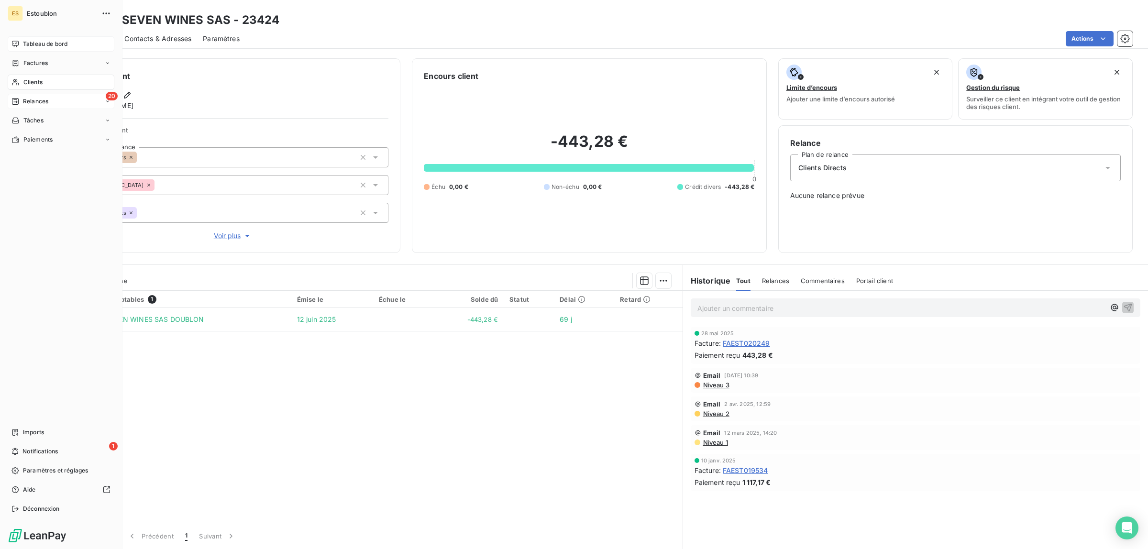
click at [44, 98] on span "Relances" at bounding box center [35, 101] width 25 height 9
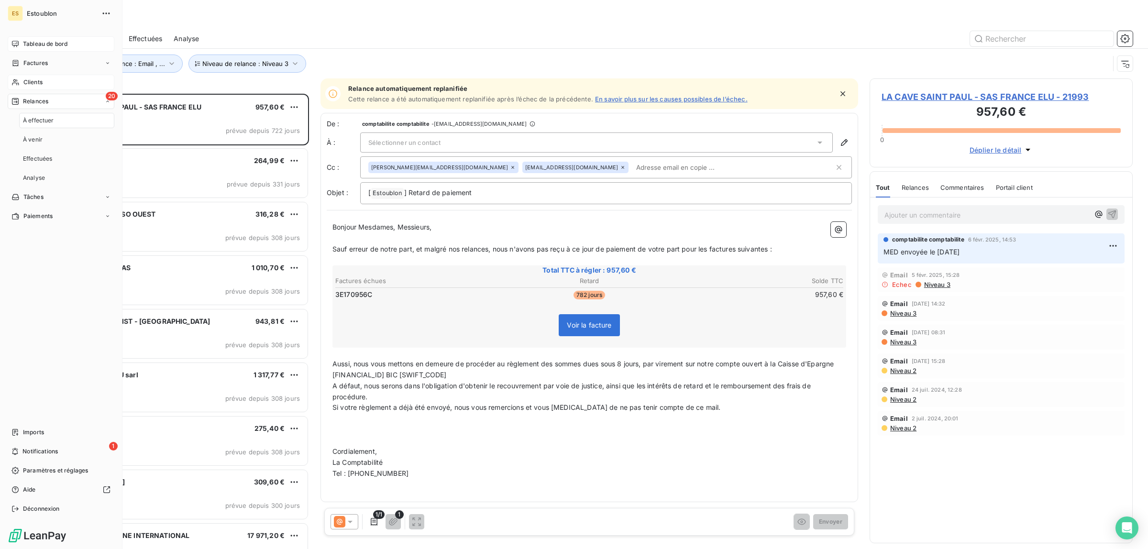
scroll to position [446, 254]
click at [37, 82] on span "Clients" at bounding box center [32, 82] width 19 height 9
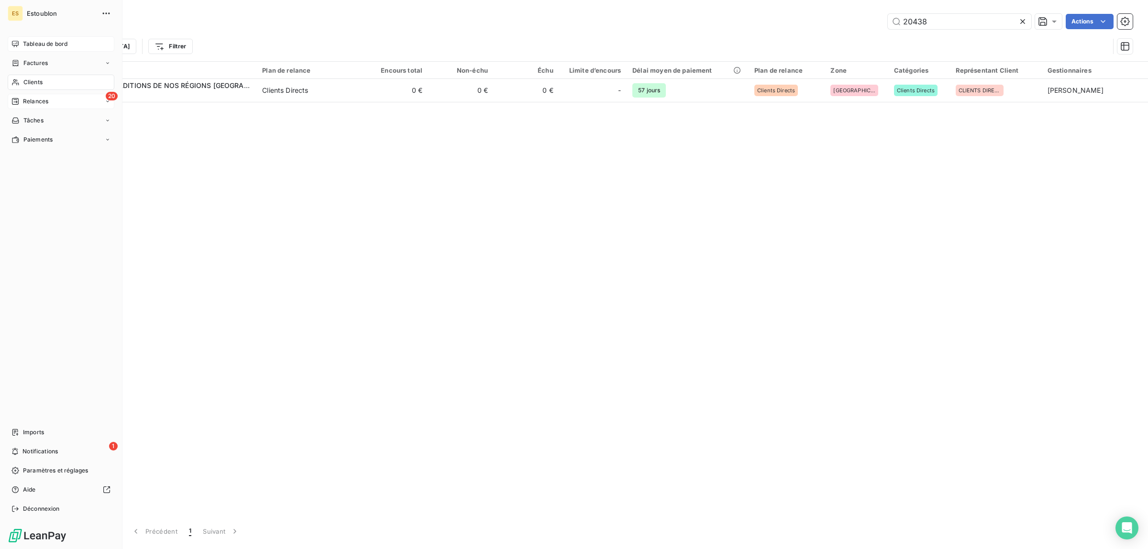
click at [46, 97] on span "Relances" at bounding box center [35, 101] width 25 height 9
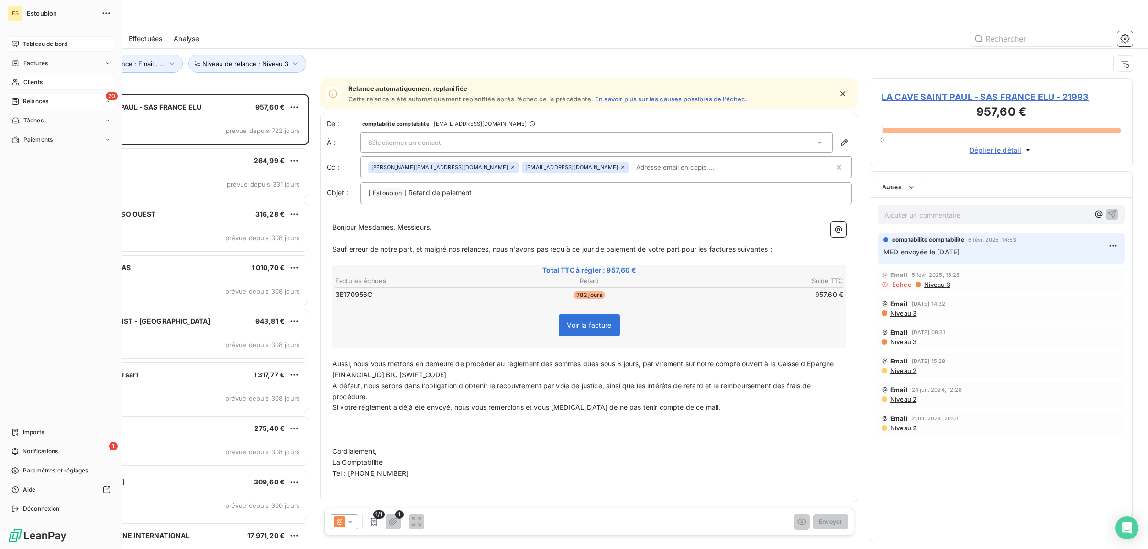
scroll to position [446, 254]
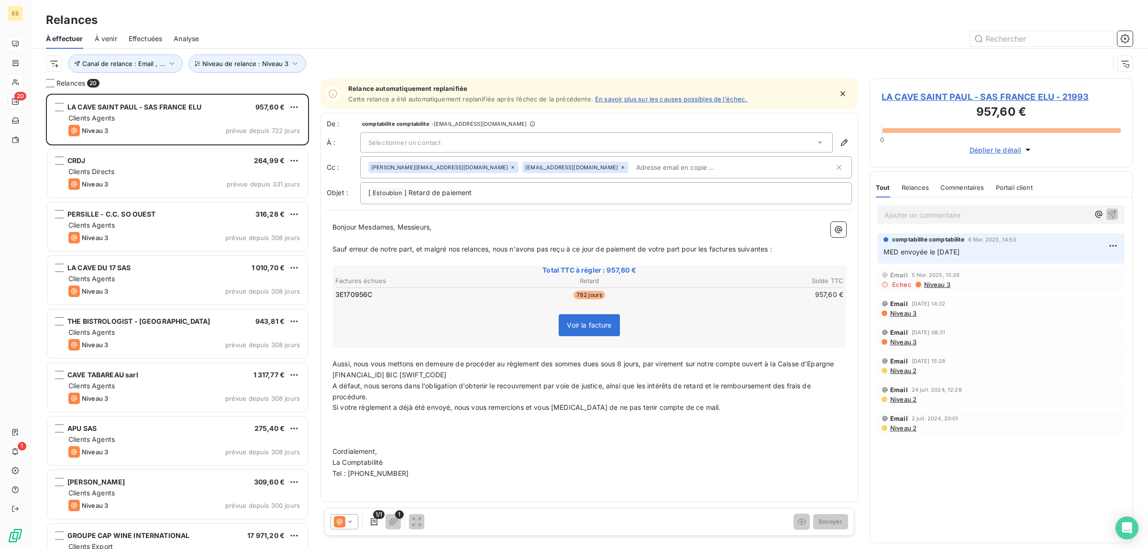
click at [147, 39] on span "Effectuées" at bounding box center [146, 39] width 34 height 10
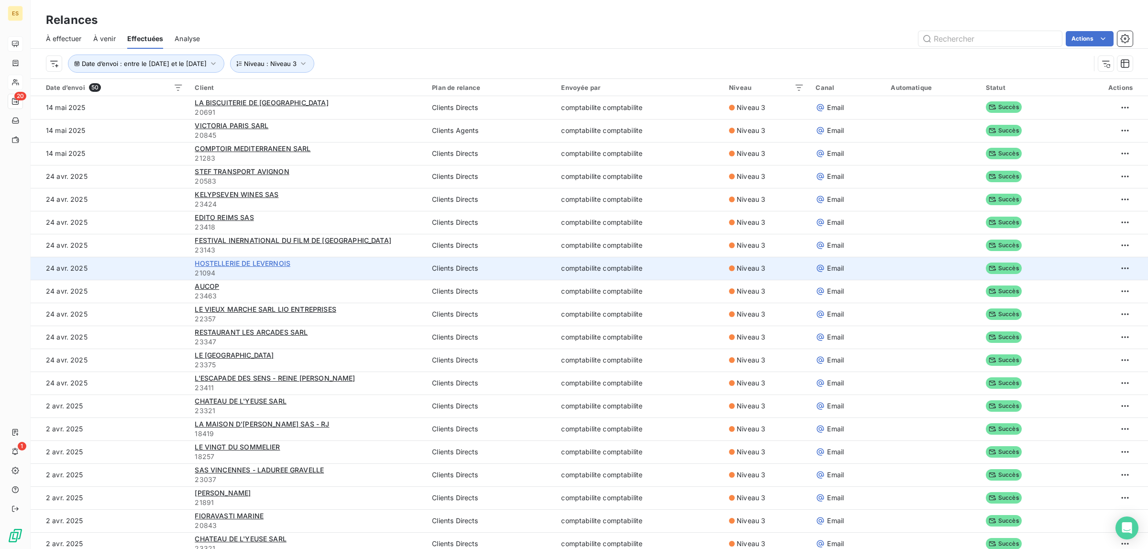
click at [205, 266] on span "HOSTELLERIE DE LEVERNOIS" at bounding box center [243, 263] width 96 height 8
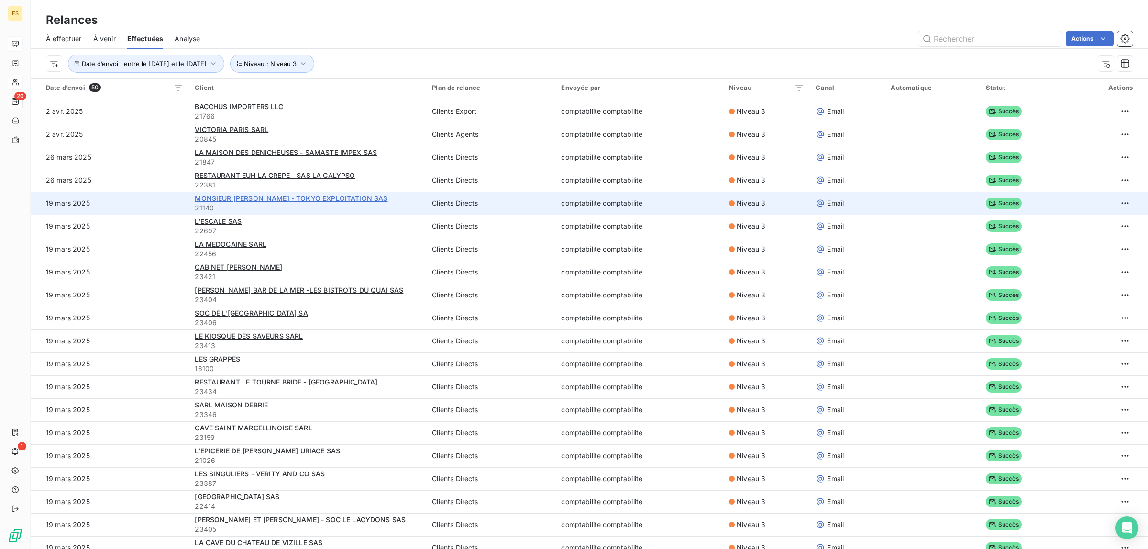
scroll to position [299, 0]
